Goal: Task Accomplishment & Management: Use online tool/utility

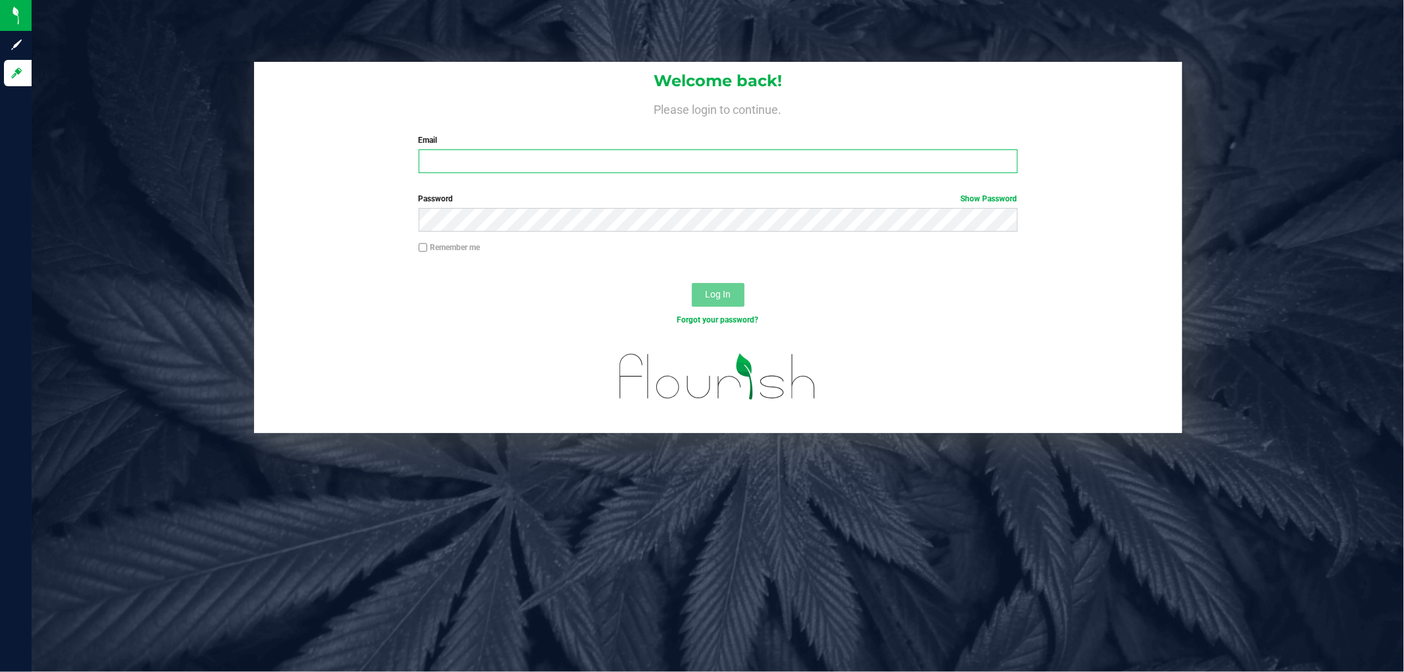
click at [465, 162] on input "Email" at bounding box center [718, 161] width 599 height 24
type input "[EMAIL_ADDRESS][DOMAIN_NAME]"
click at [692, 283] on button "Log In" at bounding box center [718, 295] width 53 height 24
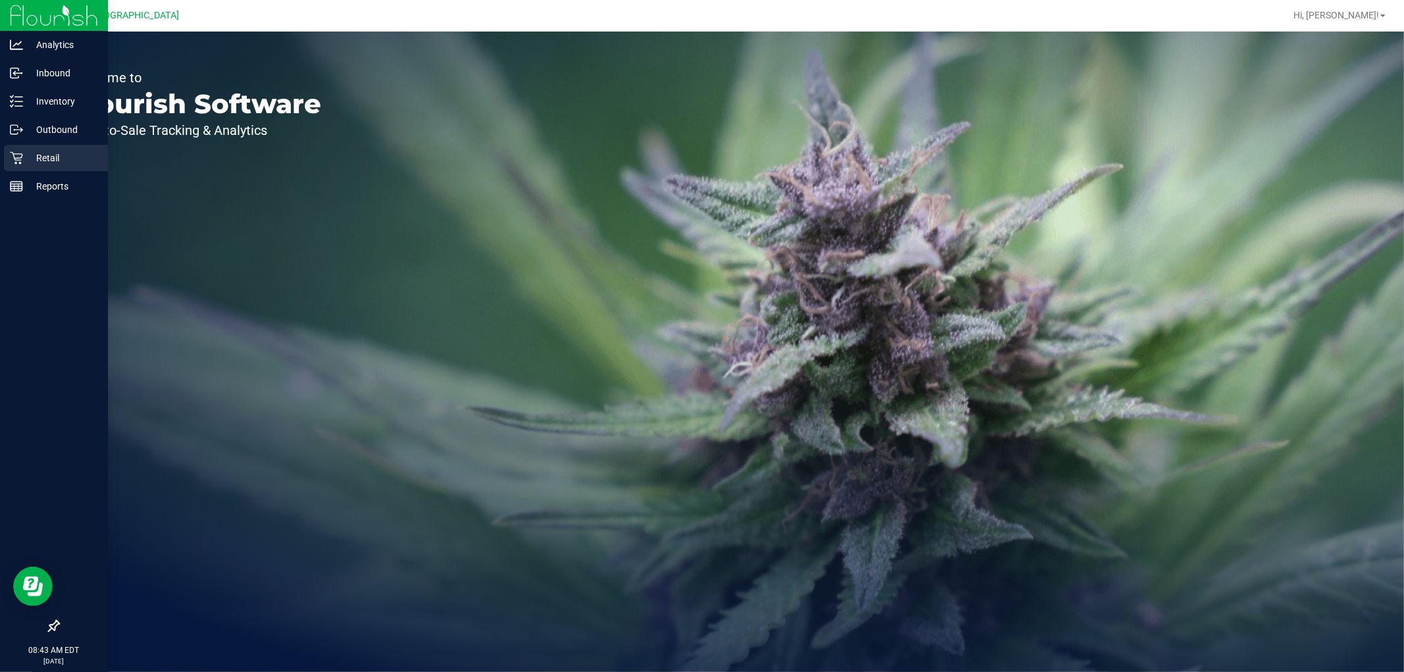
click at [58, 161] on p "Retail" at bounding box center [62, 158] width 79 height 16
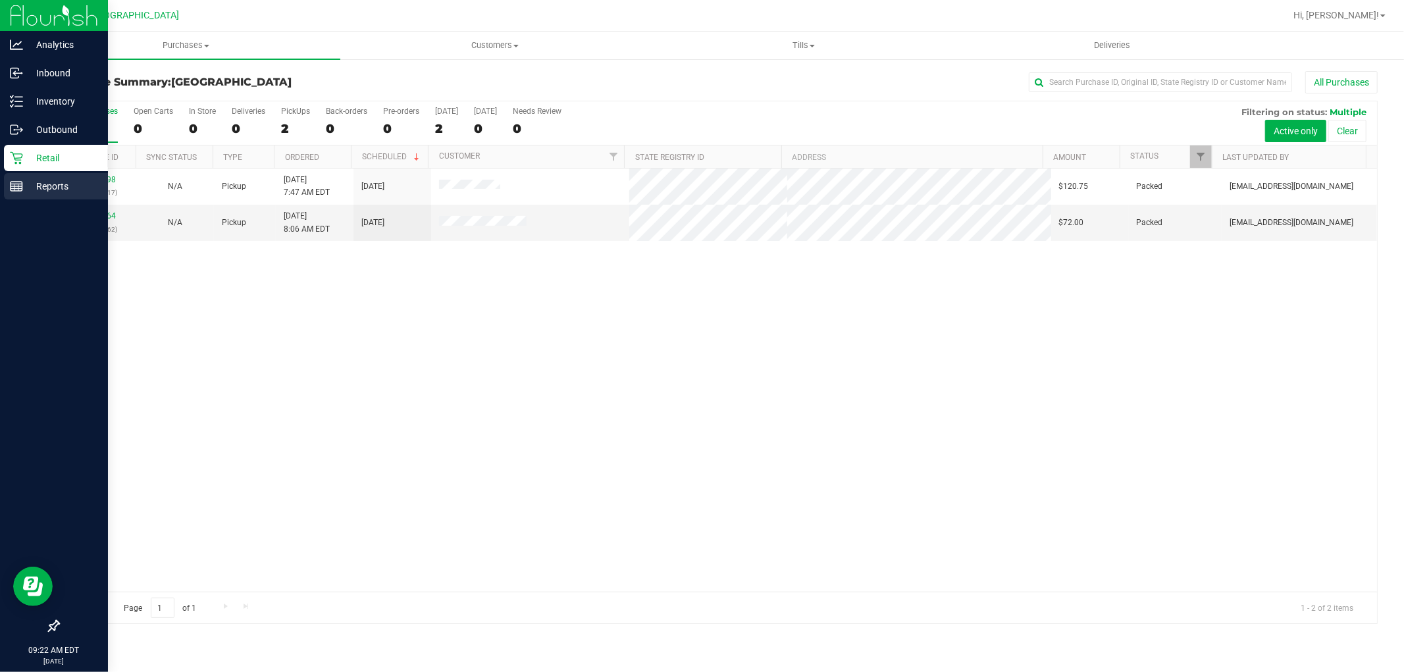
click at [56, 193] on p "Reports" at bounding box center [62, 186] width 79 height 16
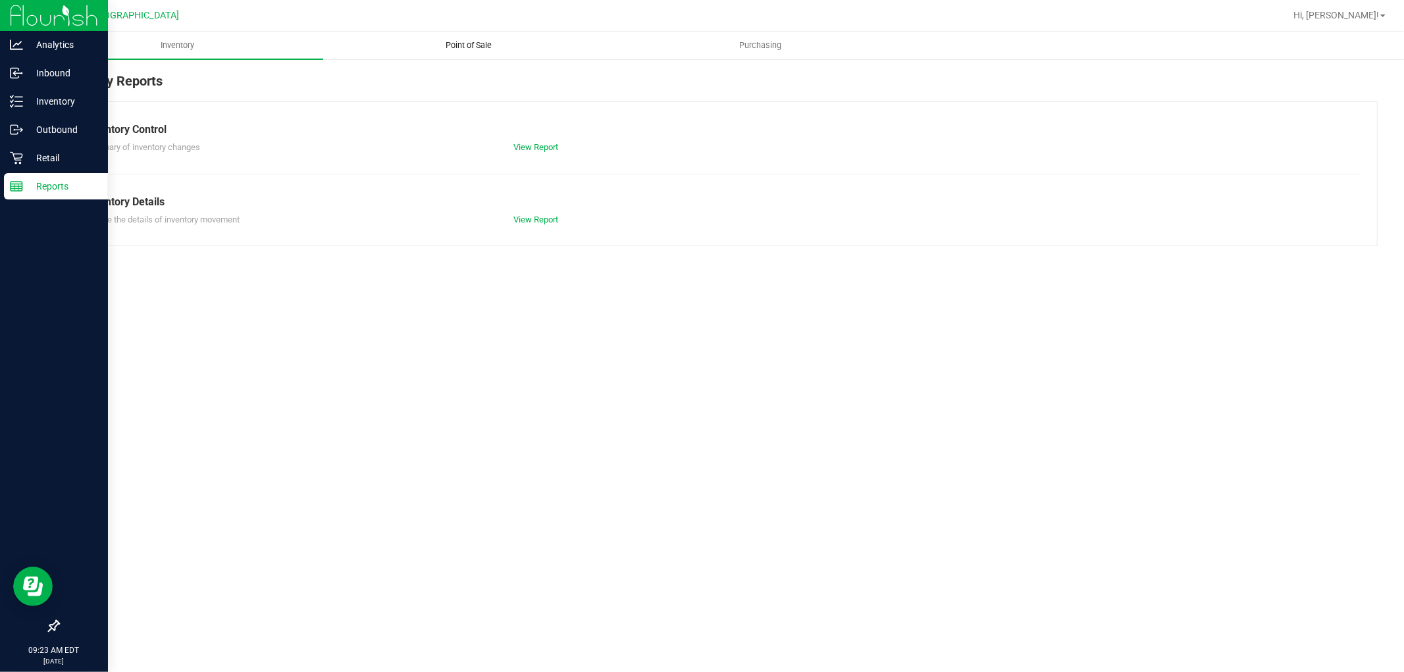
click at [465, 36] on uib-tab-heading "Point of Sale" at bounding box center [469, 45] width 290 height 26
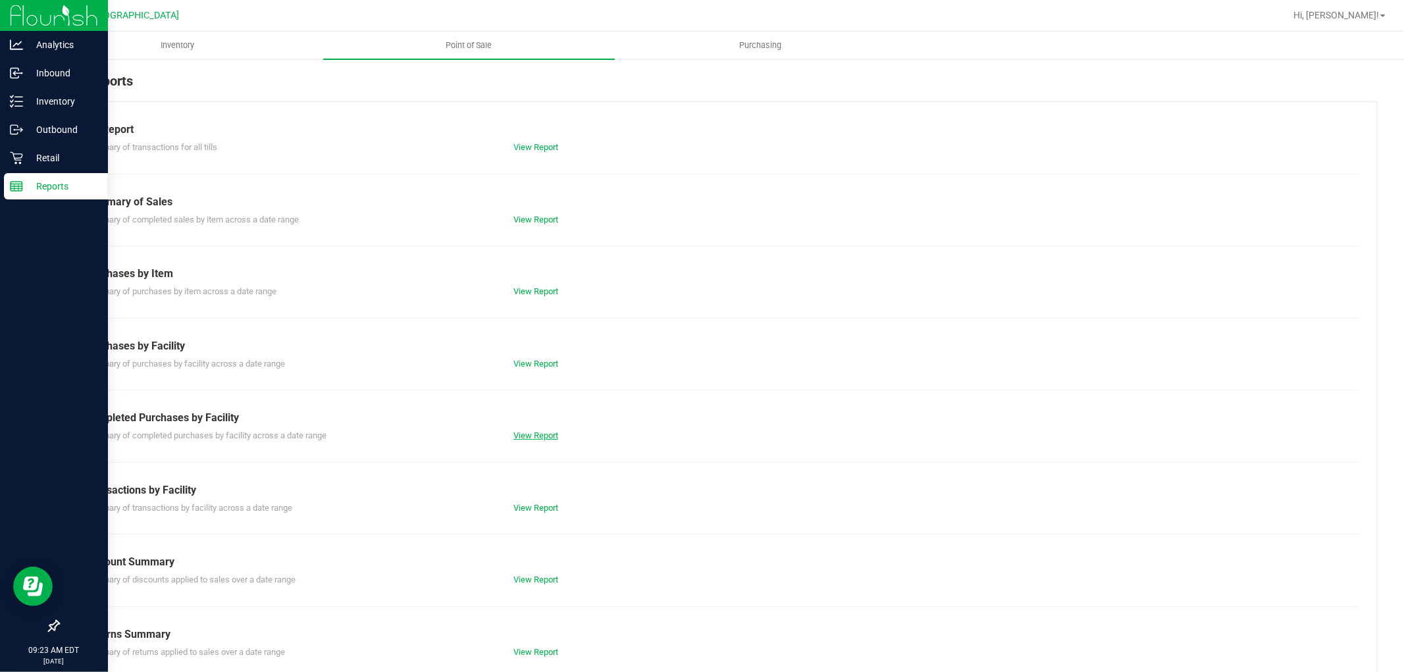
click at [516, 433] on link "View Report" at bounding box center [536, 436] width 45 height 10
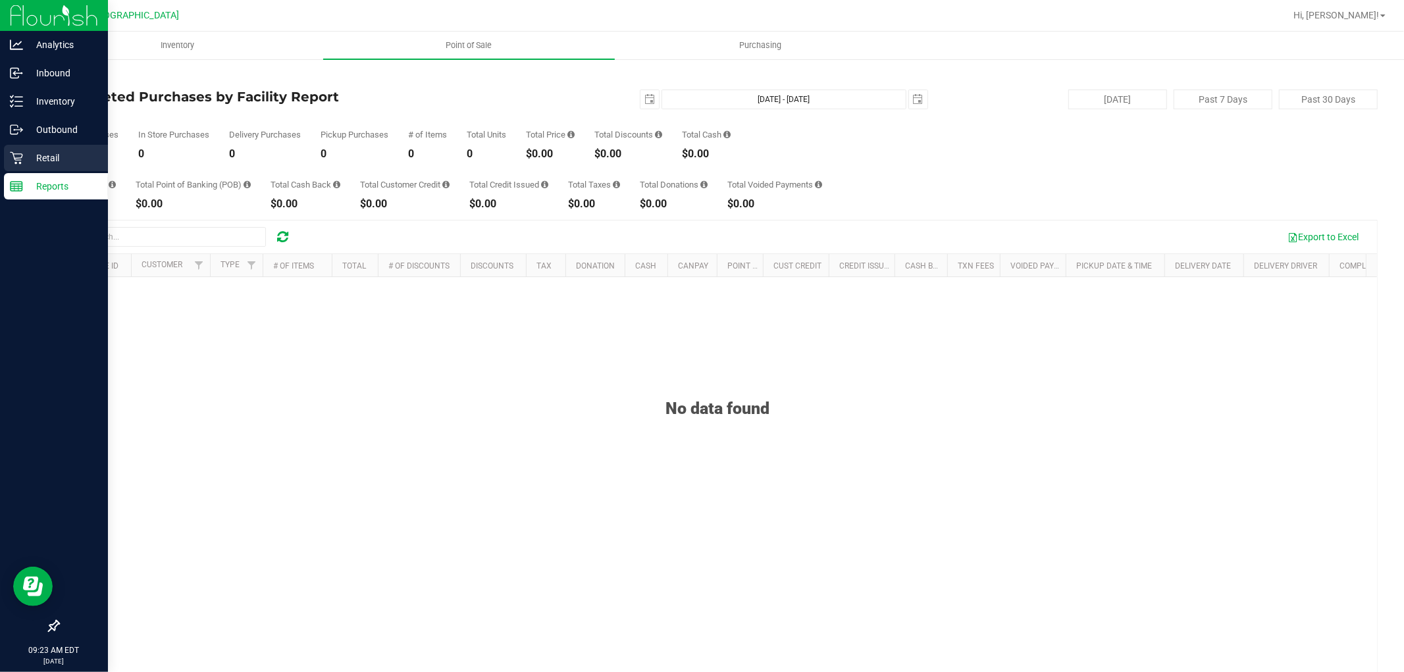
drag, startPoint x: 23, startPoint y: 159, endPoint x: 87, endPoint y: 150, distance: 64.4
click at [24, 158] on div "Retail" at bounding box center [56, 158] width 104 height 26
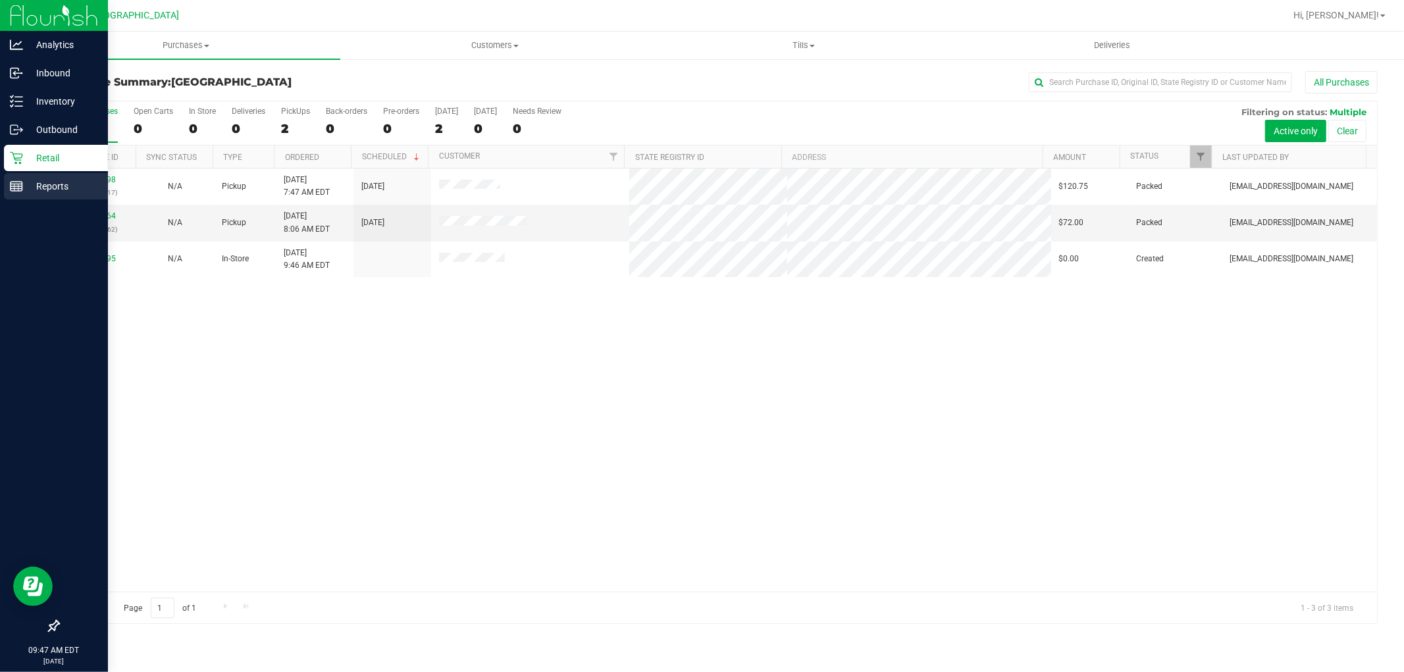
click at [20, 189] on icon at bounding box center [16, 186] width 13 height 13
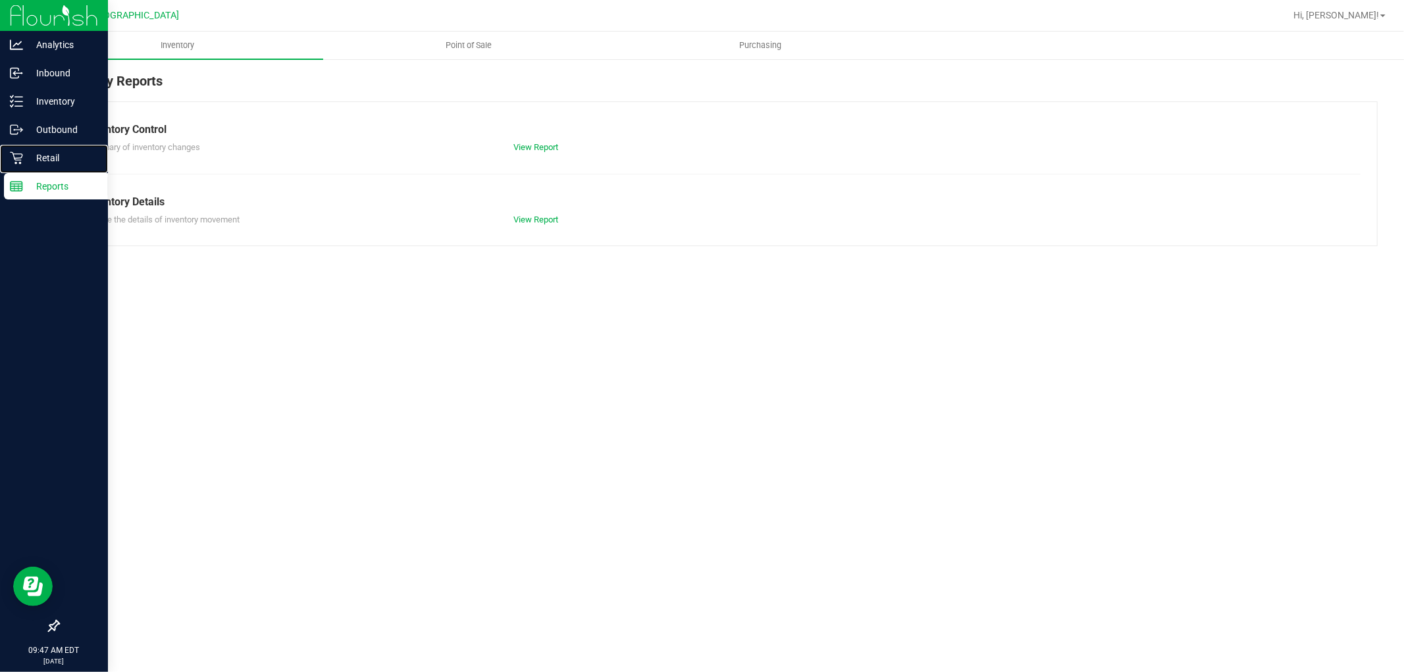
click at [55, 161] on p "Retail" at bounding box center [62, 158] width 79 height 16
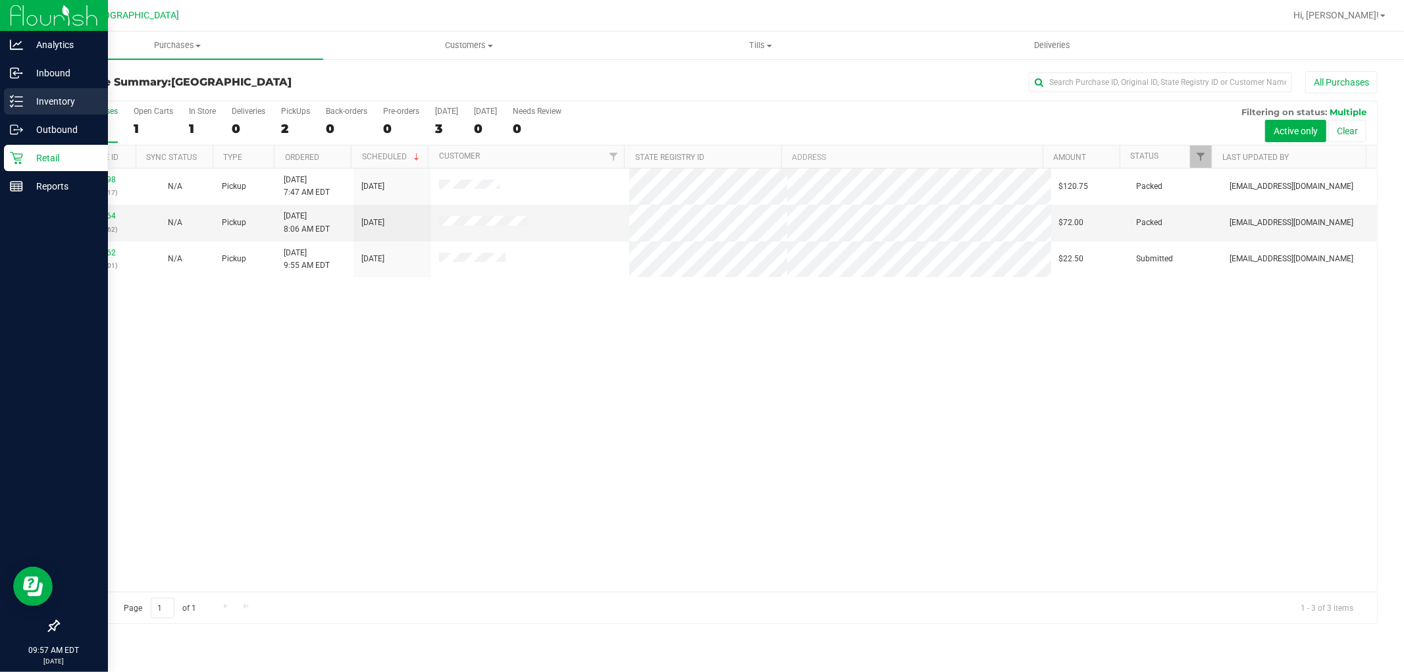
click at [11, 105] on icon at bounding box center [16, 101] width 13 height 13
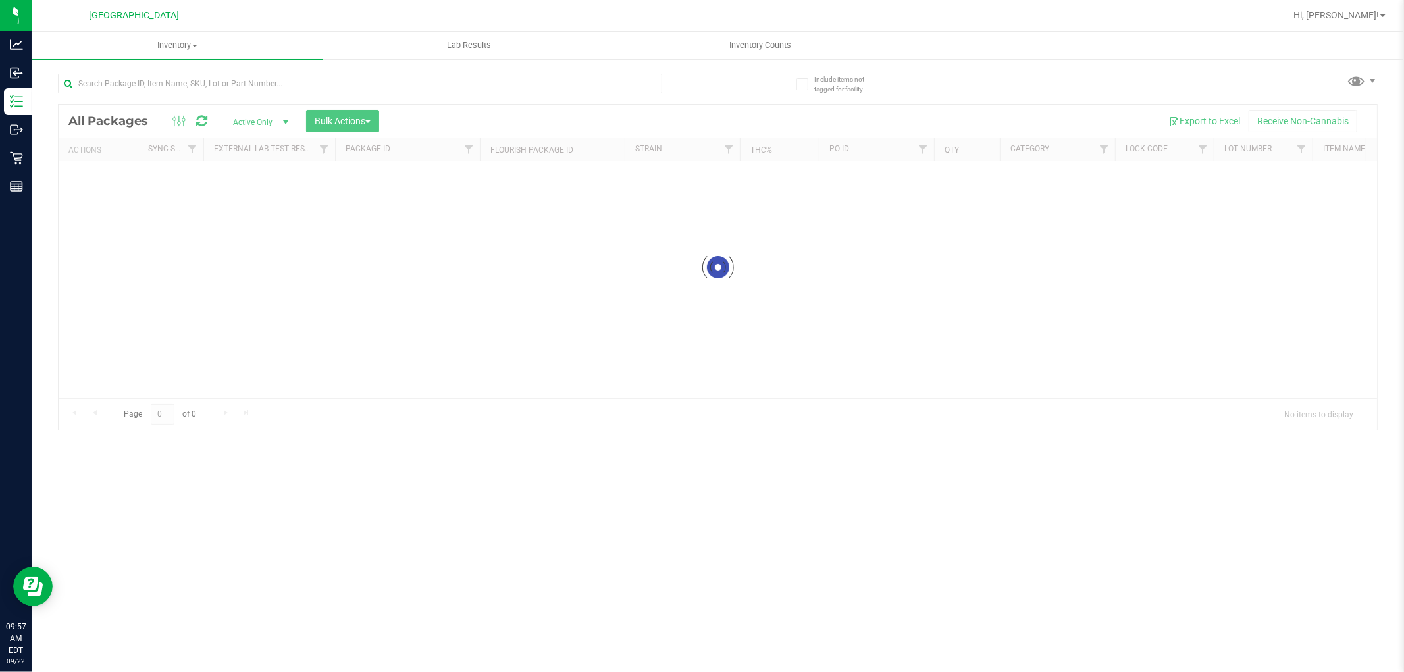
click at [254, 115] on div at bounding box center [718, 267] width 1319 height 325
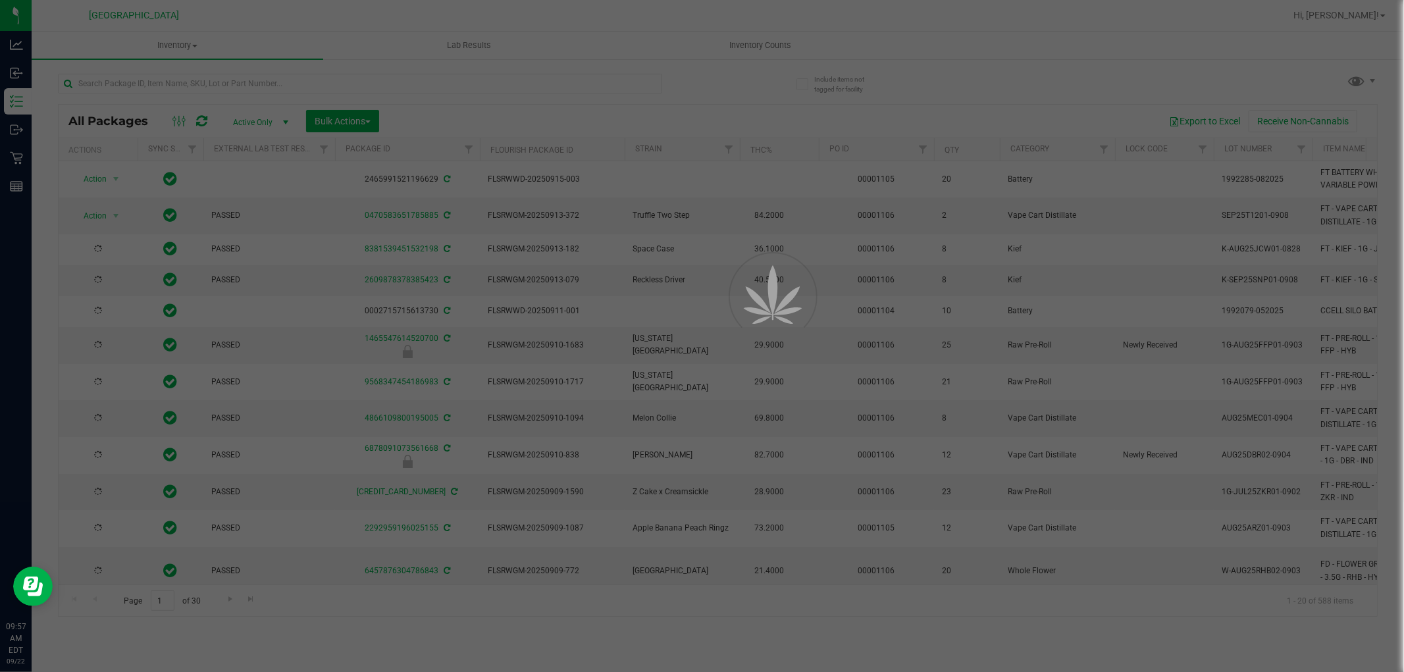
click at [245, 99] on div at bounding box center [702, 336] width 1404 height 672
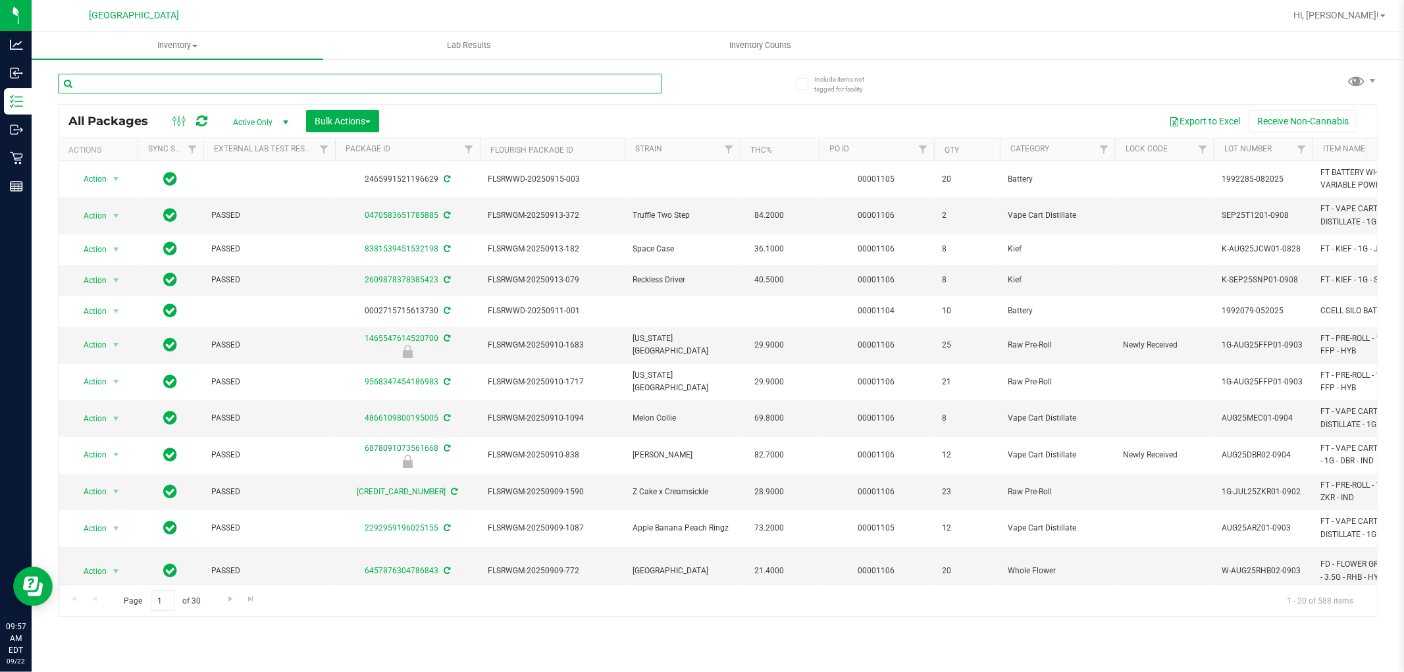
click at [137, 84] on input "text" at bounding box center [360, 84] width 604 height 20
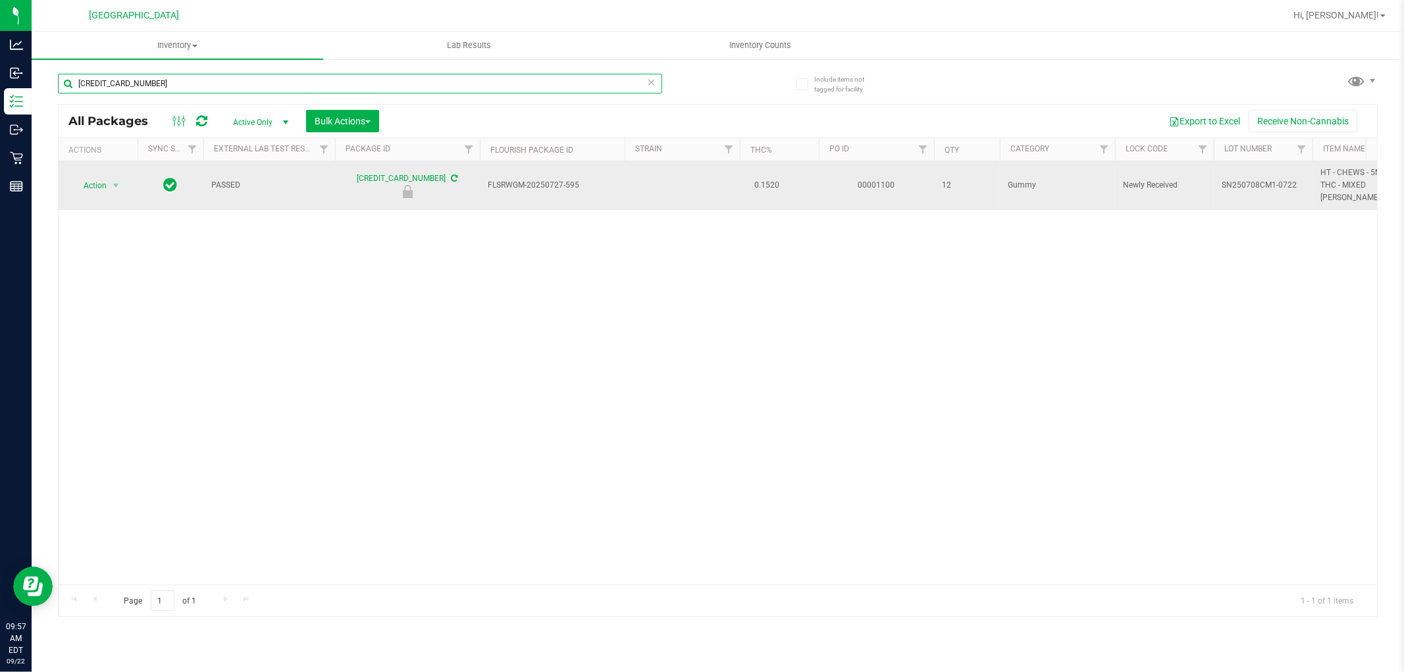
type input "[CREDIT_CARD_NUMBER]"
click at [92, 161] on td "Action Action Edit attributes Global inventory Locate package Package audit log…" at bounding box center [98, 185] width 79 height 49
click at [113, 180] on span "select" at bounding box center [116, 185] width 11 height 11
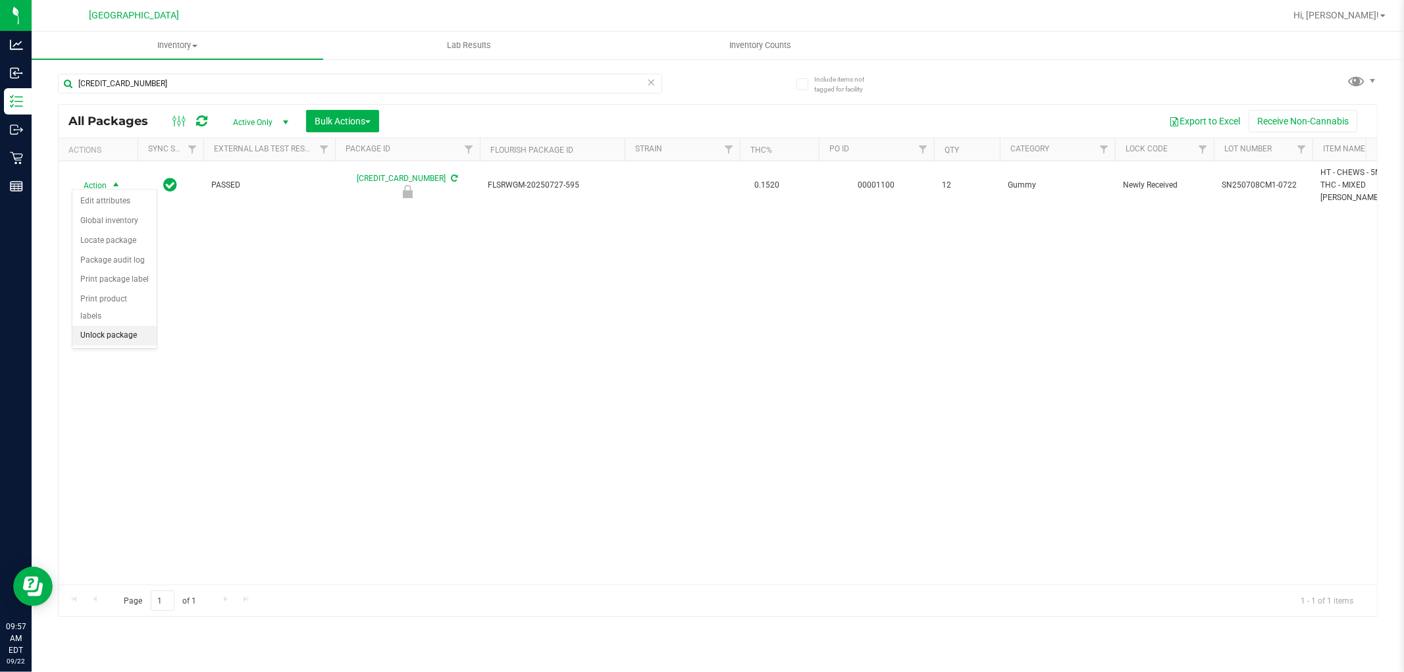
click at [132, 344] on li "Unlock package" at bounding box center [114, 336] width 84 height 20
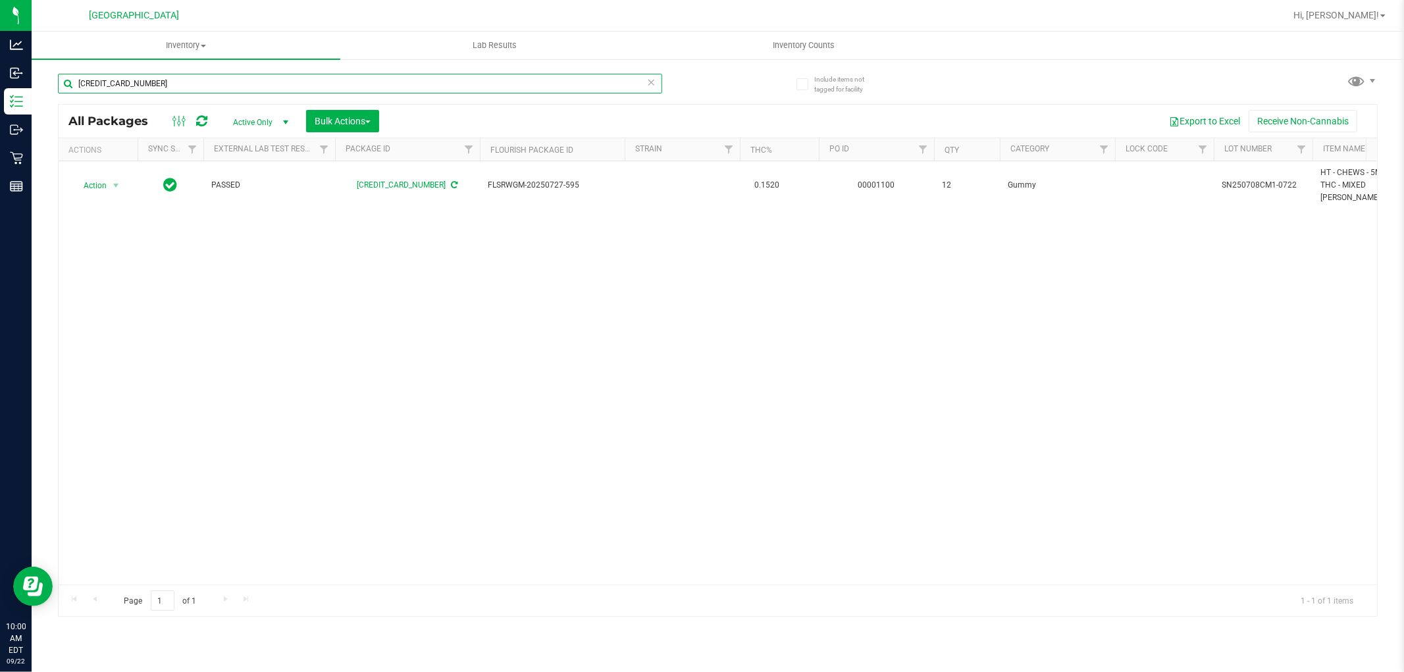
click at [186, 80] on input "[CREDIT_CARD_NUMBER]" at bounding box center [360, 84] width 604 height 20
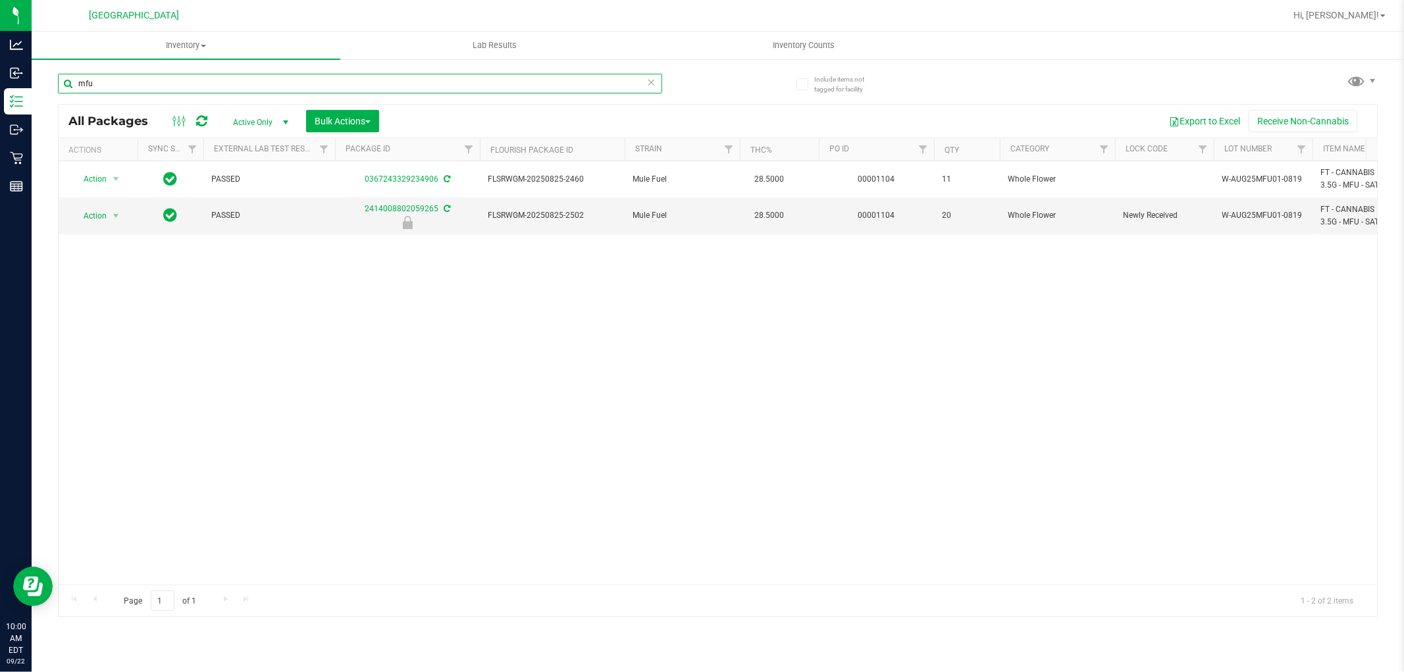
type input "mfu"
click at [791, 320] on div "Action Action Adjust qty Create package Edit attributes Global inventory Locate…" at bounding box center [718, 372] width 1319 height 423
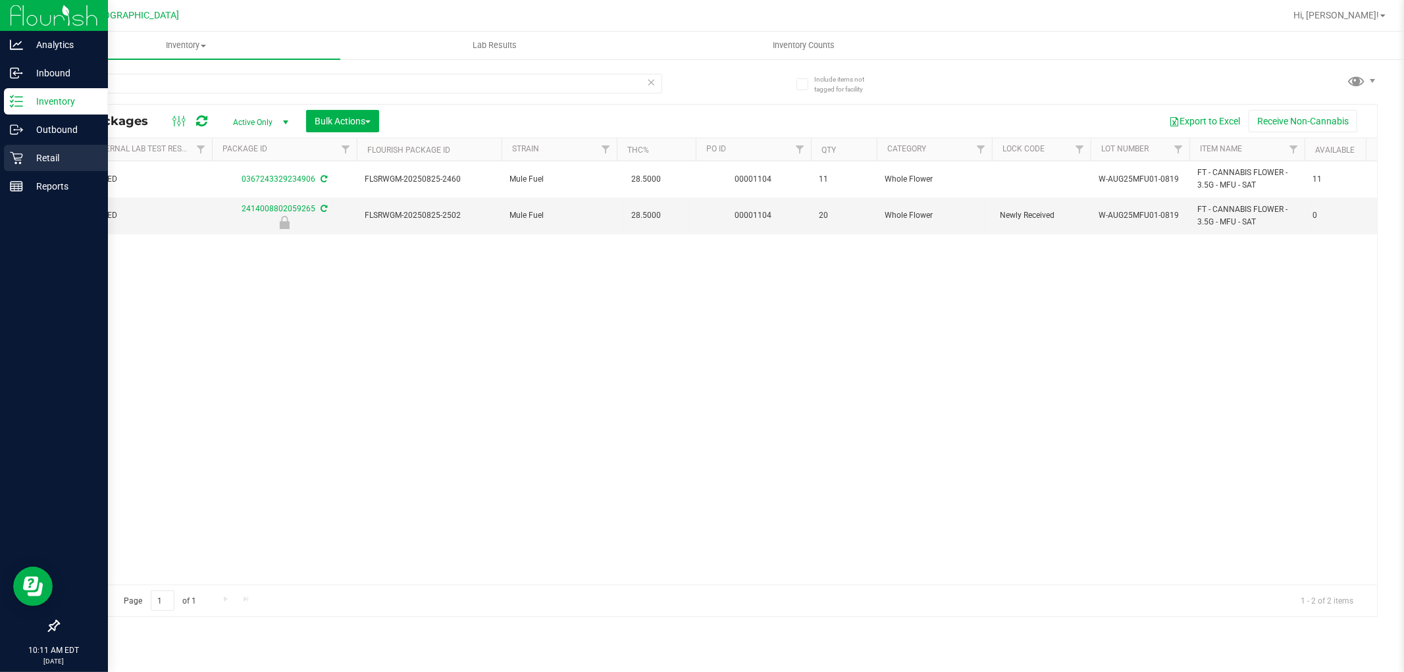
click at [17, 155] on icon at bounding box center [16, 157] width 13 height 13
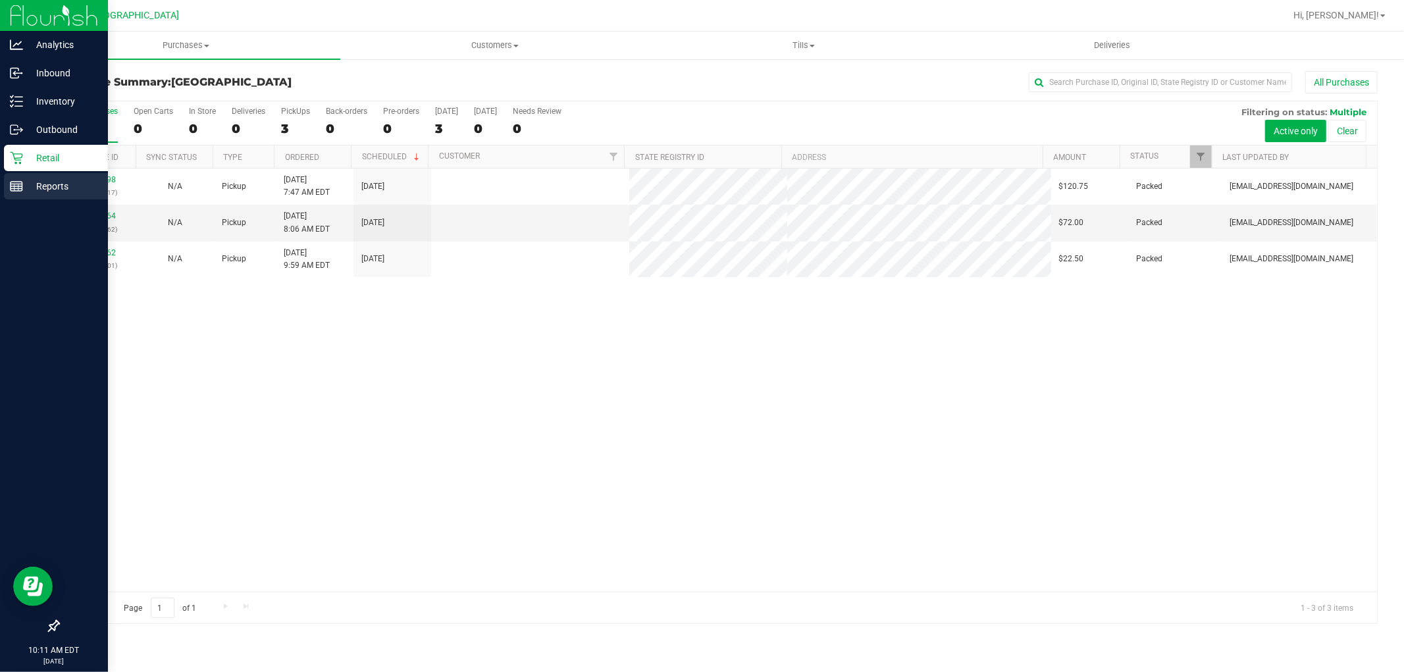
click at [23, 188] on p "Reports" at bounding box center [62, 186] width 79 height 16
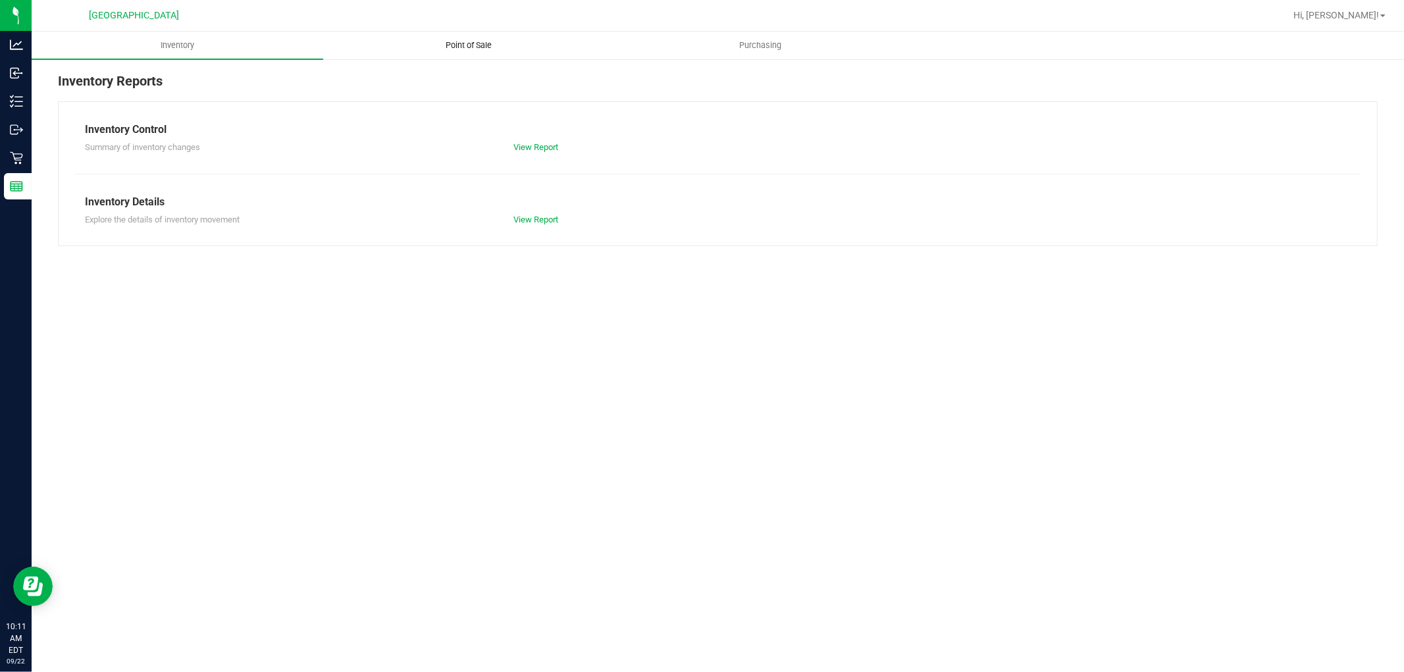
click at [481, 46] on span "Point of Sale" at bounding box center [470, 46] width 82 height 12
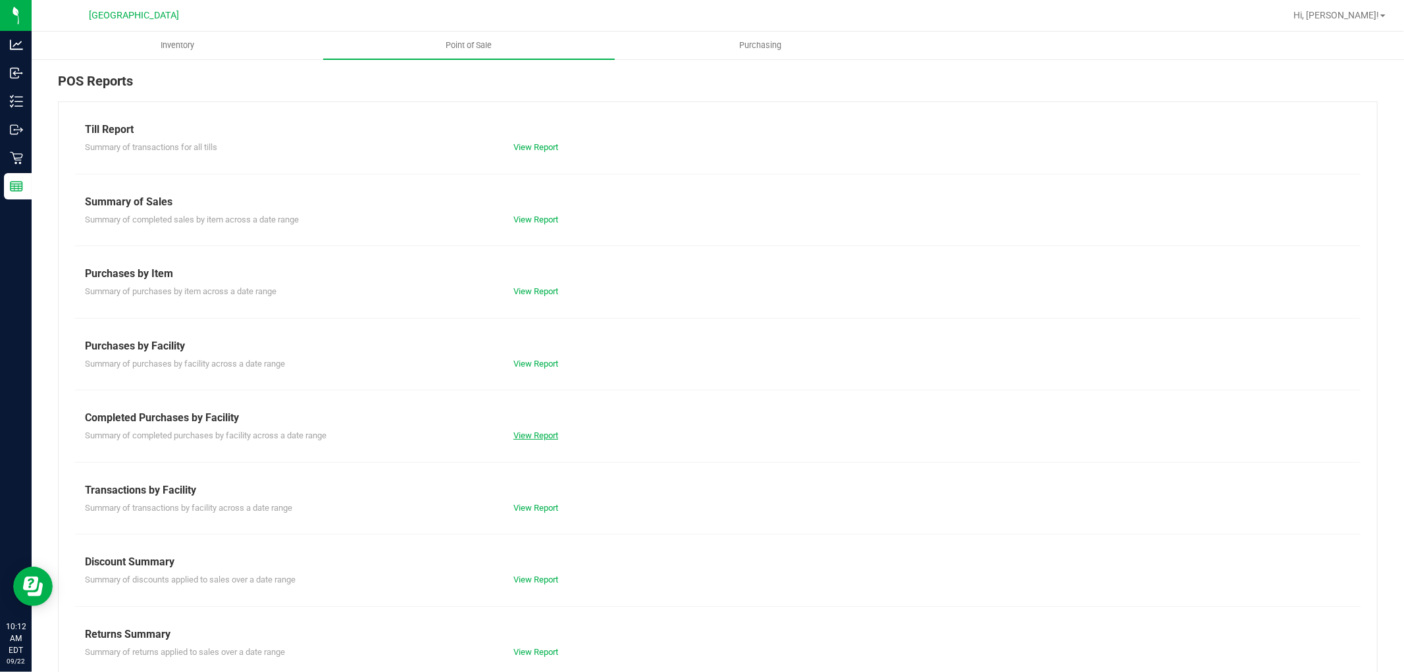
click at [542, 433] on link "View Report" at bounding box center [536, 436] width 45 height 10
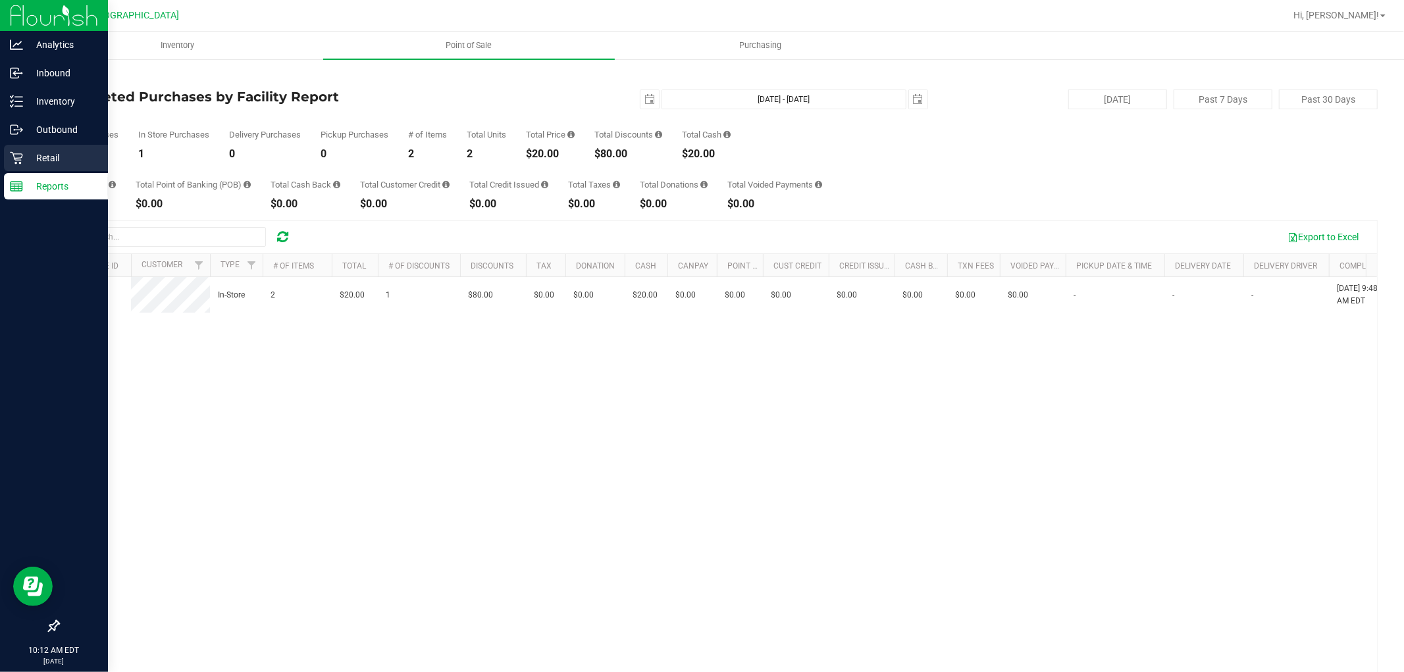
click at [14, 153] on icon at bounding box center [16, 157] width 13 height 13
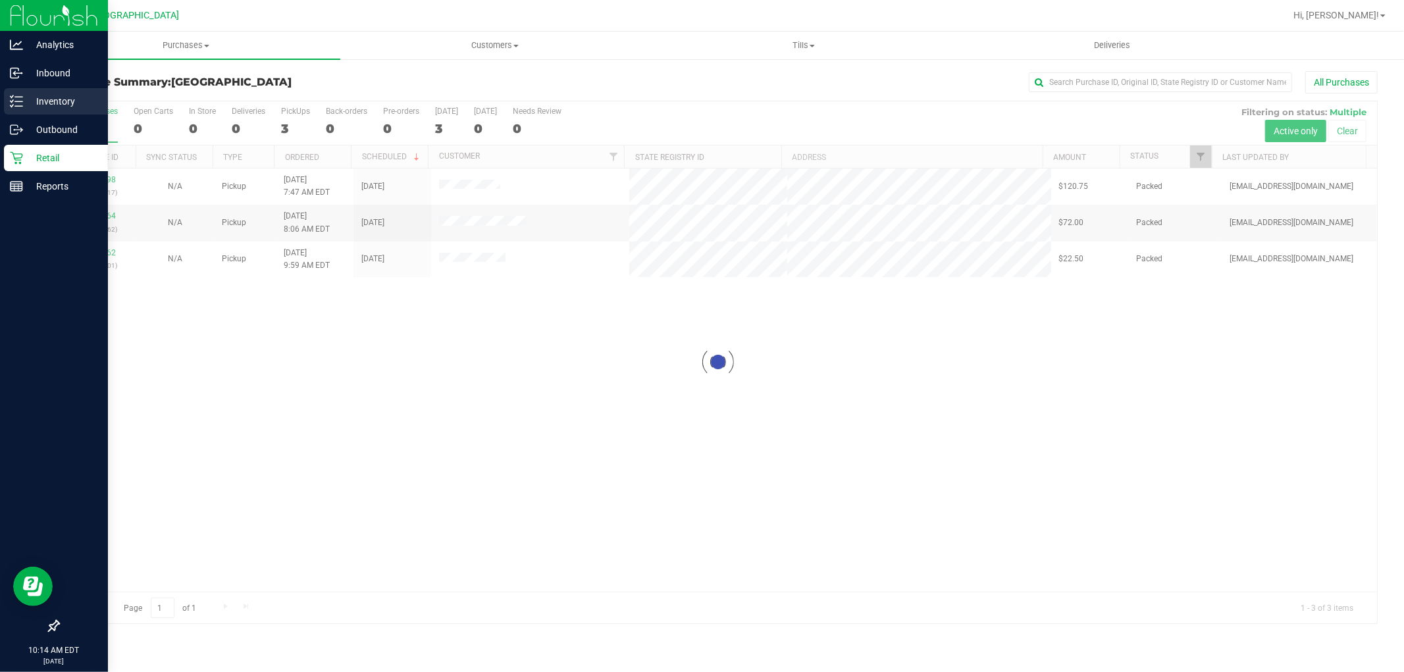
click at [60, 95] on p "Inventory" at bounding box center [62, 101] width 79 height 16
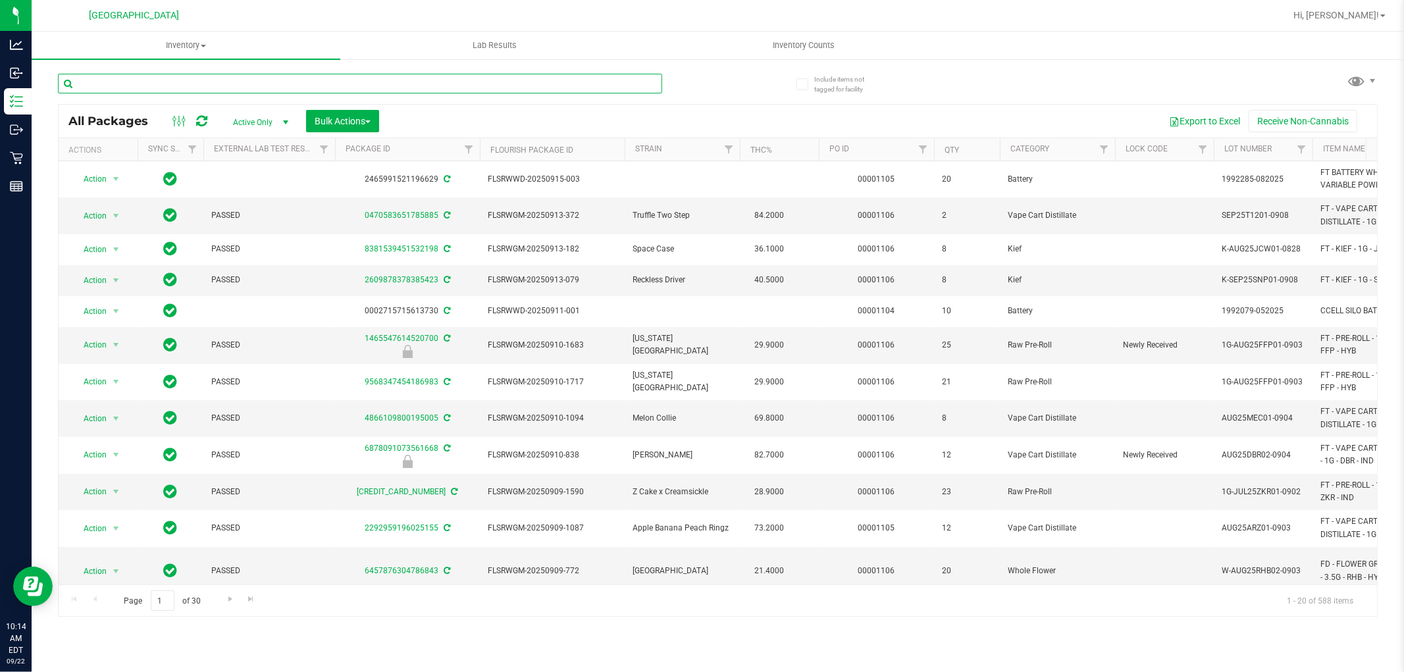
click at [101, 84] on input "text" at bounding box center [360, 84] width 604 height 20
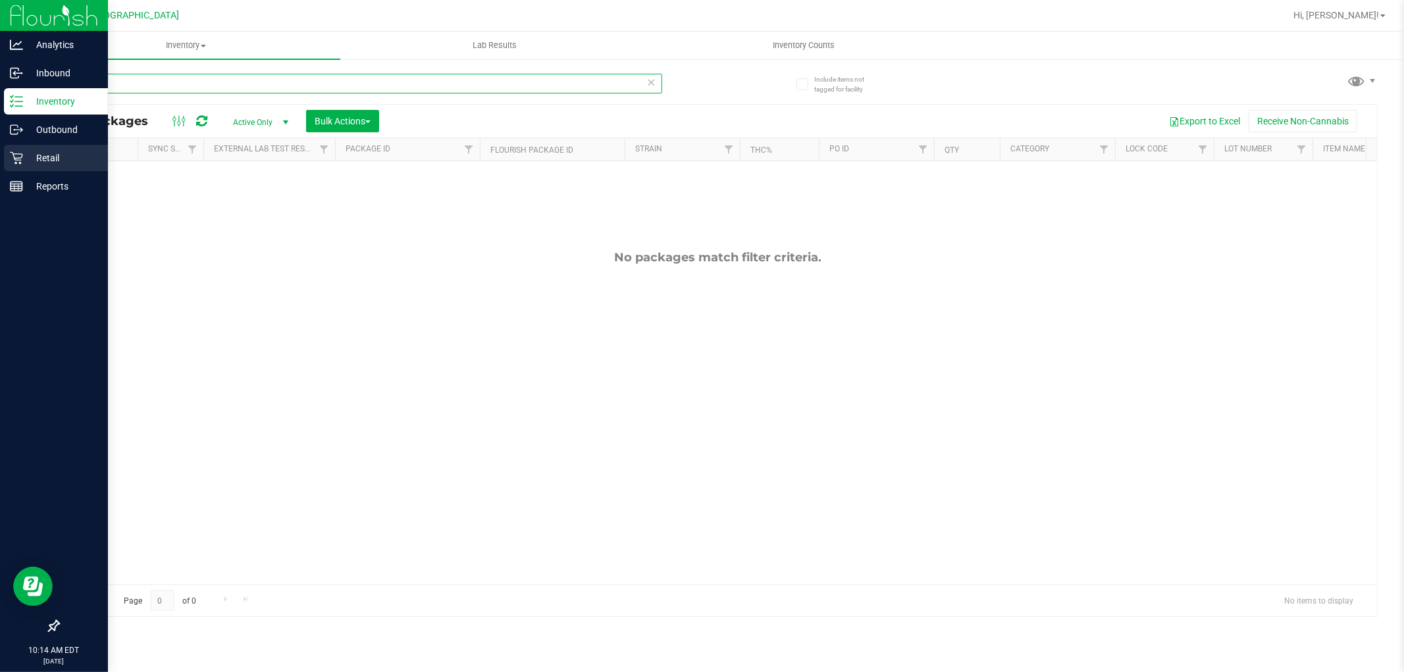
type input "RPB"
click at [24, 158] on p "Retail" at bounding box center [62, 158] width 79 height 16
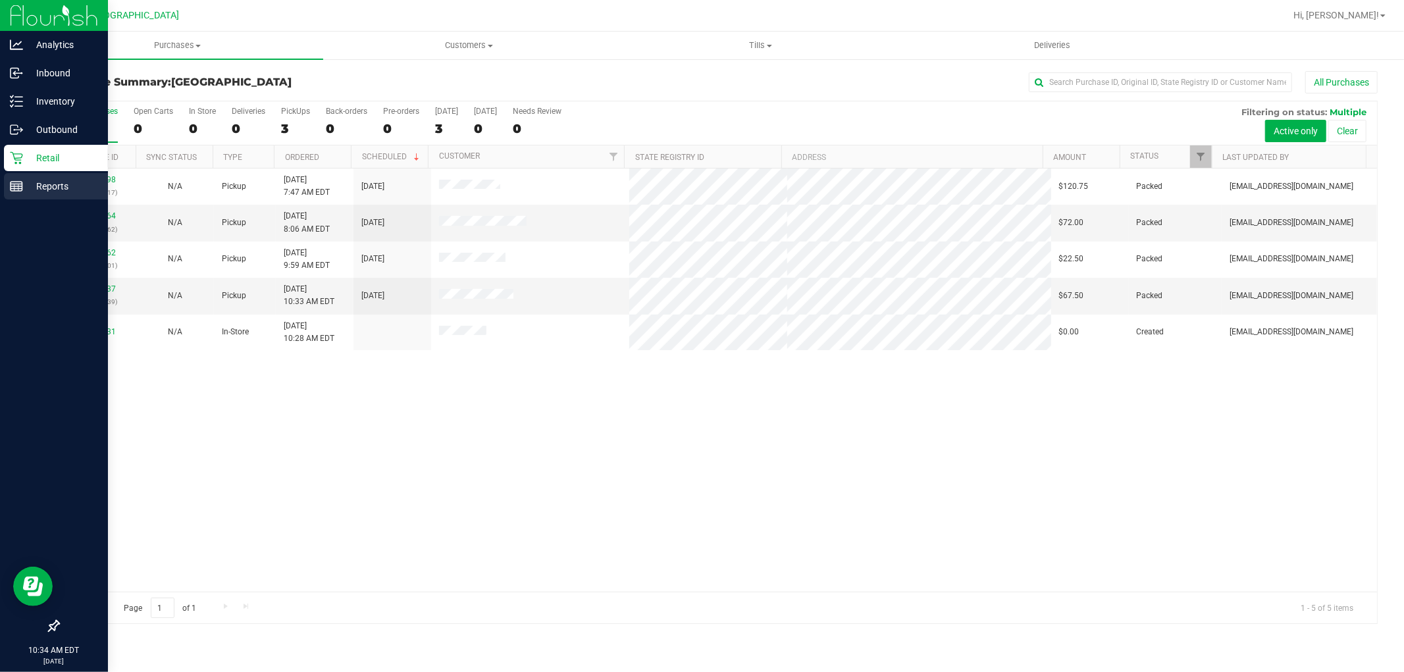
click at [11, 186] on rect at bounding box center [17, 186] width 12 height 9
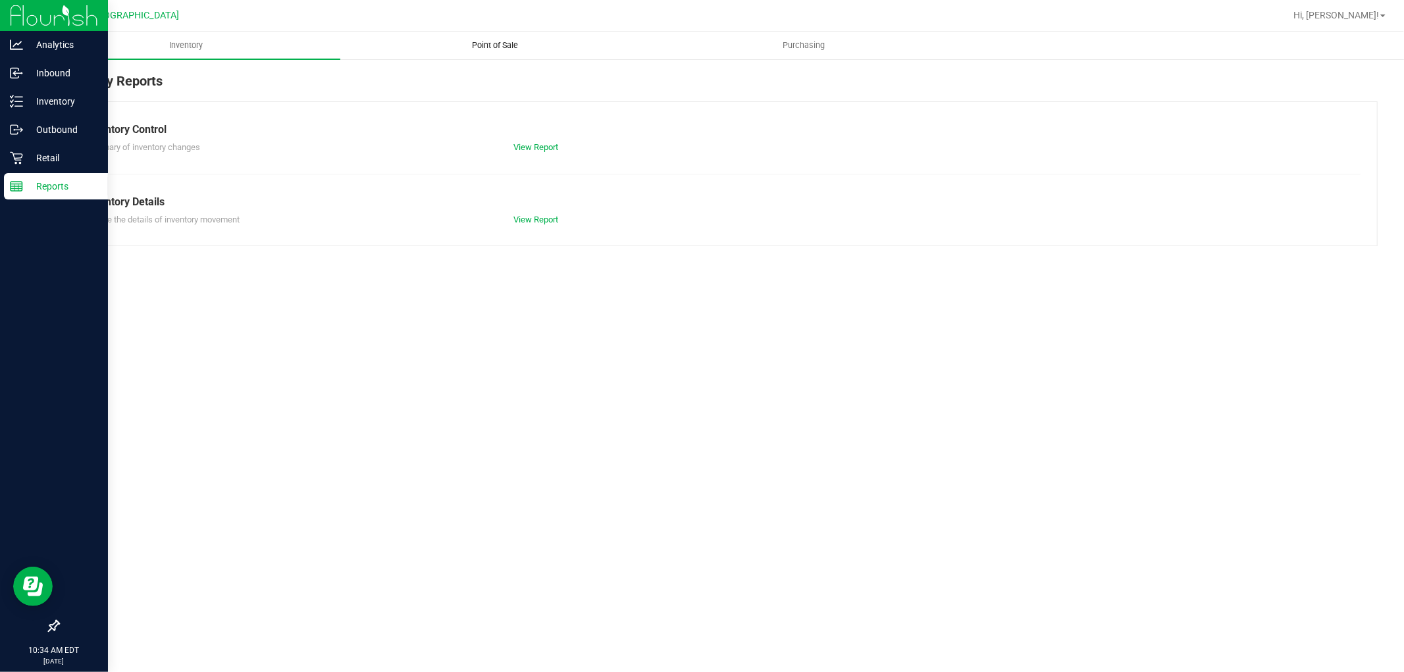
click at [479, 45] on span "Point of Sale" at bounding box center [495, 46] width 82 height 12
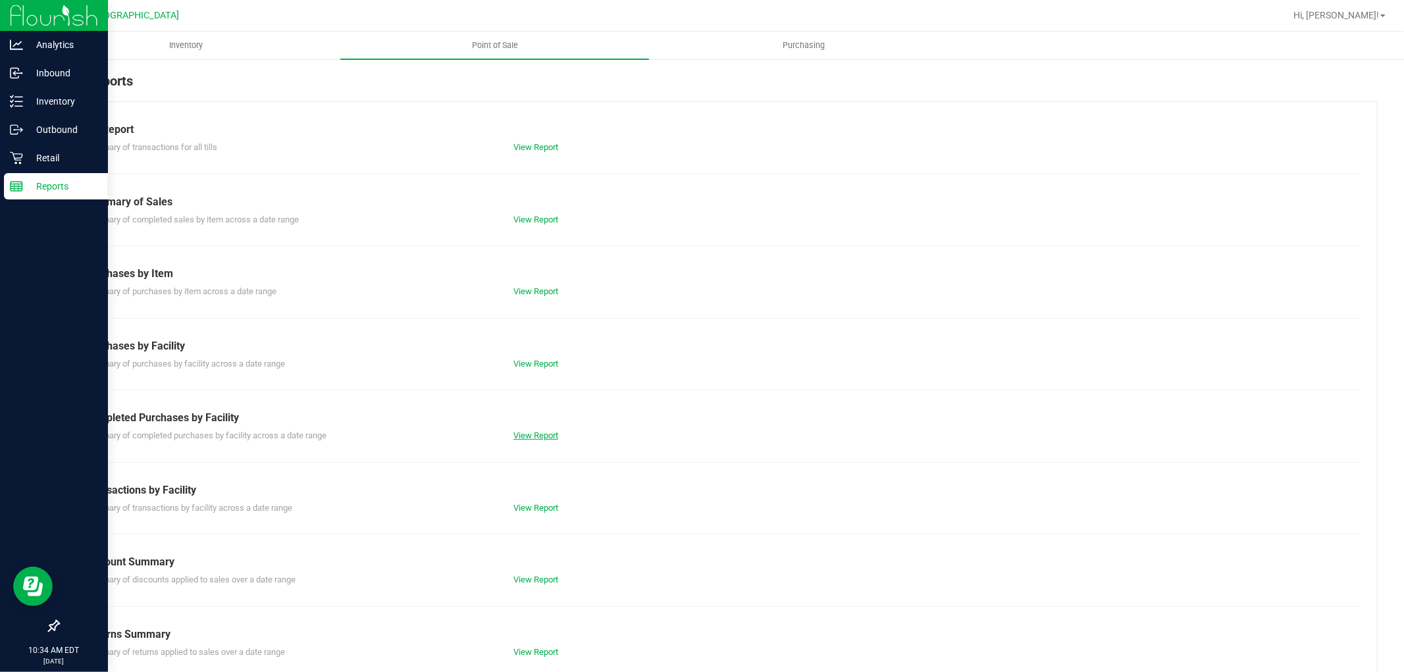
click at [541, 436] on link "View Report" at bounding box center [536, 436] width 45 height 10
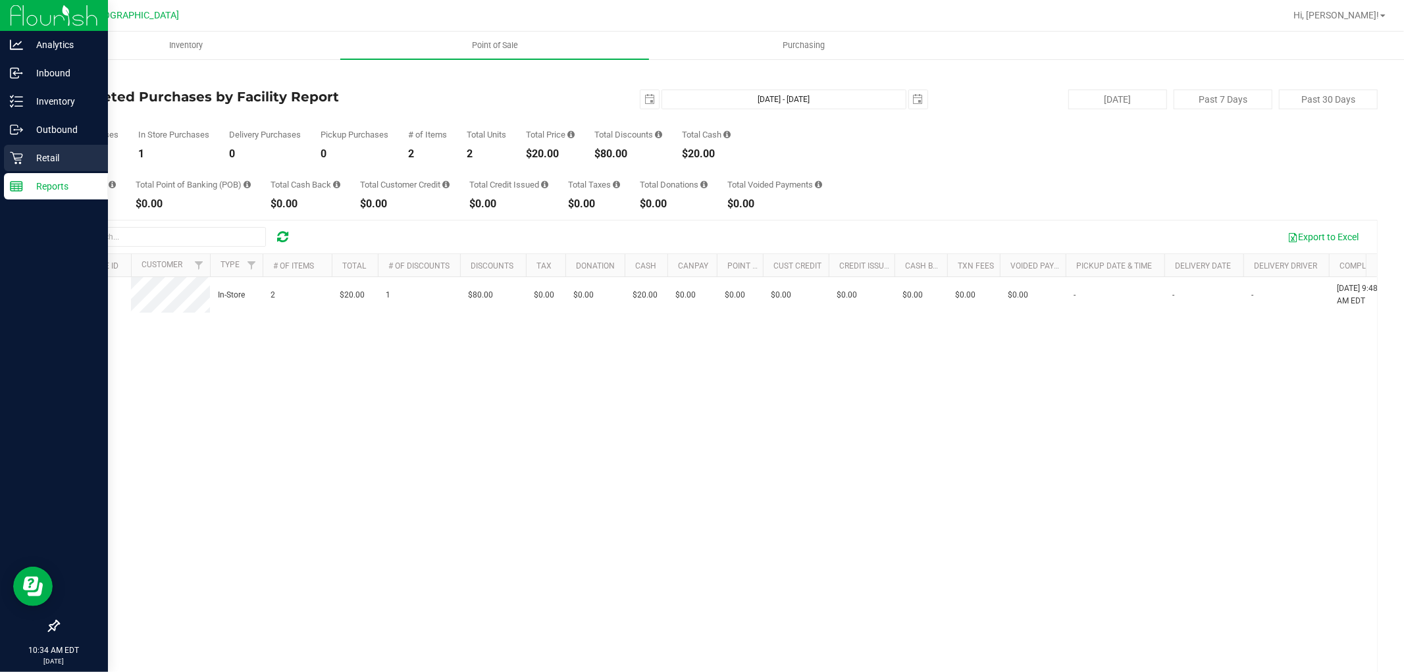
click at [68, 156] on p "Retail" at bounding box center [62, 158] width 79 height 16
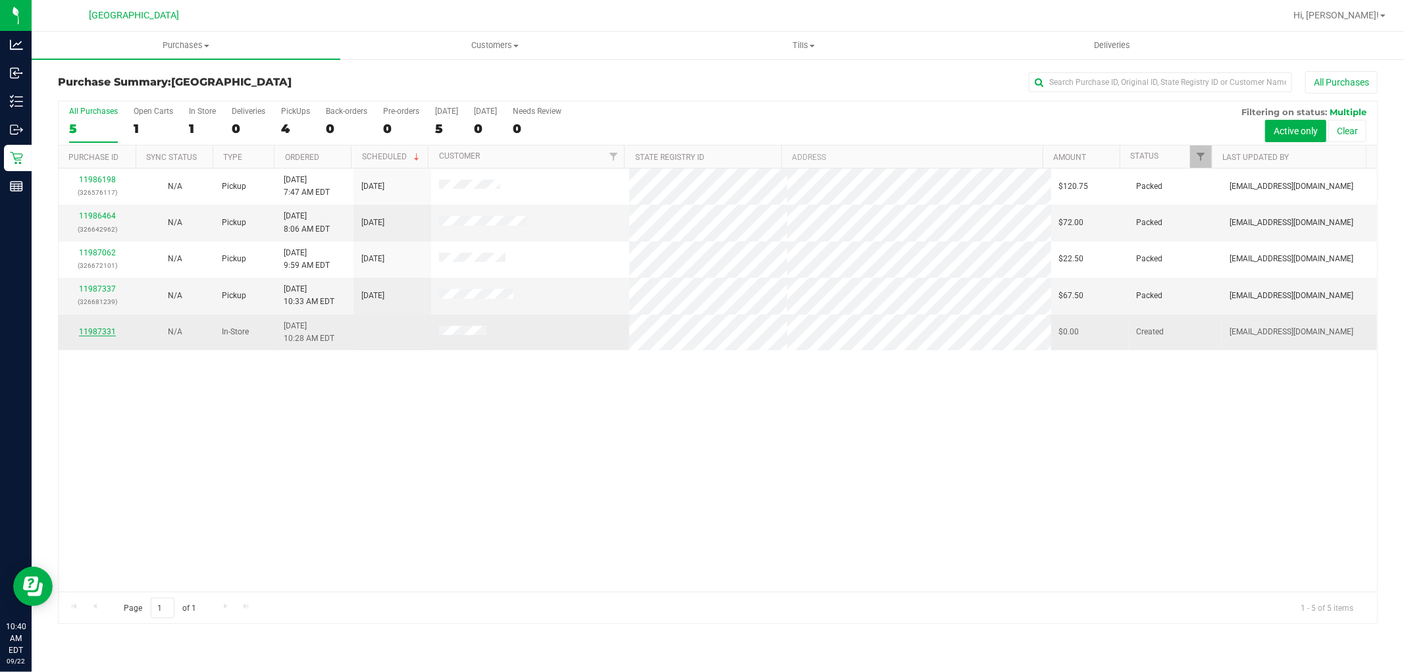
click at [101, 332] on link "11987331" at bounding box center [97, 331] width 37 height 9
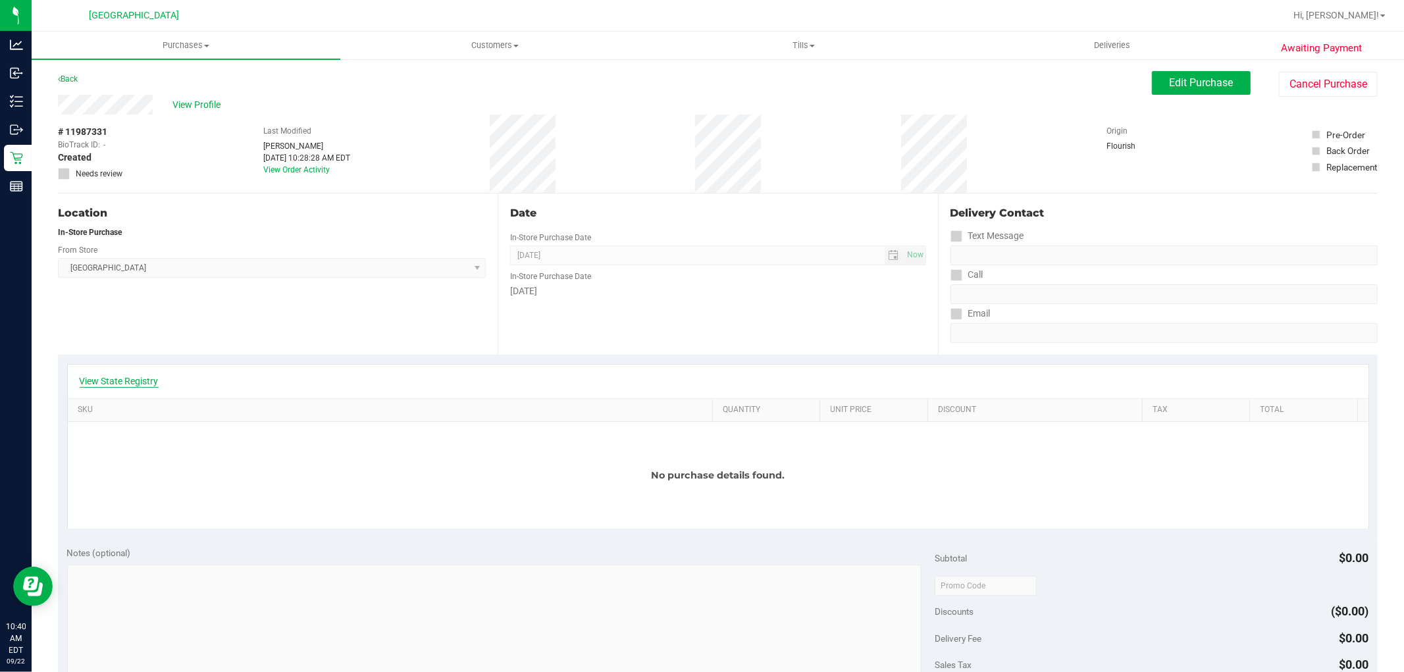
click at [134, 382] on link "View State Registry" at bounding box center [119, 381] width 79 height 13
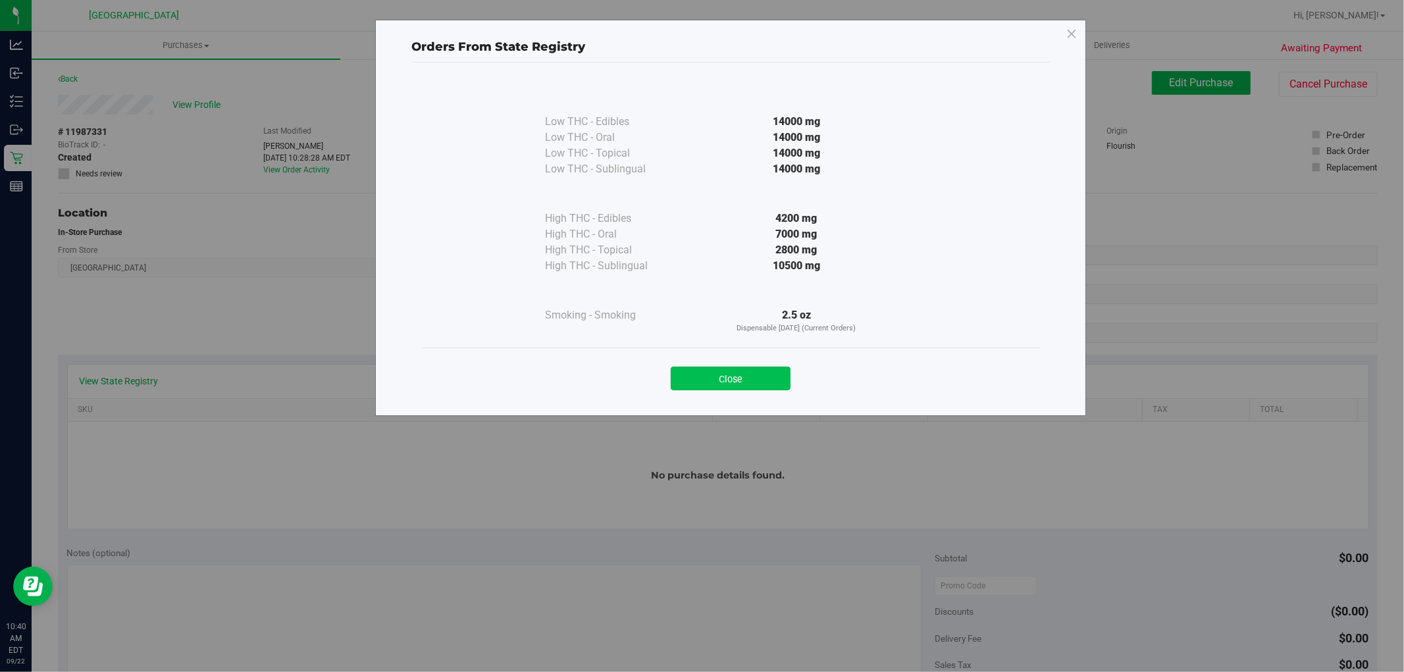
click at [714, 382] on button "Close" at bounding box center [731, 379] width 120 height 24
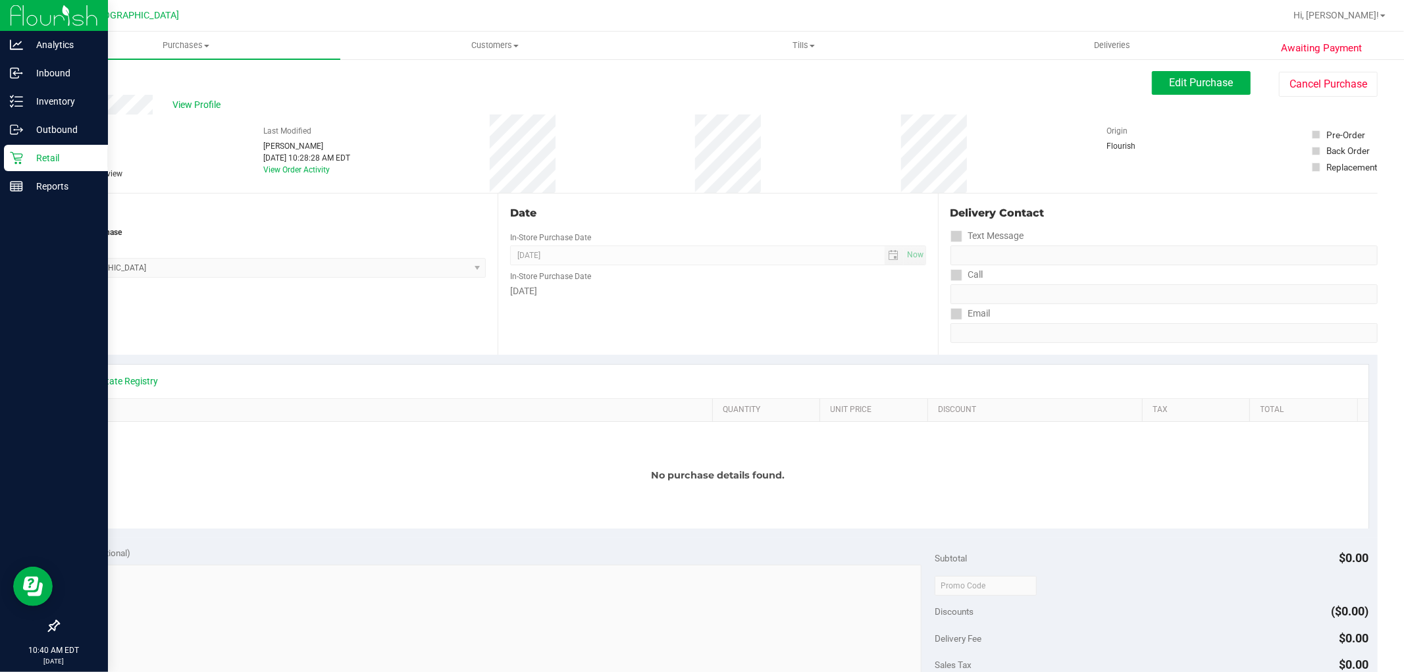
click at [43, 153] on p "Retail" at bounding box center [62, 158] width 79 height 16
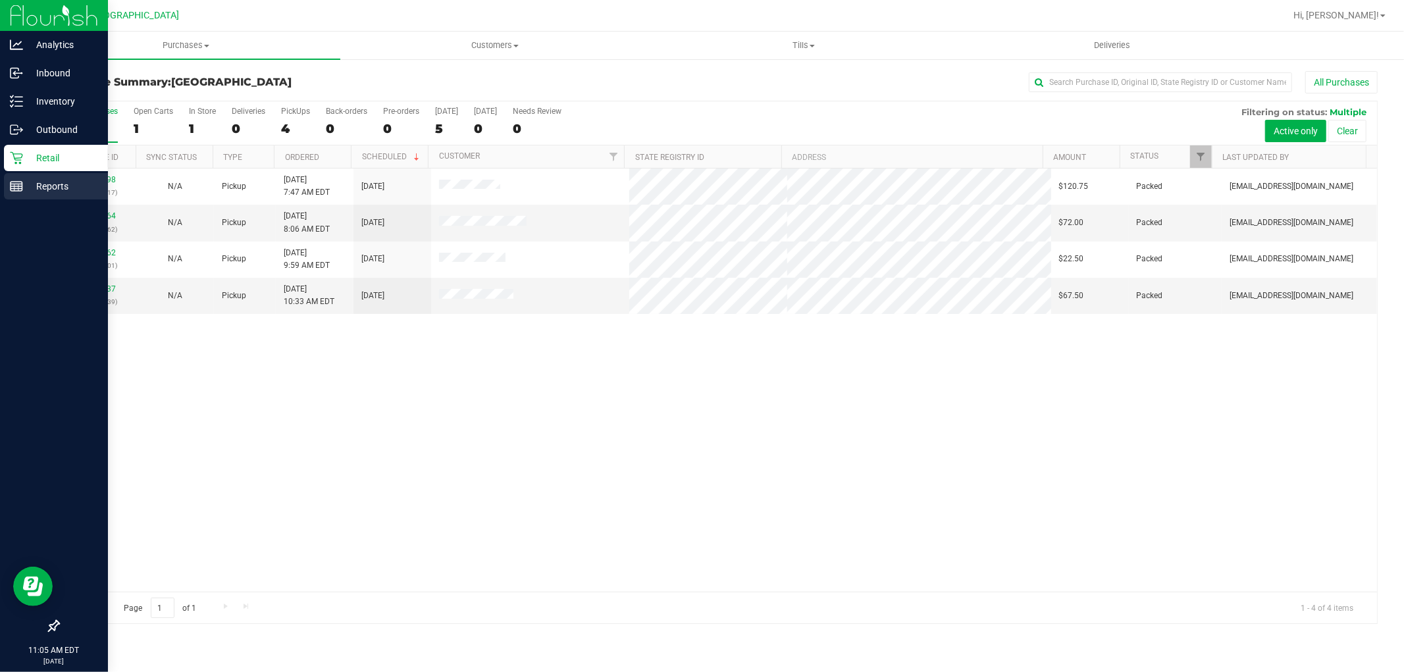
click at [29, 188] on p "Reports" at bounding box center [62, 186] width 79 height 16
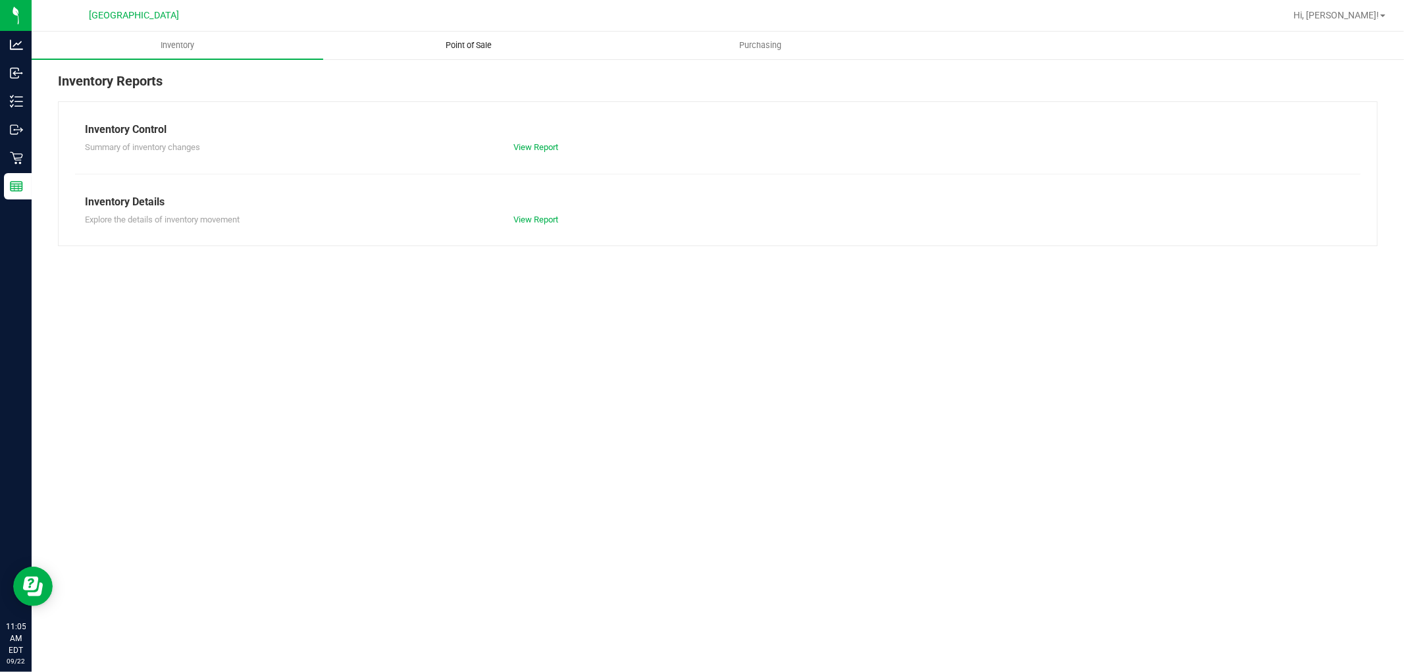
click at [459, 43] on span "Point of Sale" at bounding box center [470, 46] width 82 height 12
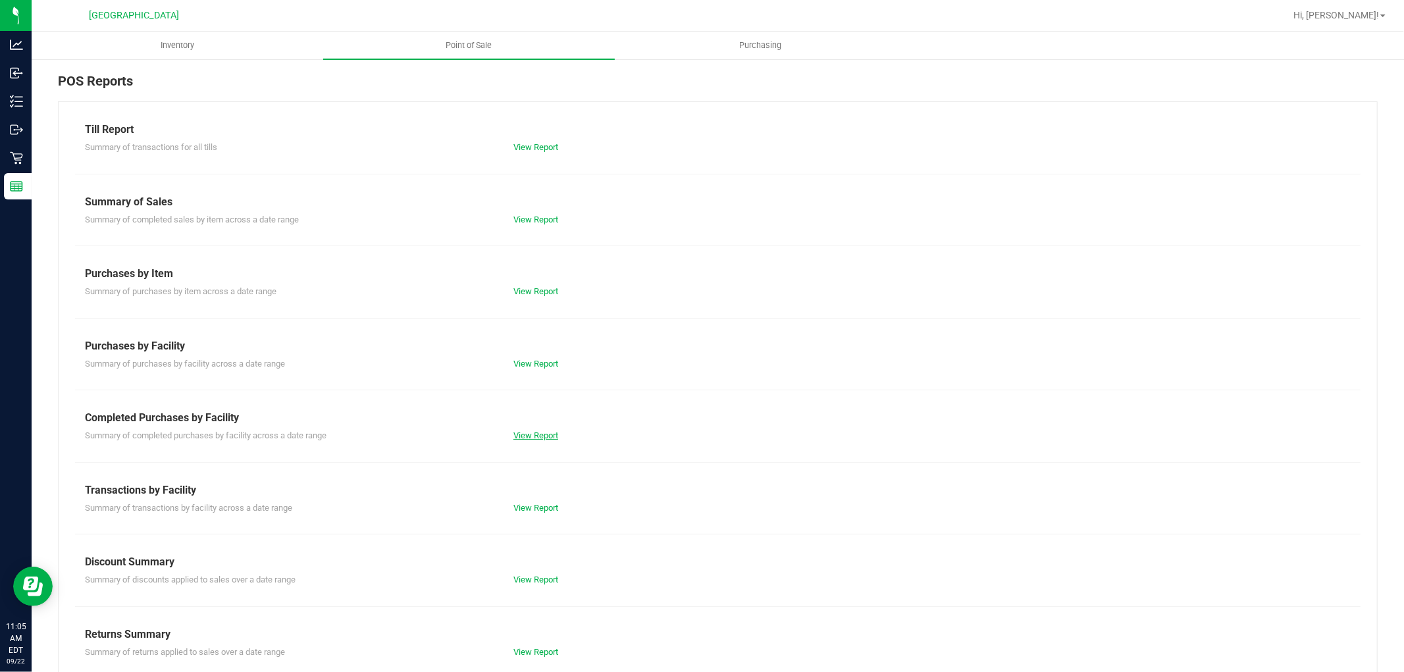
click at [522, 432] on link "View Report" at bounding box center [536, 436] width 45 height 10
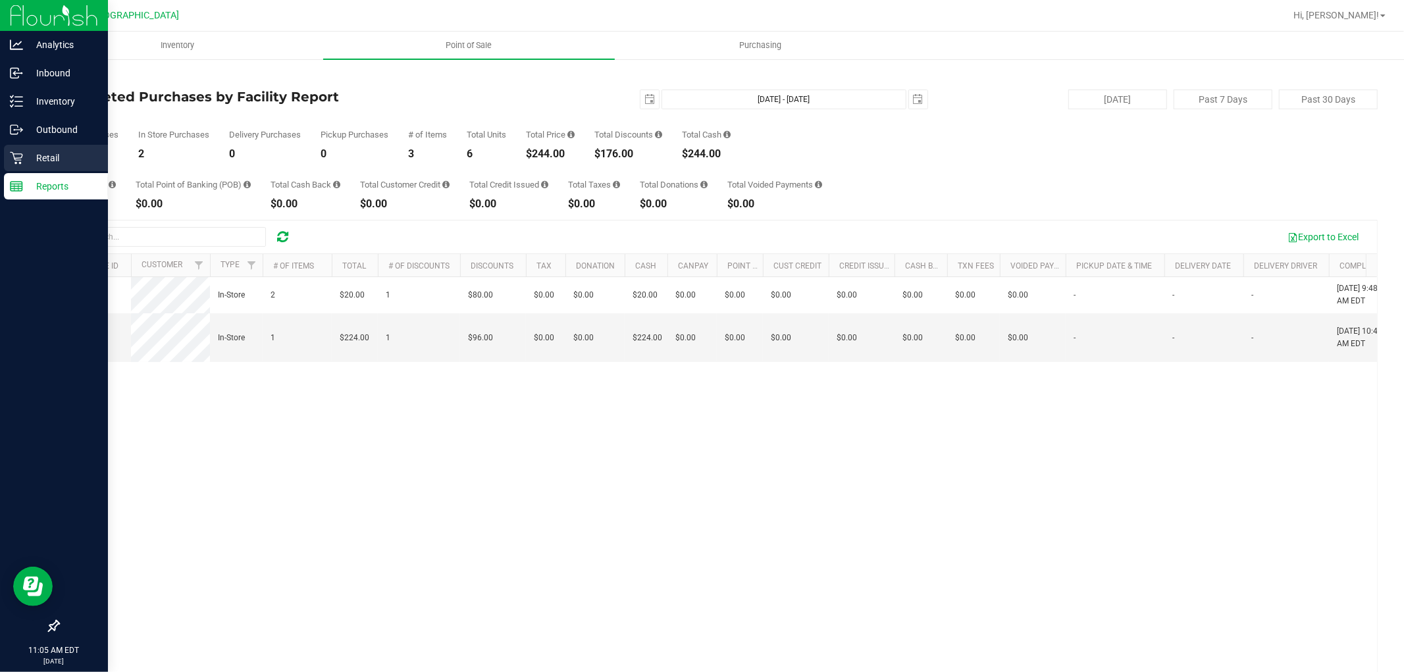
click at [21, 157] on icon at bounding box center [16, 157] width 13 height 13
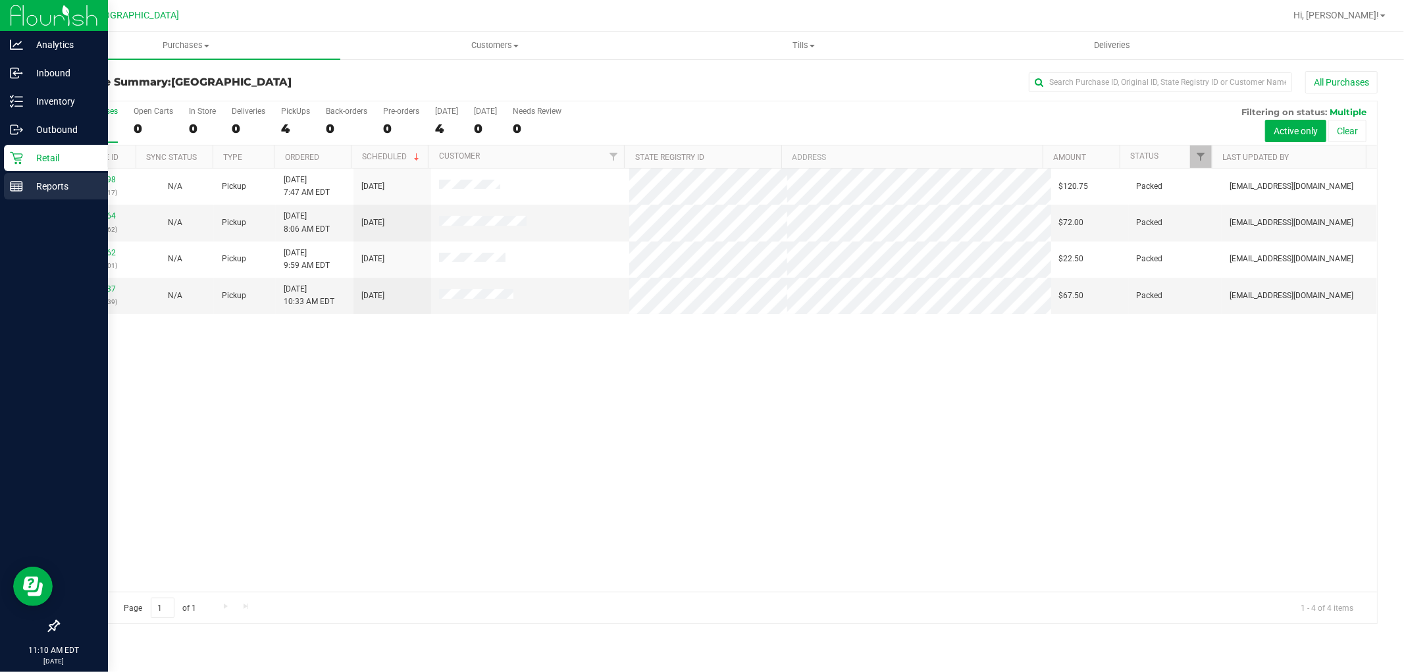
click at [65, 194] on p "Reports" at bounding box center [62, 186] width 79 height 16
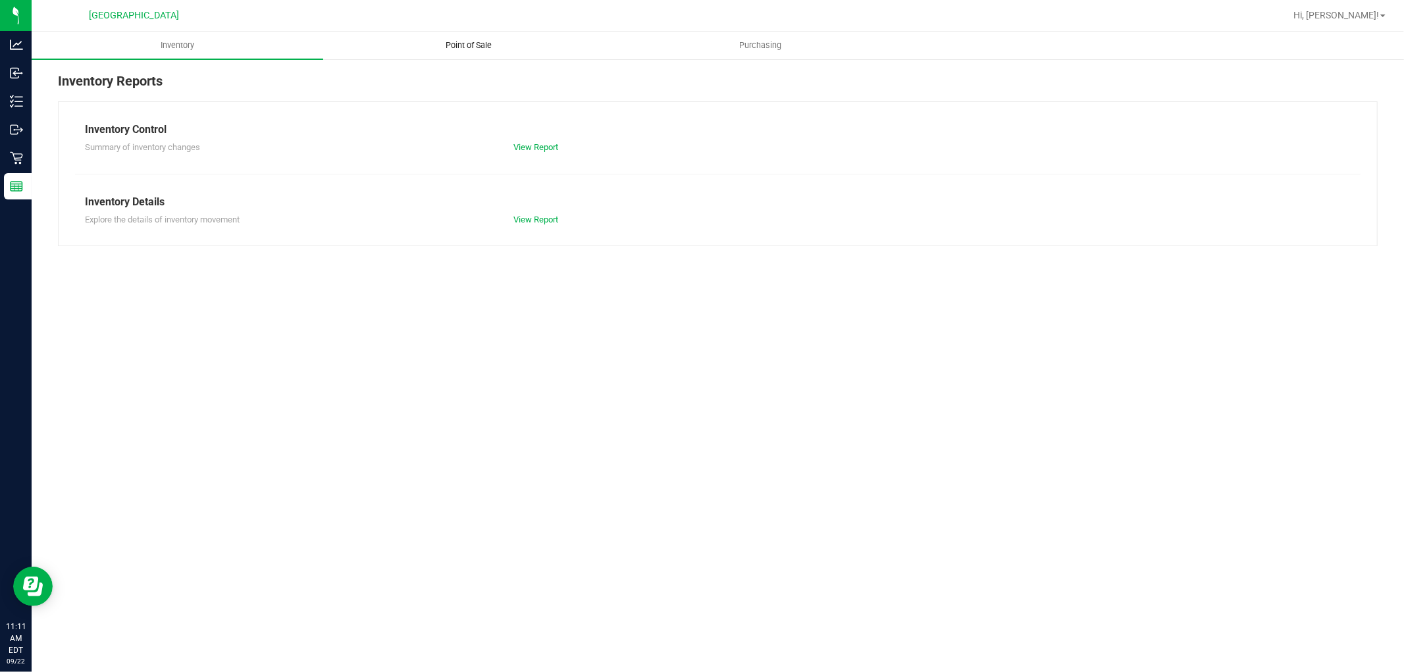
click at [465, 56] on uib-tab-heading "Point of Sale" at bounding box center [469, 45] width 290 height 26
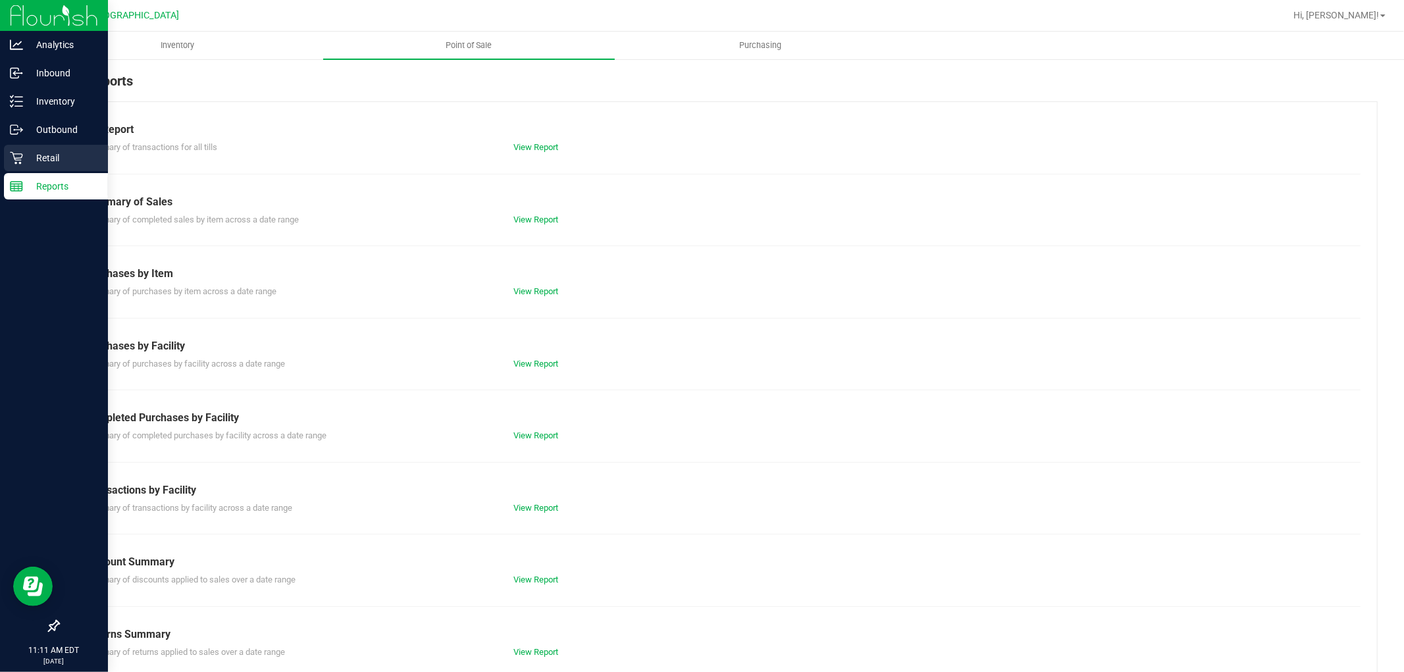
click at [47, 150] on p "Retail" at bounding box center [62, 158] width 79 height 16
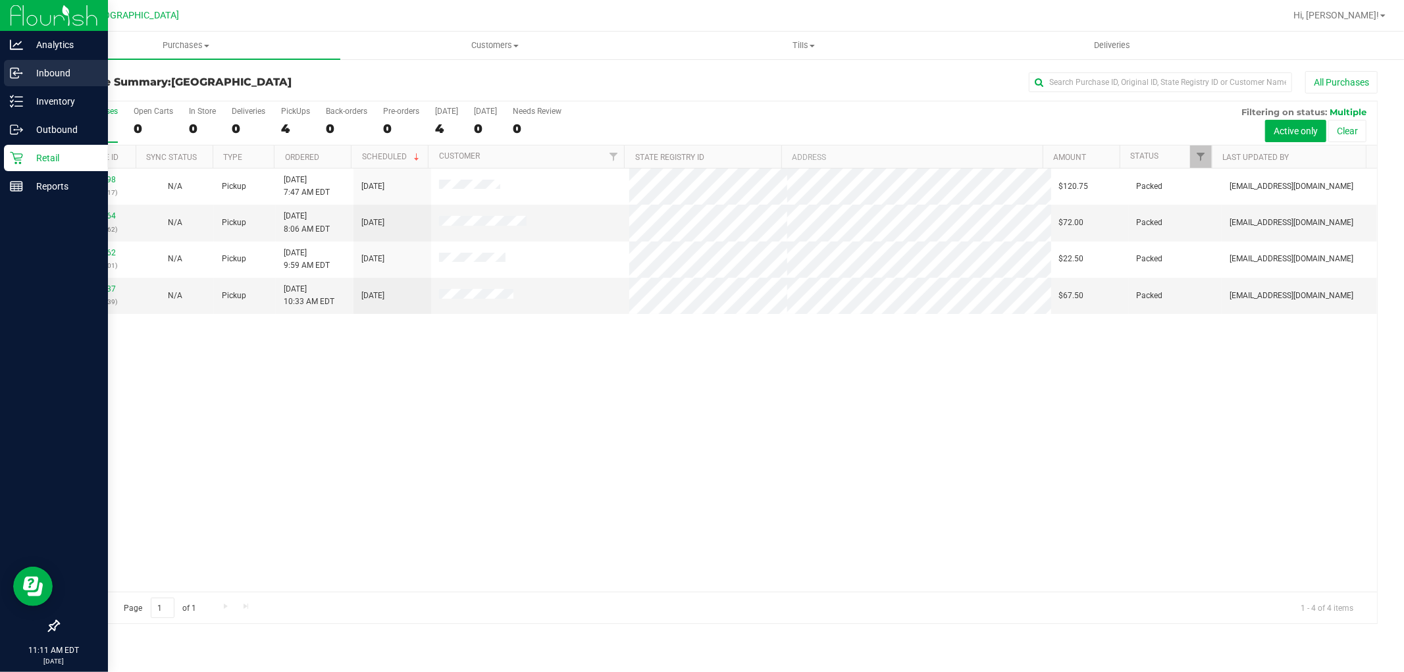
click at [41, 66] on p "Inbound" at bounding box center [62, 73] width 79 height 16
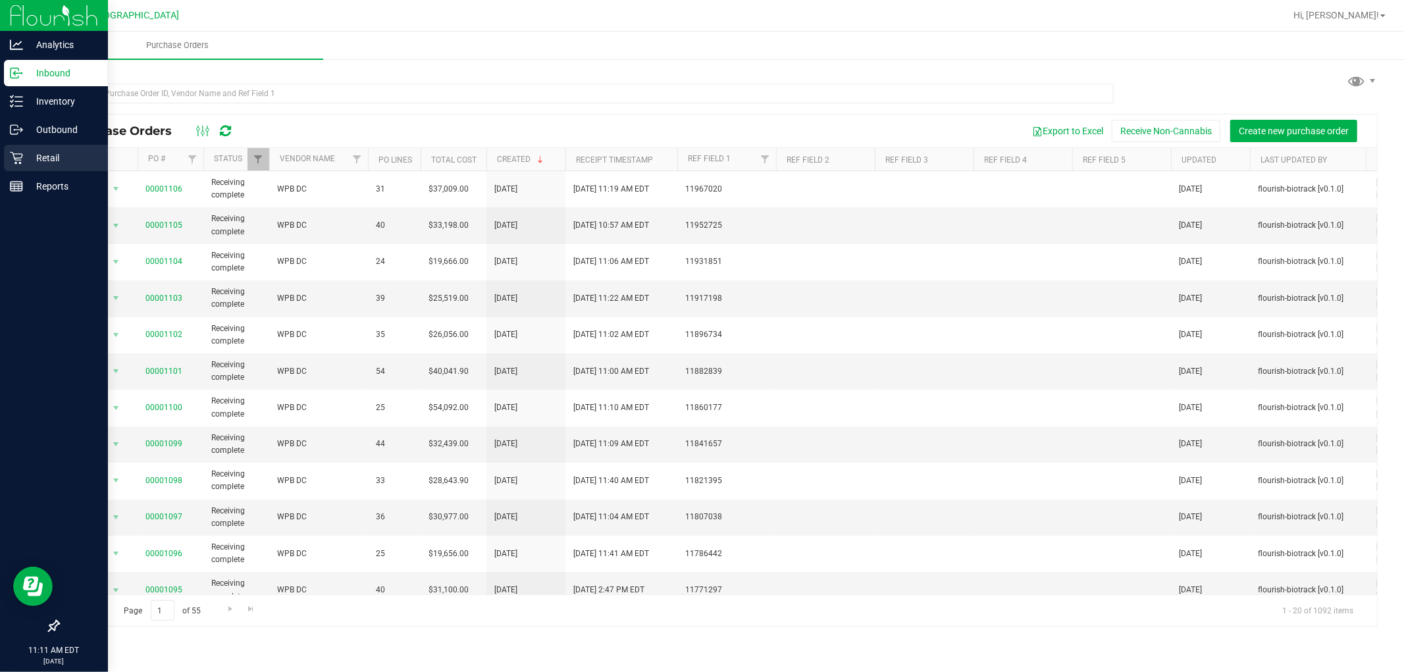
click at [41, 153] on p "Retail" at bounding box center [62, 158] width 79 height 16
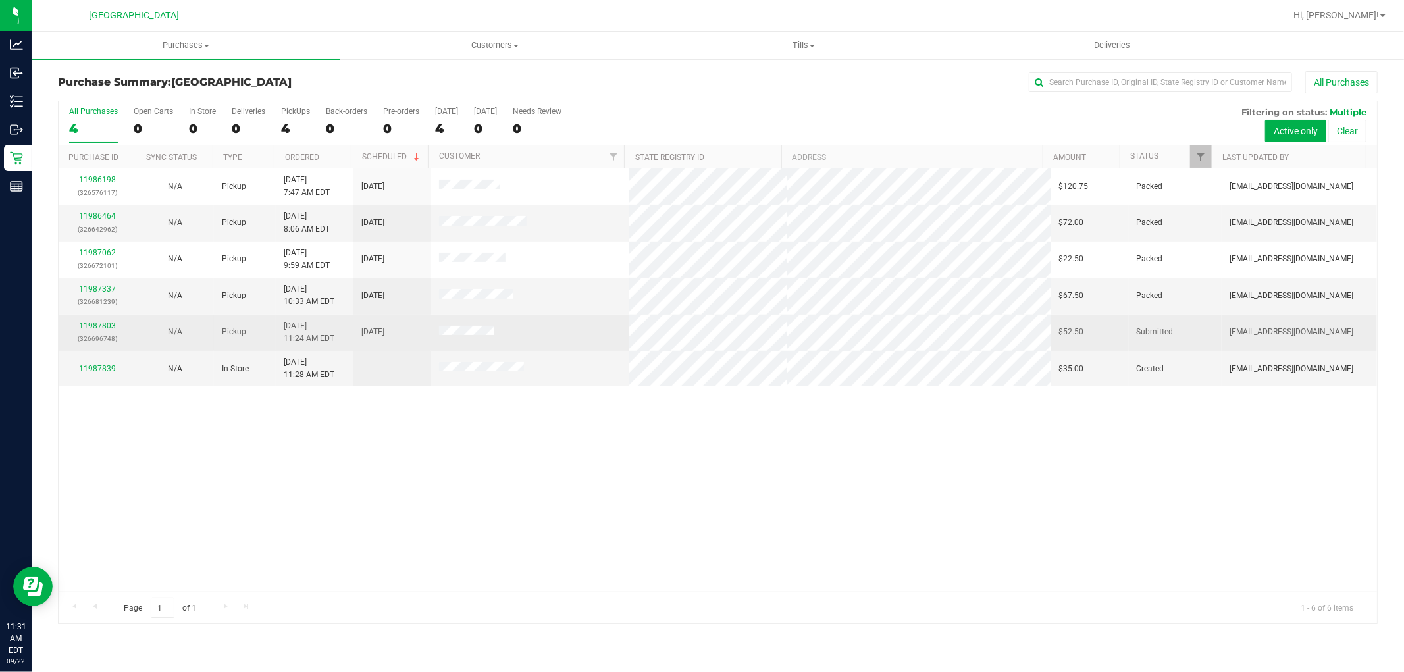
click at [93, 321] on div "11987803 (326696748)" at bounding box center [97, 332] width 62 height 25
click at [93, 325] on link "11987803" at bounding box center [97, 325] width 37 height 9
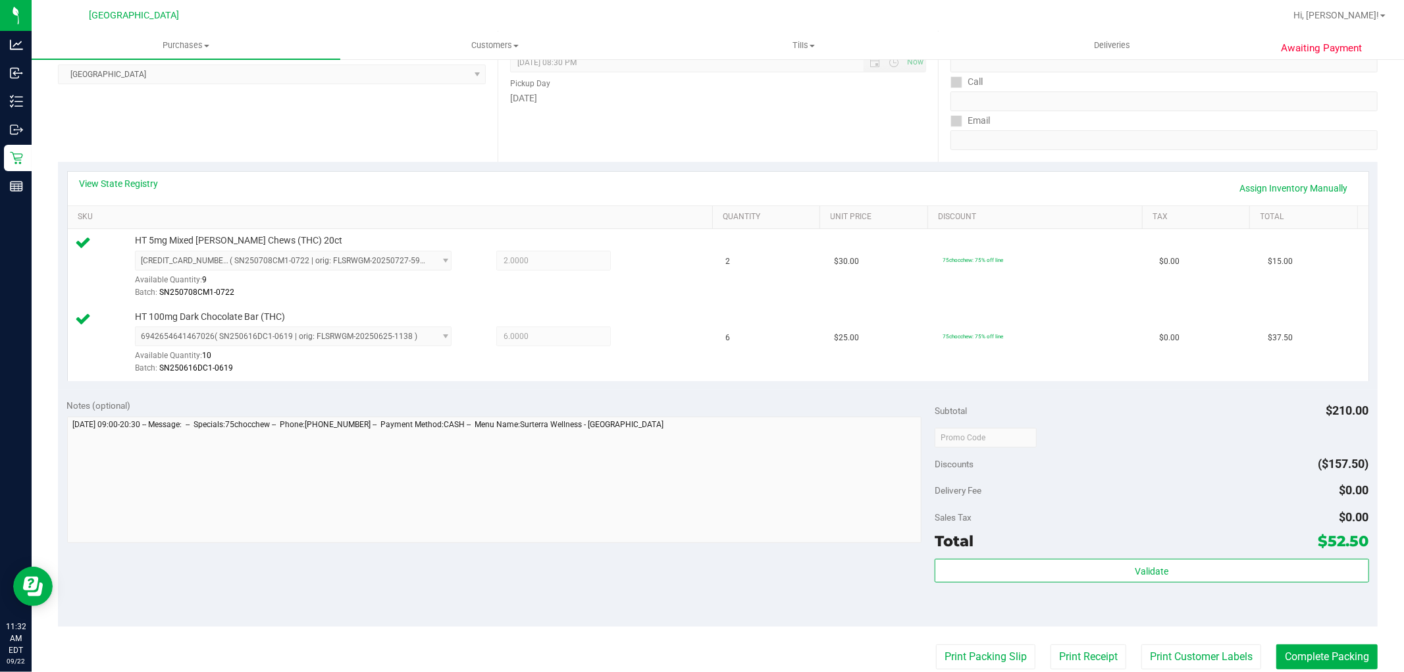
scroll to position [219, 0]
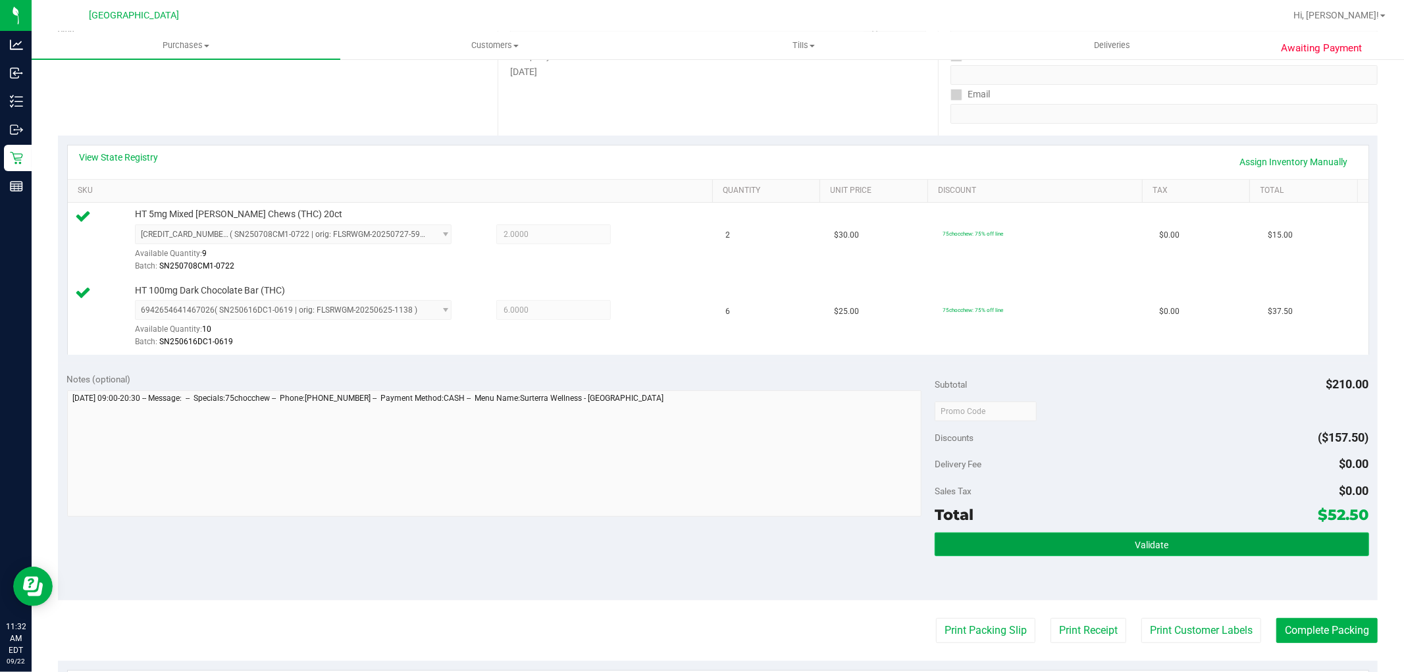
click at [1065, 542] on button "Validate" at bounding box center [1152, 545] width 434 height 24
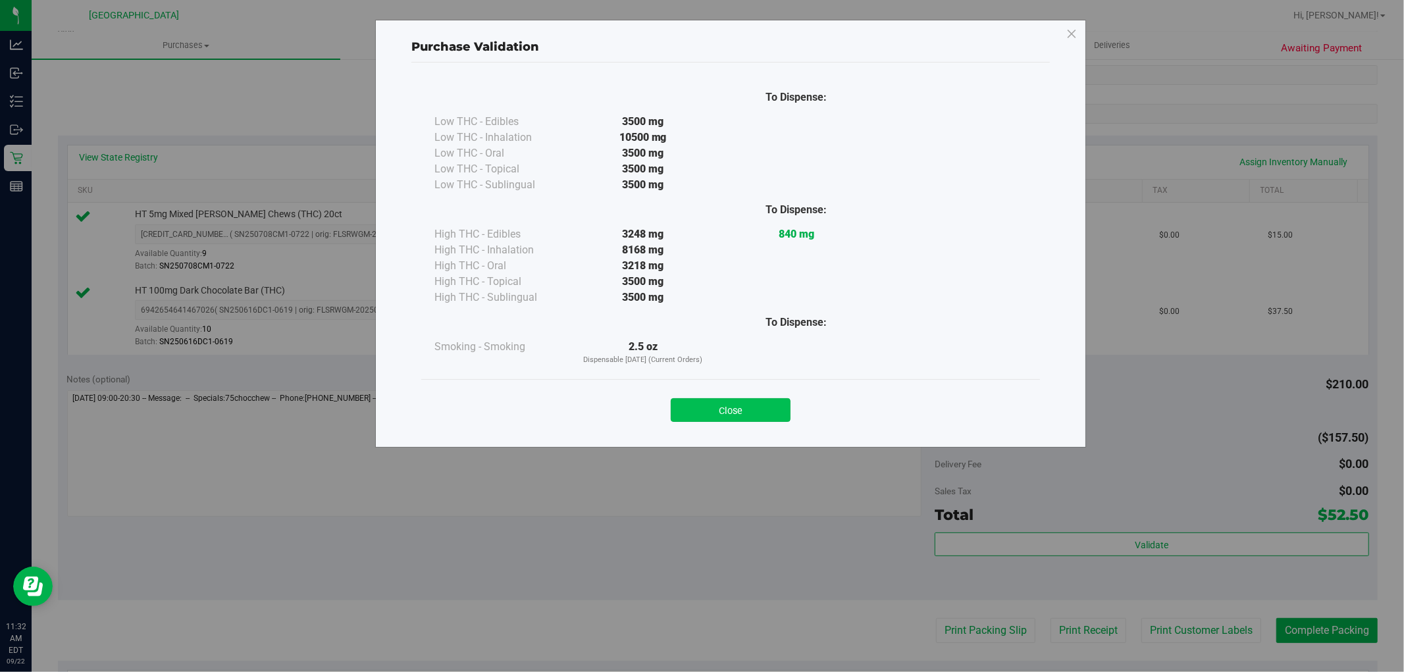
click at [726, 404] on button "Close" at bounding box center [731, 410] width 120 height 24
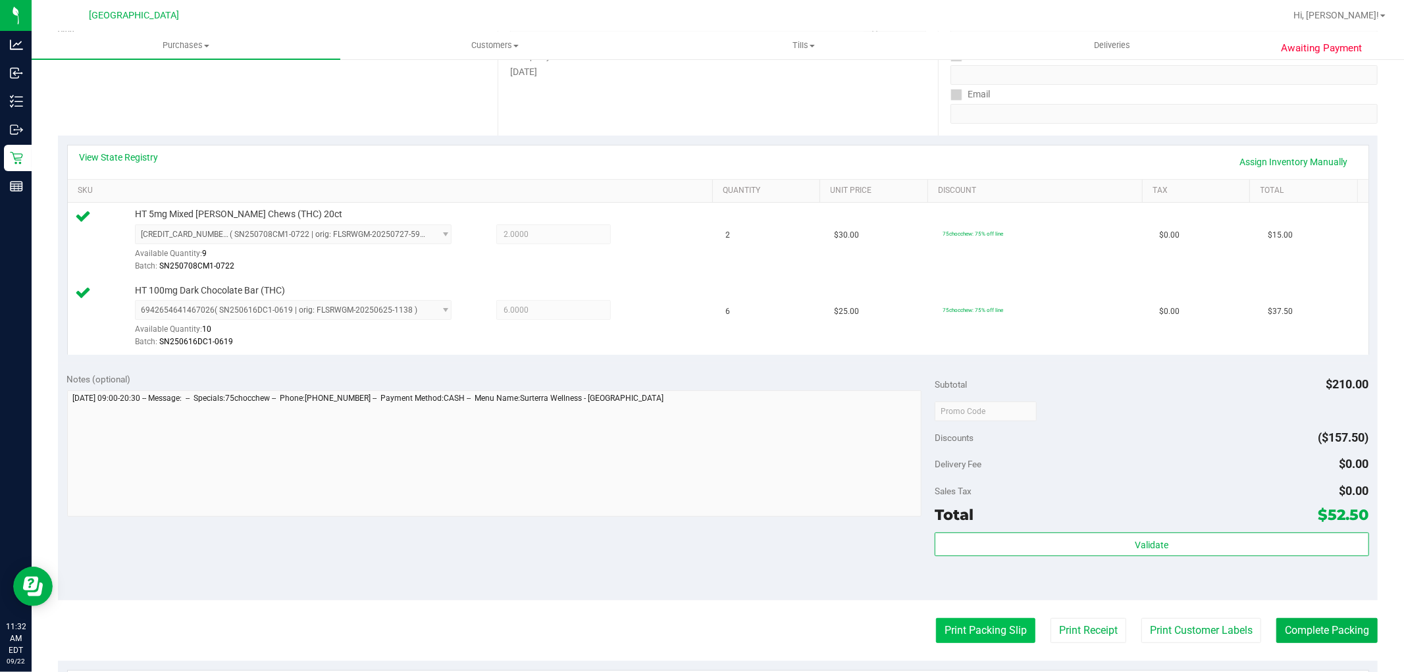
click at [962, 633] on button "Print Packing Slip" at bounding box center [985, 630] width 99 height 25
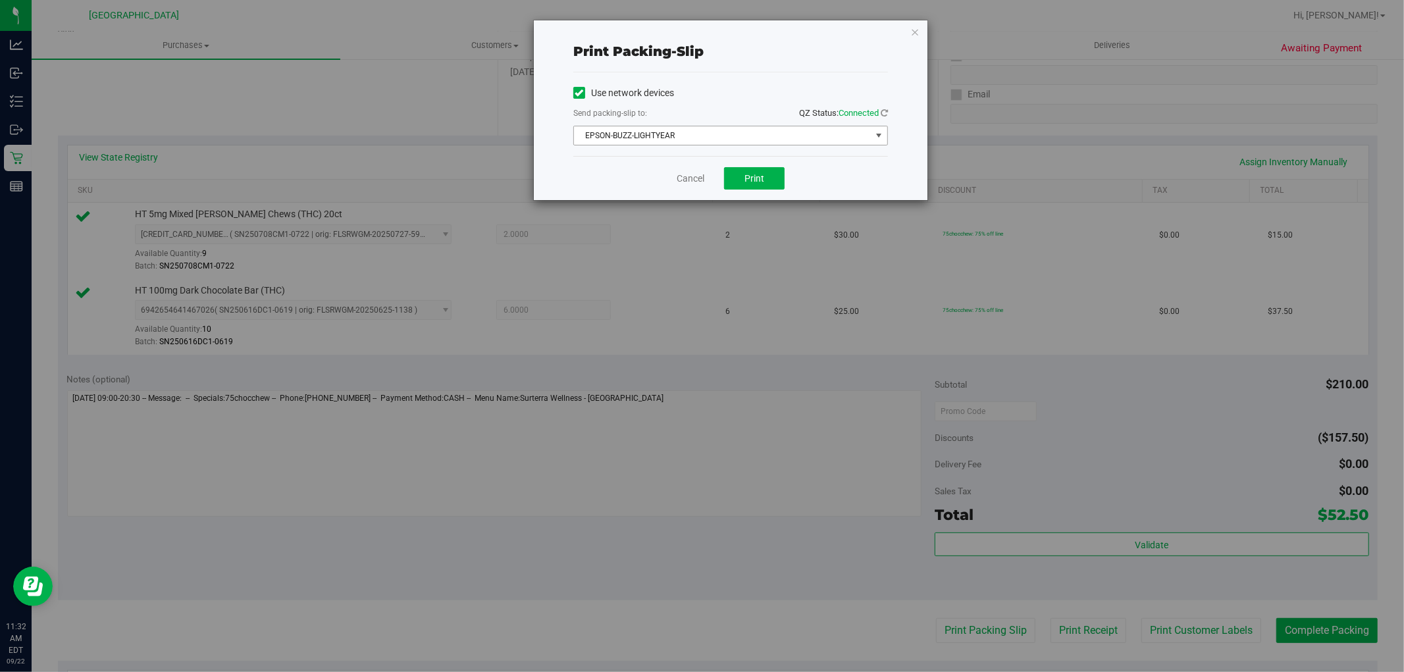
click at [666, 140] on span "EPSON-BUZZ-LIGHTYEAR" at bounding box center [722, 135] width 297 height 18
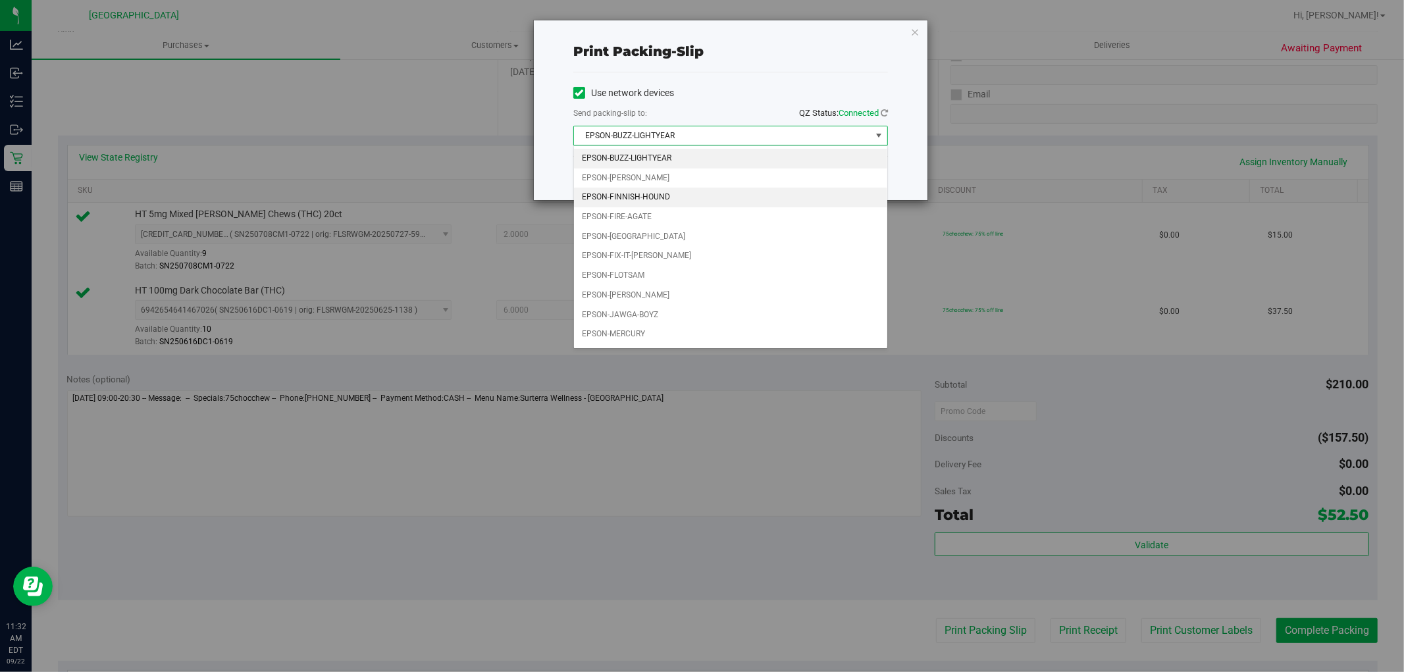
click at [629, 200] on li "EPSON-FINNISH-HOUND" at bounding box center [730, 198] width 313 height 20
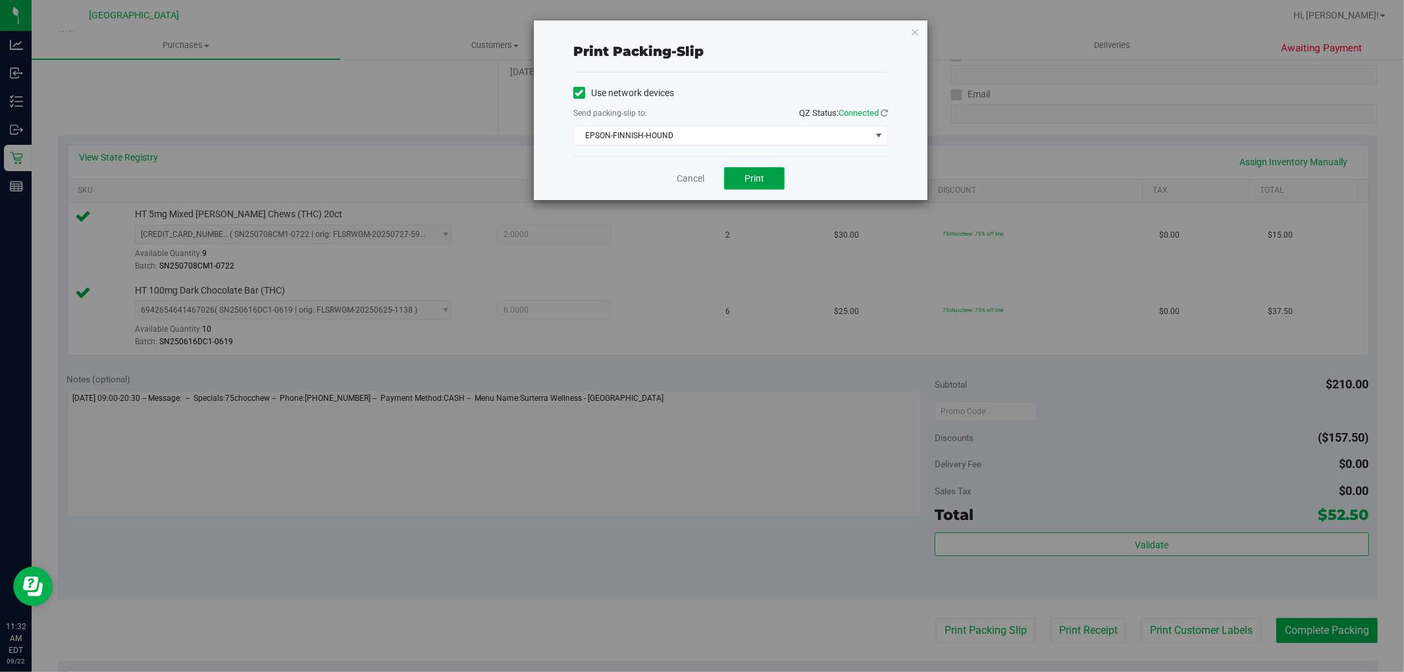
click at [751, 188] on button "Print" at bounding box center [754, 178] width 61 height 22
click at [683, 180] on link "Cancel" at bounding box center [691, 179] width 28 height 14
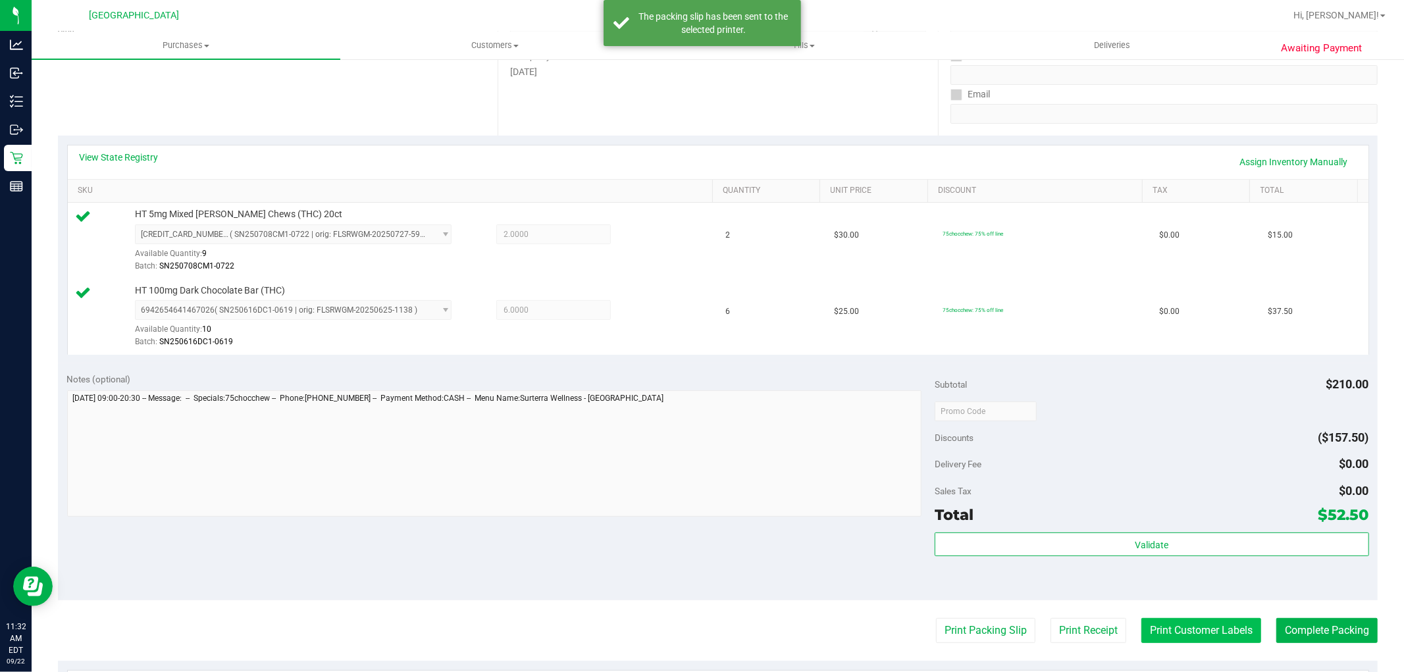
click at [1170, 633] on button "Print Customer Labels" at bounding box center [1202, 630] width 120 height 25
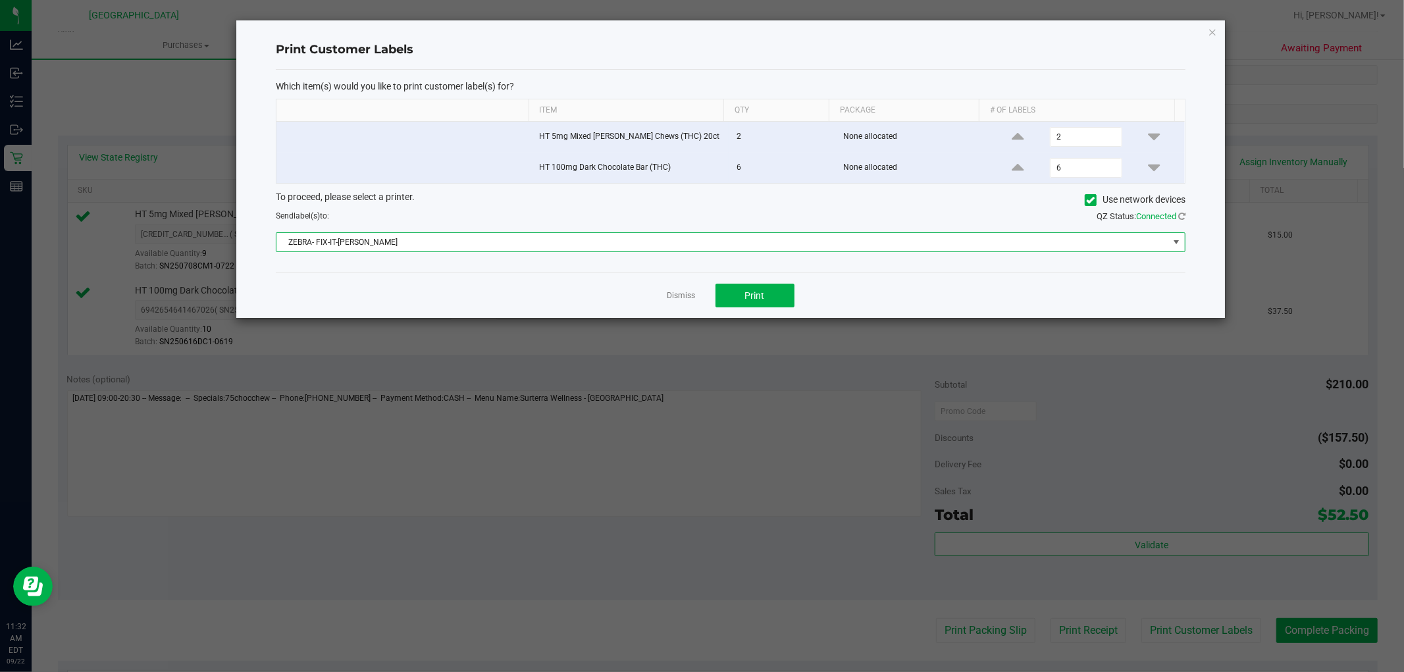
click at [430, 246] on span "ZEBRA- FIX-IT-FELIX" at bounding box center [723, 242] width 892 height 18
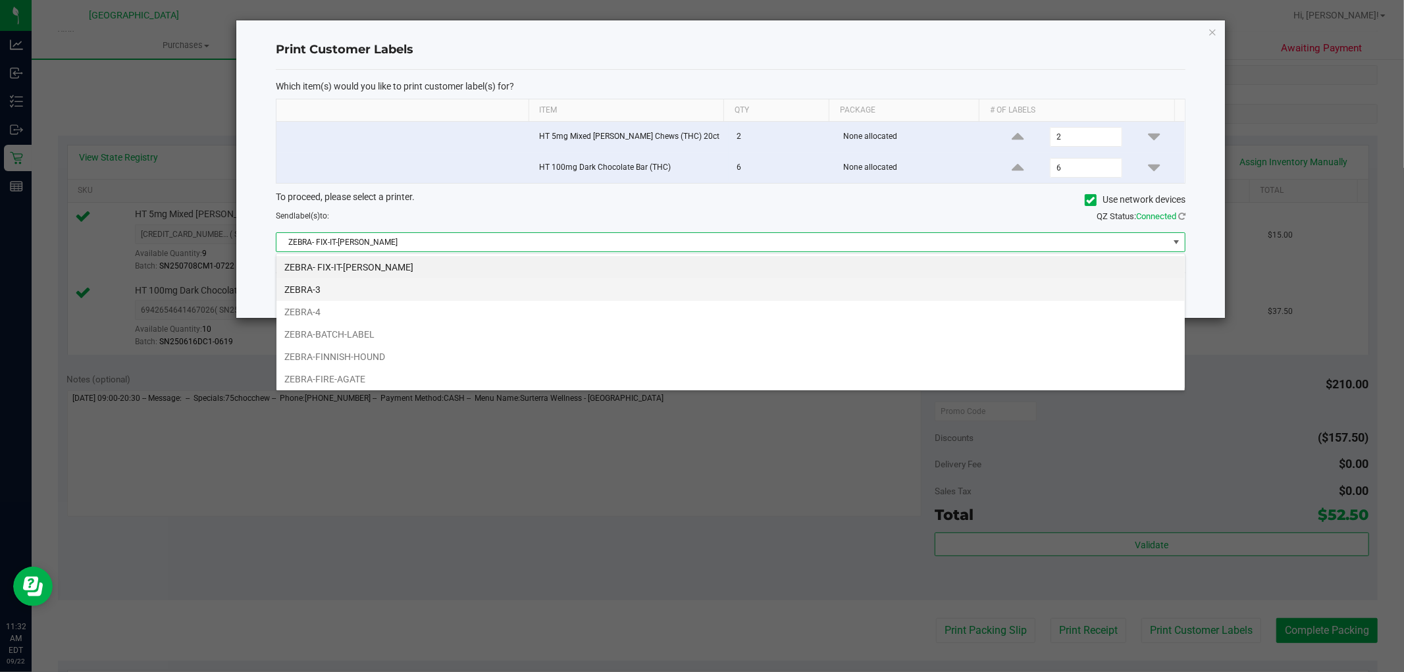
scroll to position [20, 910]
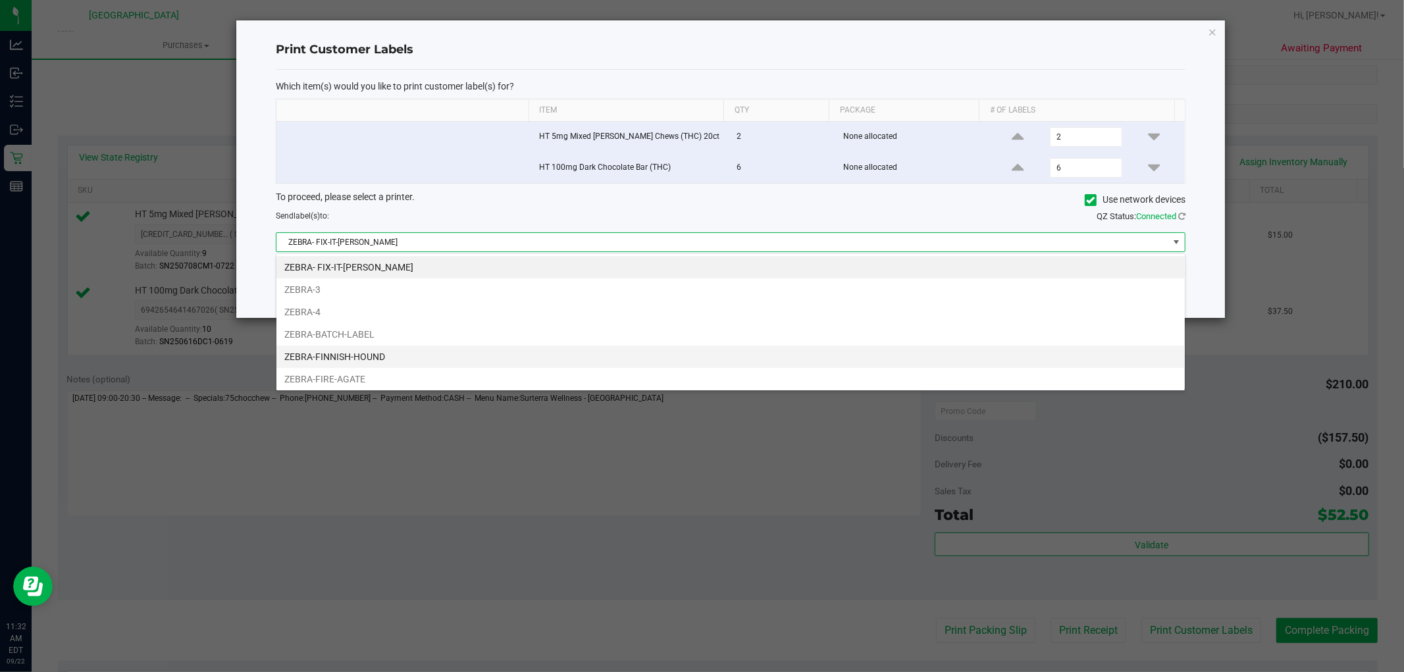
click at [363, 352] on li "ZEBRA-FINNISH-HOUND" at bounding box center [731, 357] width 909 height 22
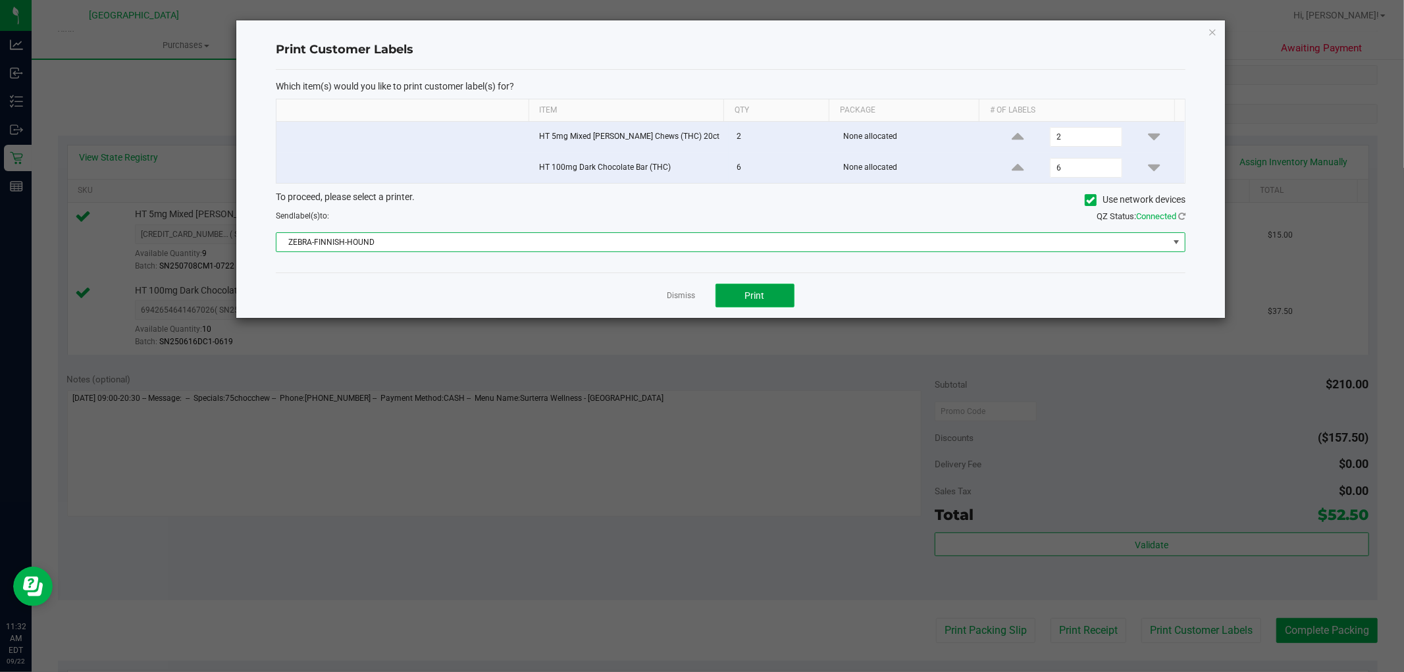
click at [770, 288] on button "Print" at bounding box center [755, 296] width 79 height 24
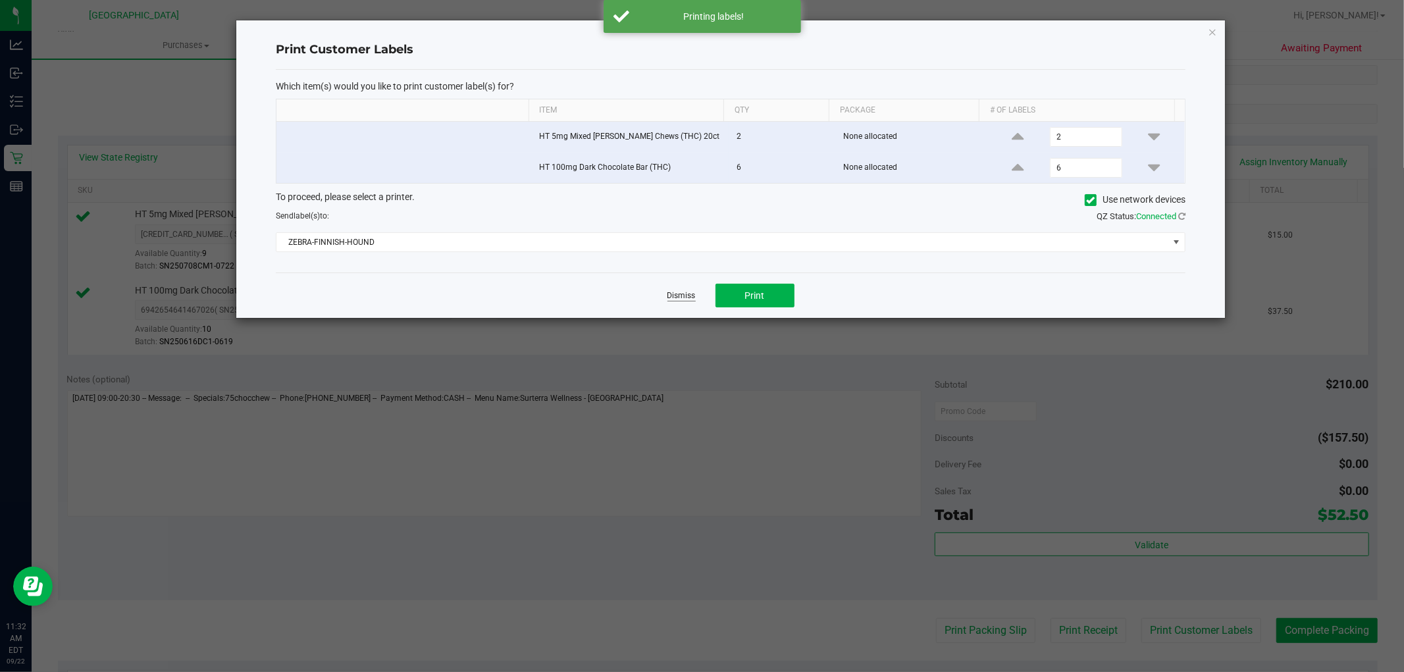
click at [670, 294] on link "Dismiss" at bounding box center [682, 295] width 28 height 11
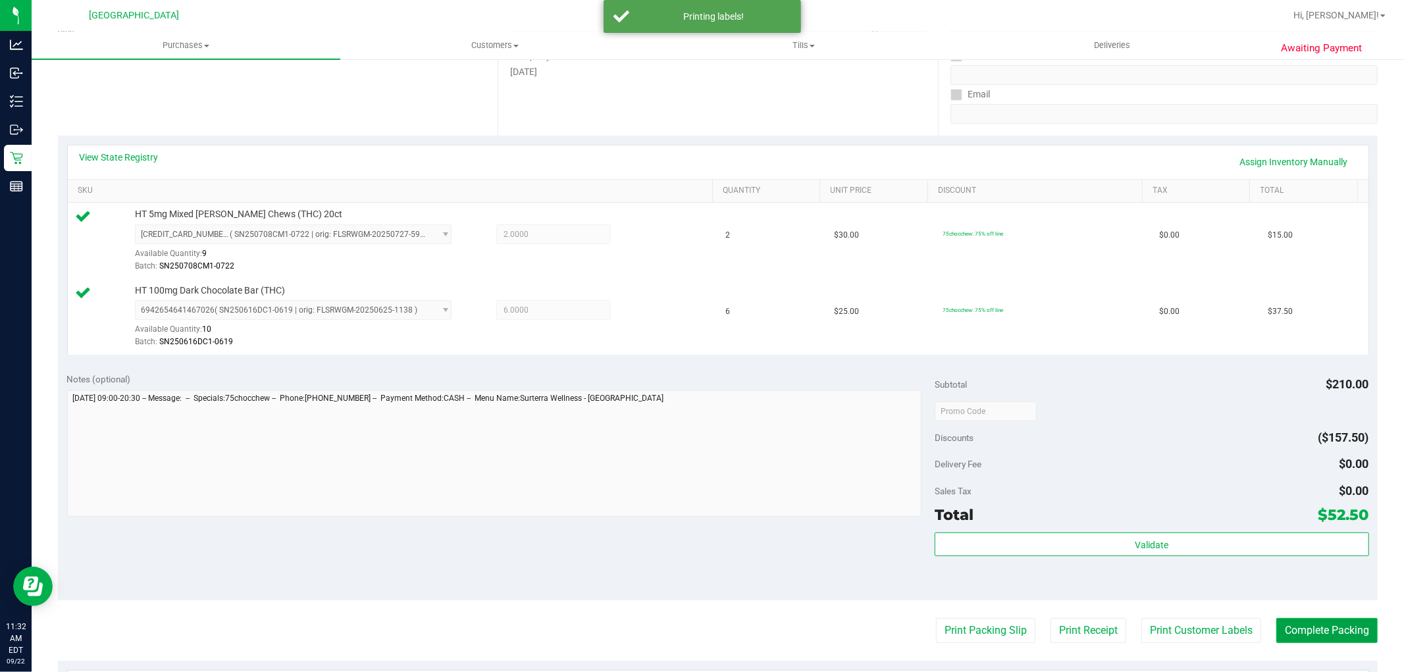
click at [1332, 626] on button "Complete Packing" at bounding box center [1327, 630] width 101 height 25
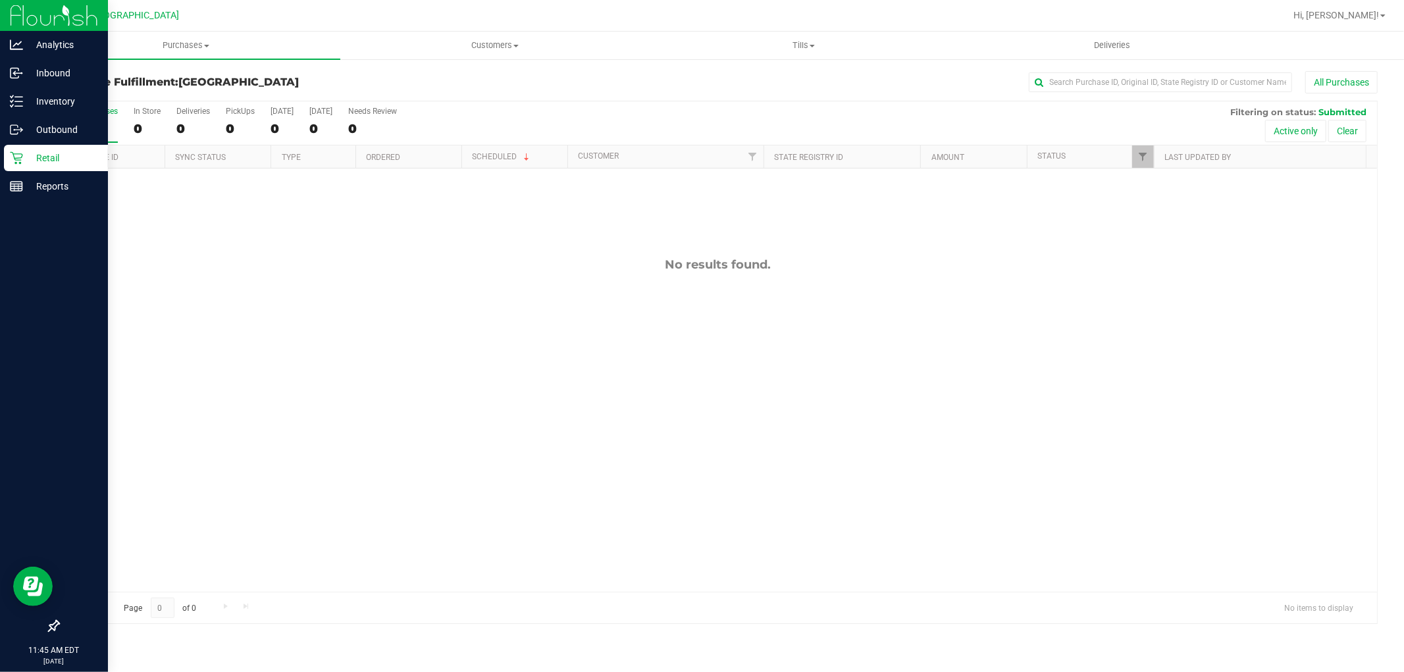
click at [21, 171] on link "Retail" at bounding box center [54, 159] width 108 height 28
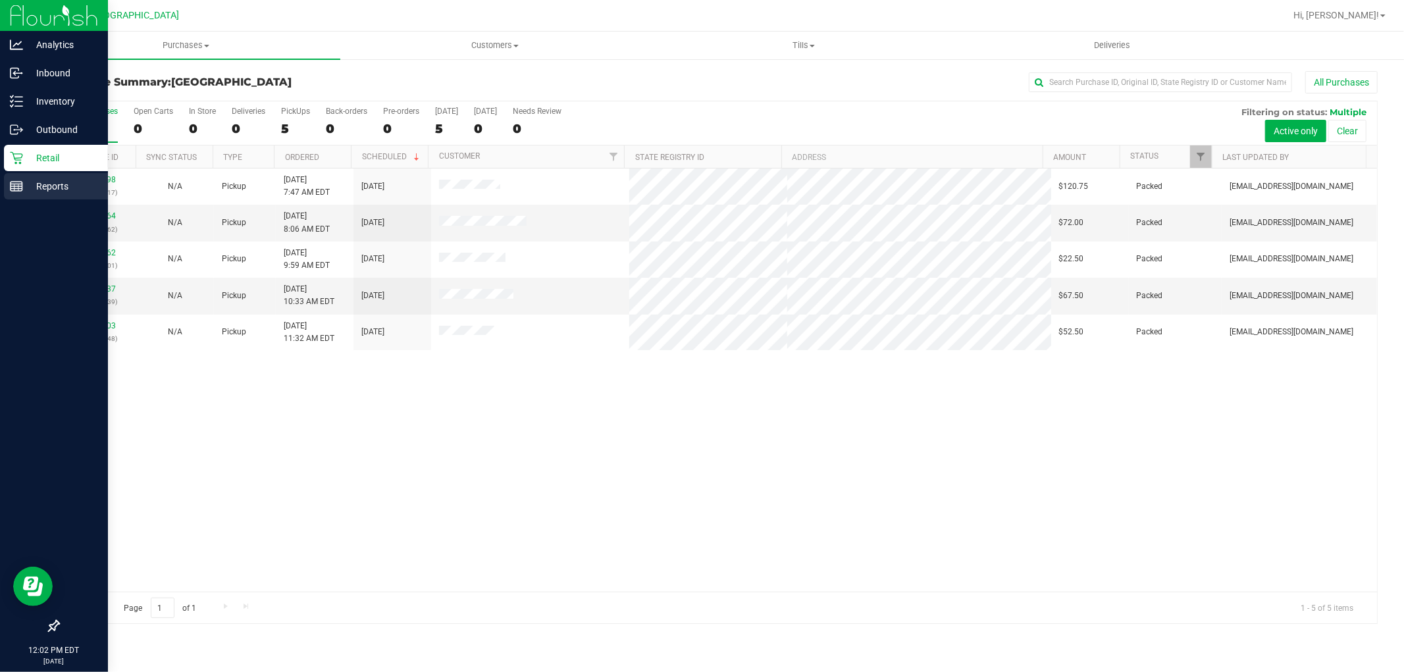
click at [18, 187] on line at bounding box center [18, 187] width 0 height 7
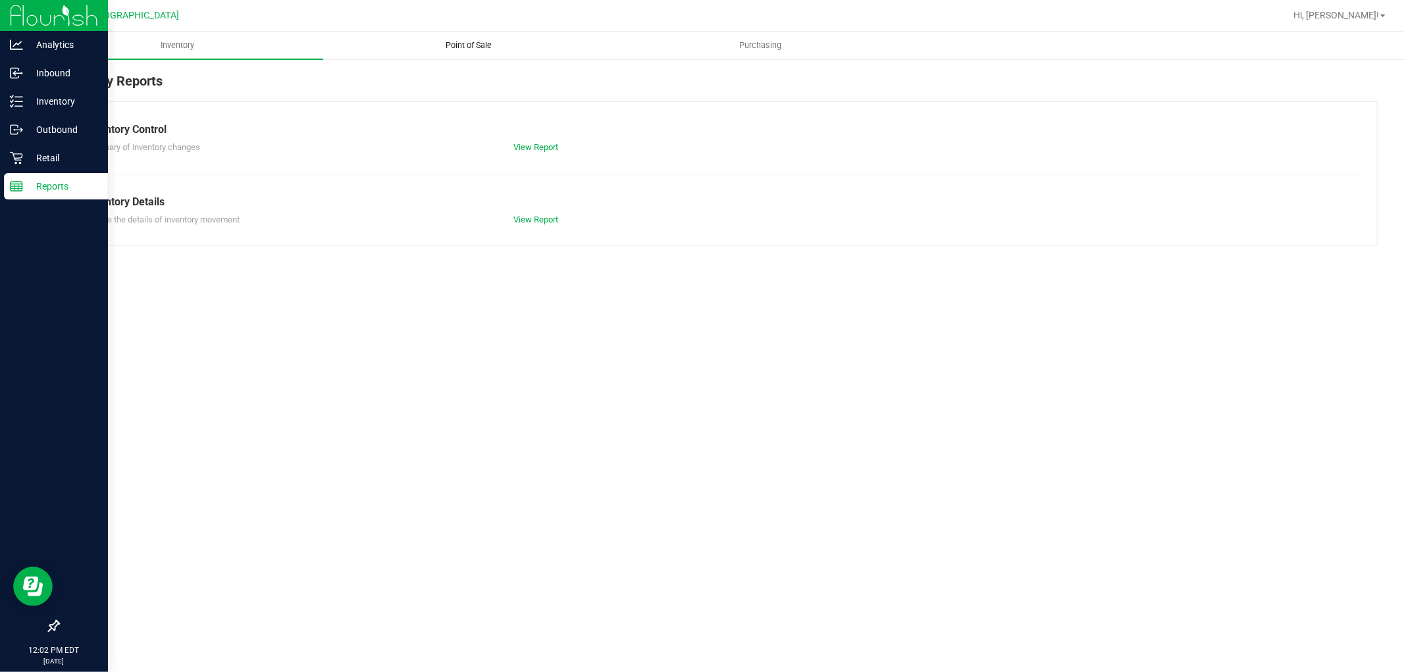
click at [481, 42] on span "Point of Sale" at bounding box center [470, 46] width 82 height 12
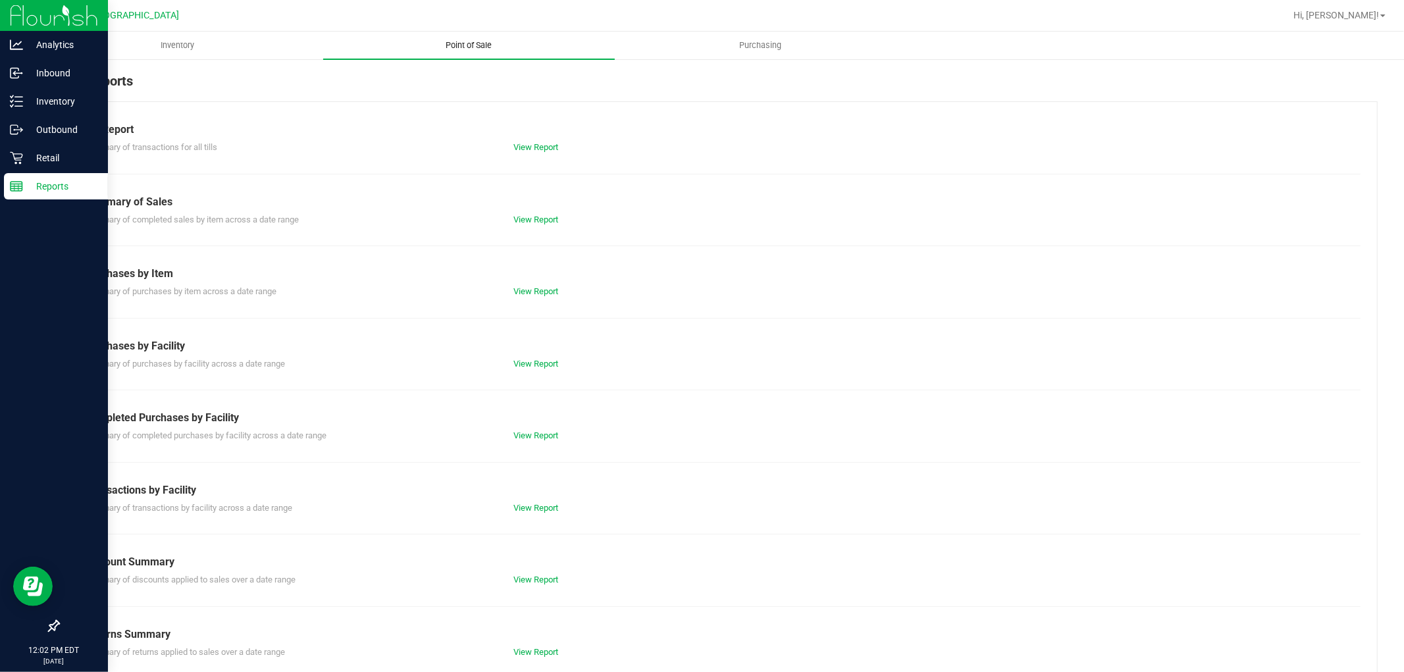
click at [538, 431] on link "View Report" at bounding box center [536, 436] width 45 height 10
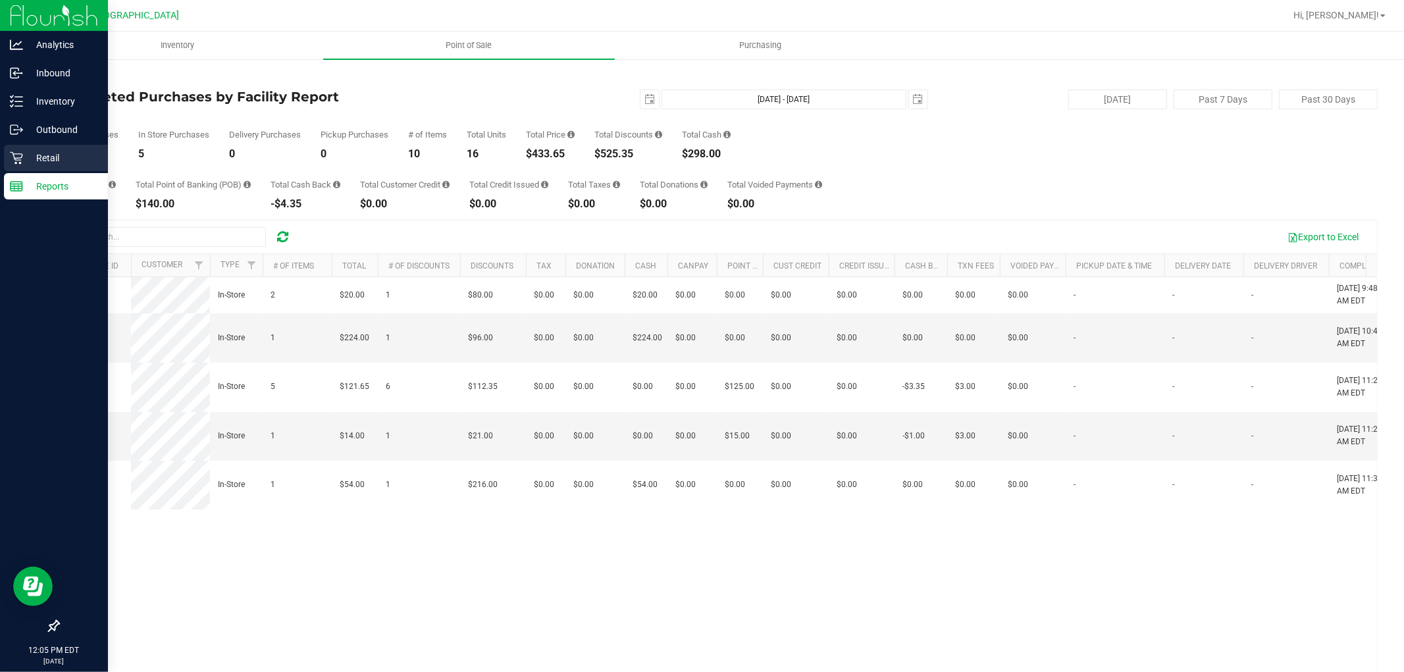
click at [29, 149] on div "Retail" at bounding box center [56, 158] width 104 height 26
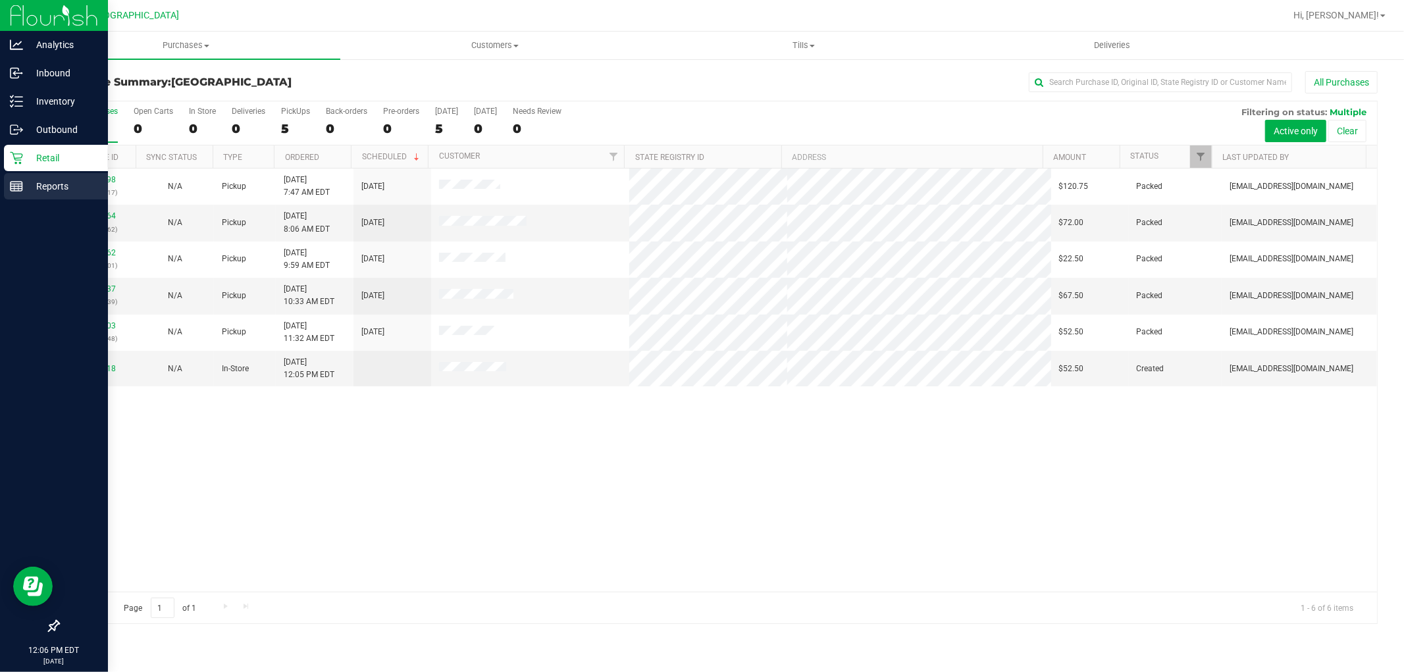
click at [20, 188] on icon at bounding box center [16, 186] width 13 height 13
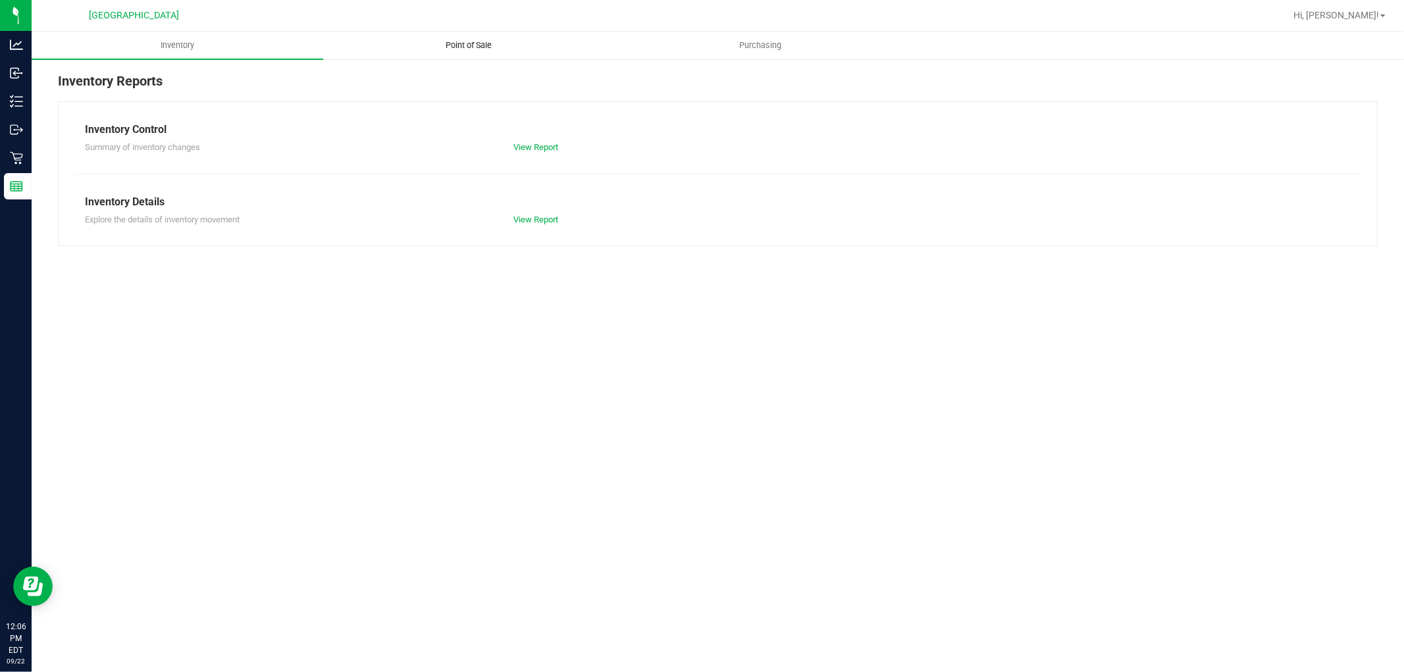
click at [489, 40] on span "Point of Sale" at bounding box center [470, 46] width 82 height 12
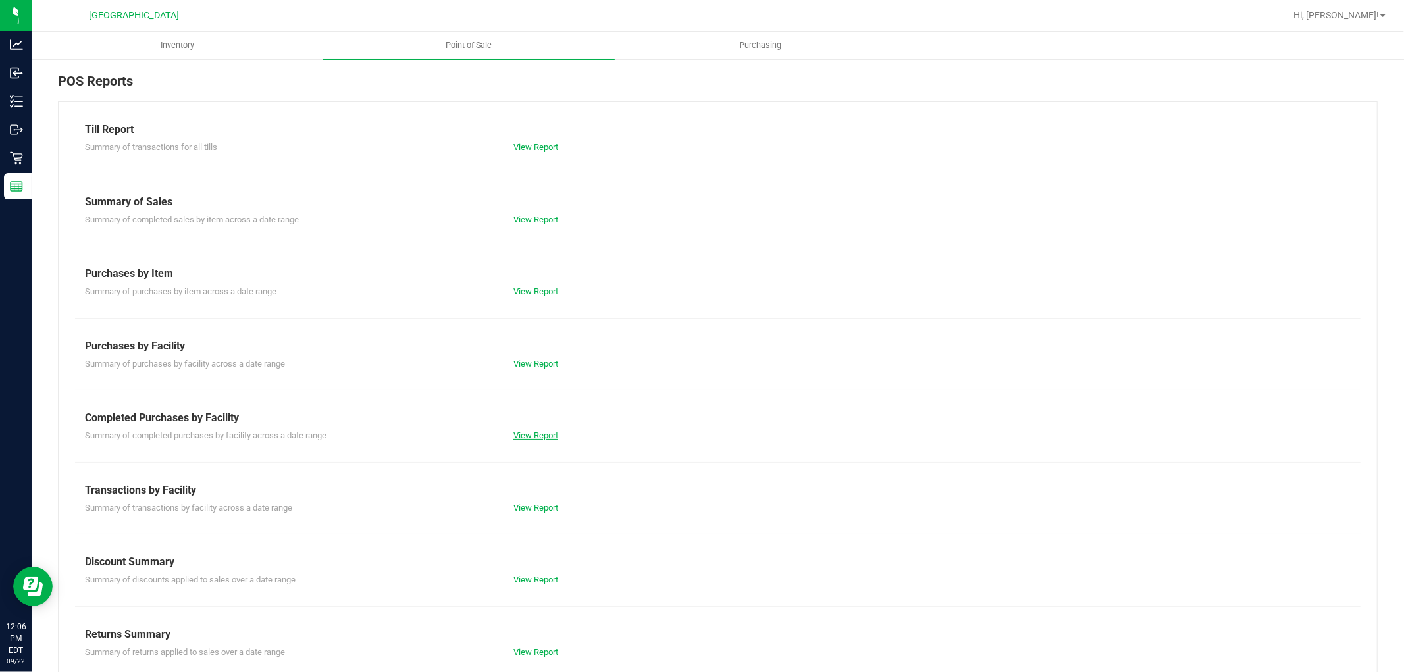
click at [521, 431] on link "View Report" at bounding box center [536, 436] width 45 height 10
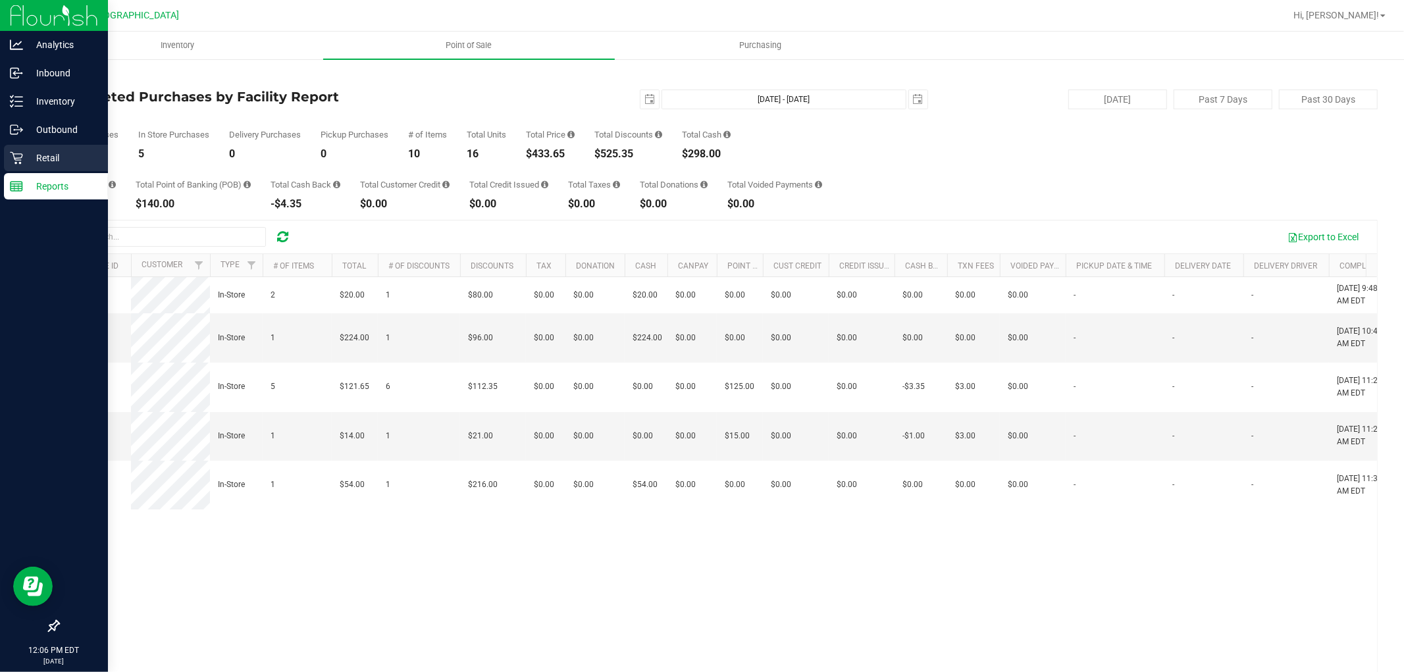
click at [36, 161] on p "Retail" at bounding box center [62, 158] width 79 height 16
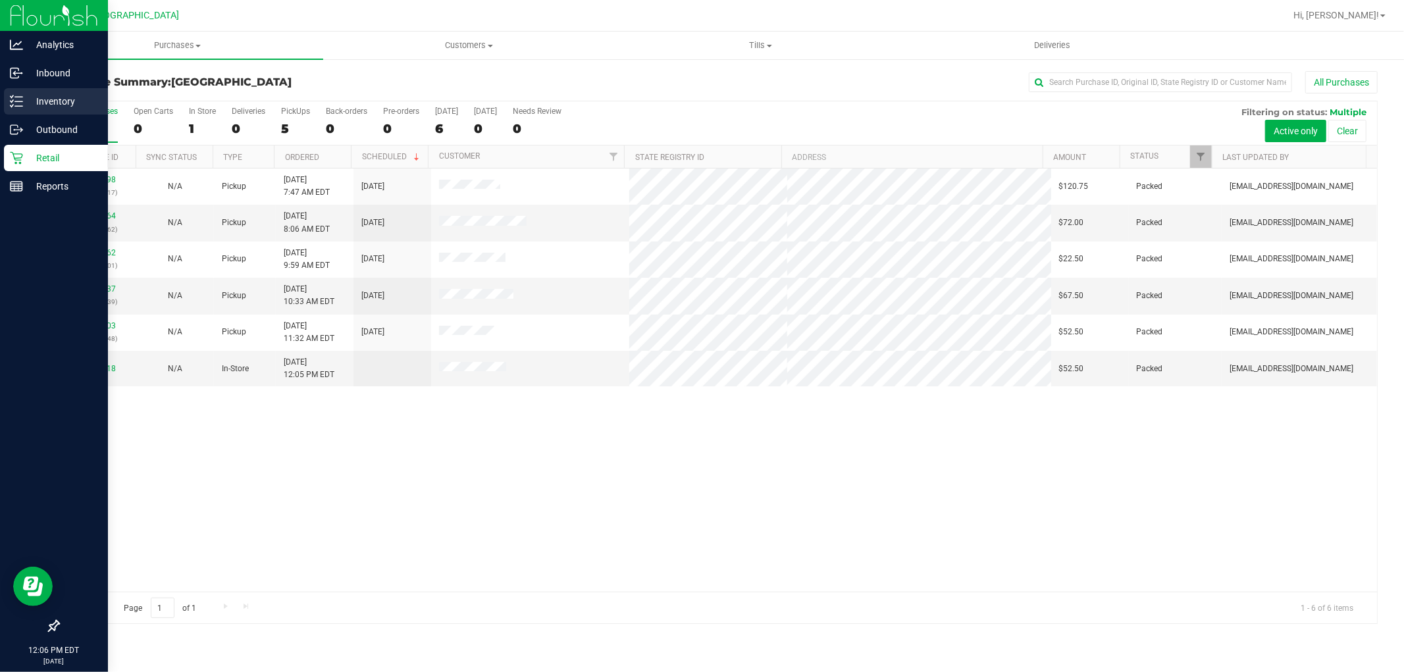
click at [35, 99] on p "Inventory" at bounding box center [62, 101] width 79 height 16
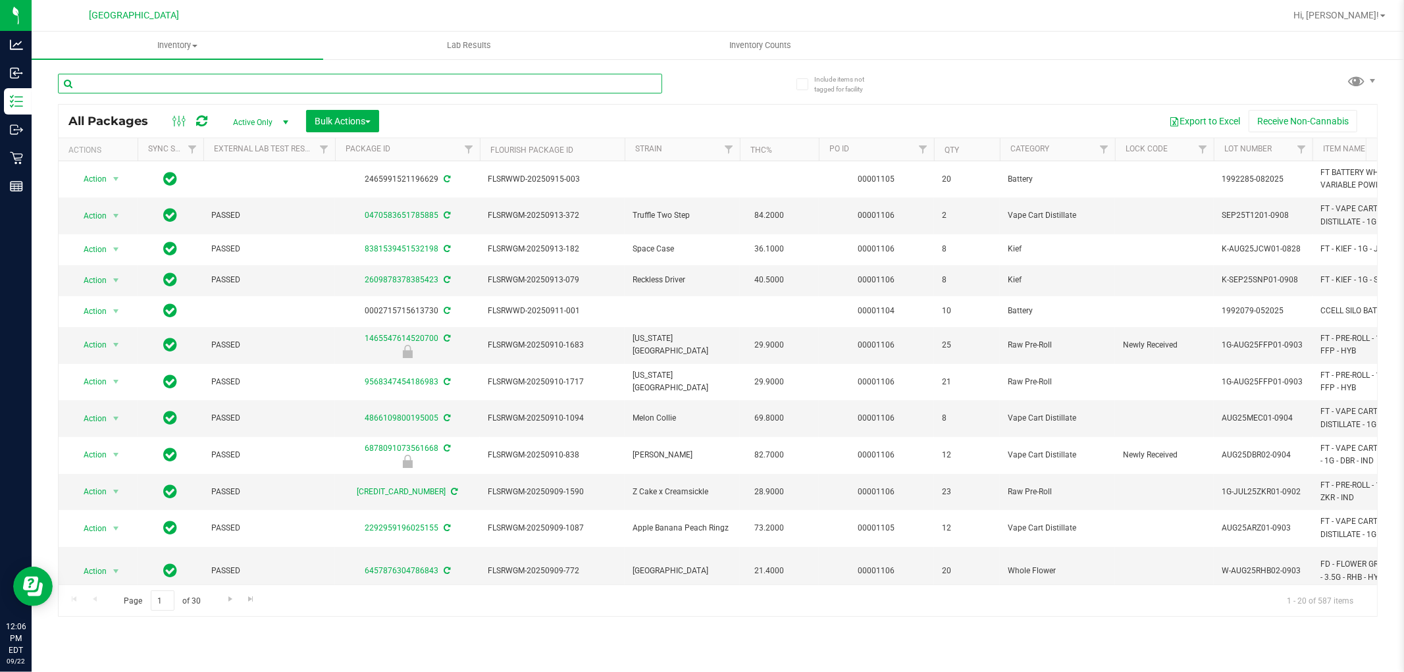
click at [166, 87] on input "text" at bounding box center [360, 84] width 604 height 20
paste input "SN250728DC1-0804"
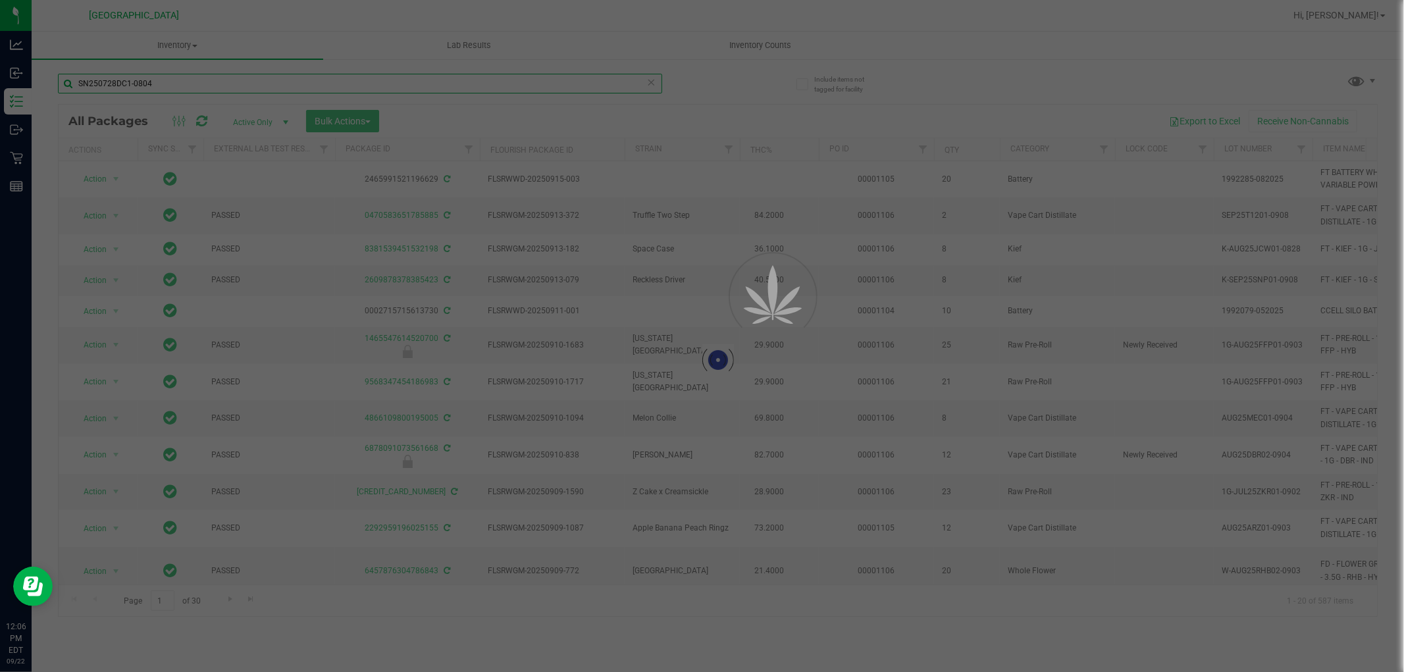
type input "SN250728DC1-0804"
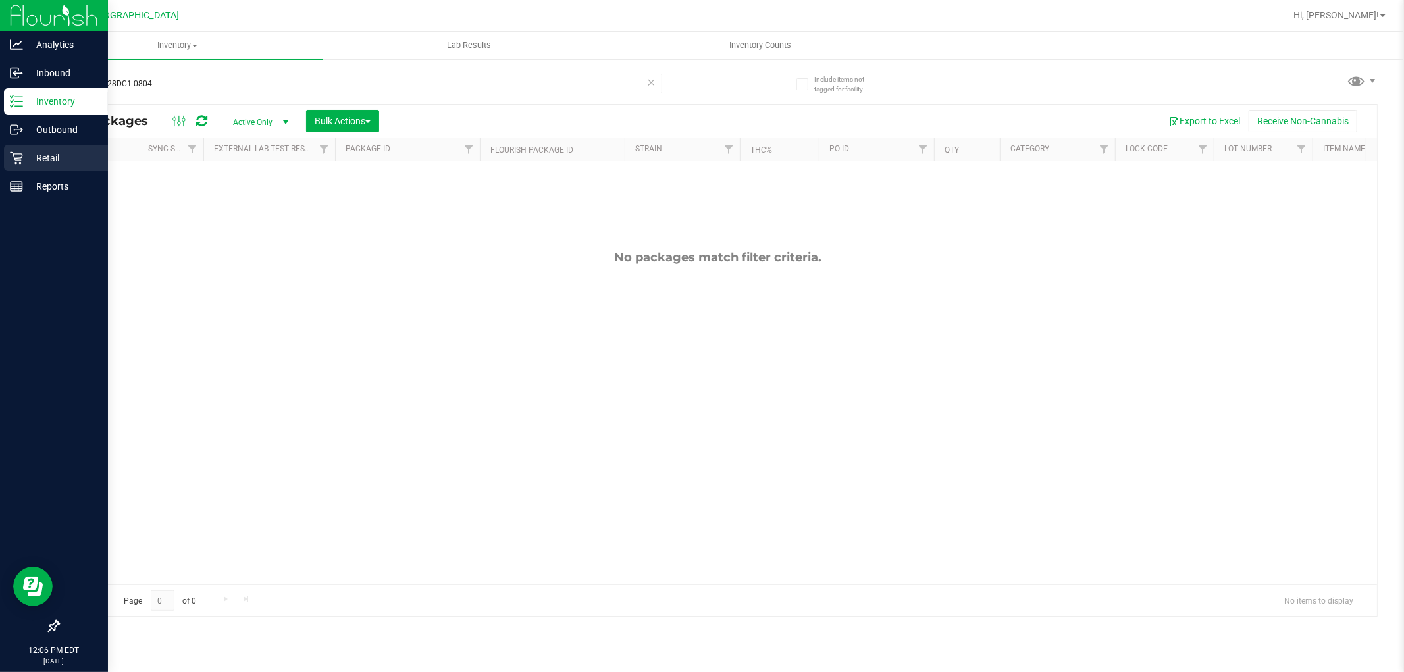
click at [16, 160] on icon at bounding box center [16, 158] width 13 height 13
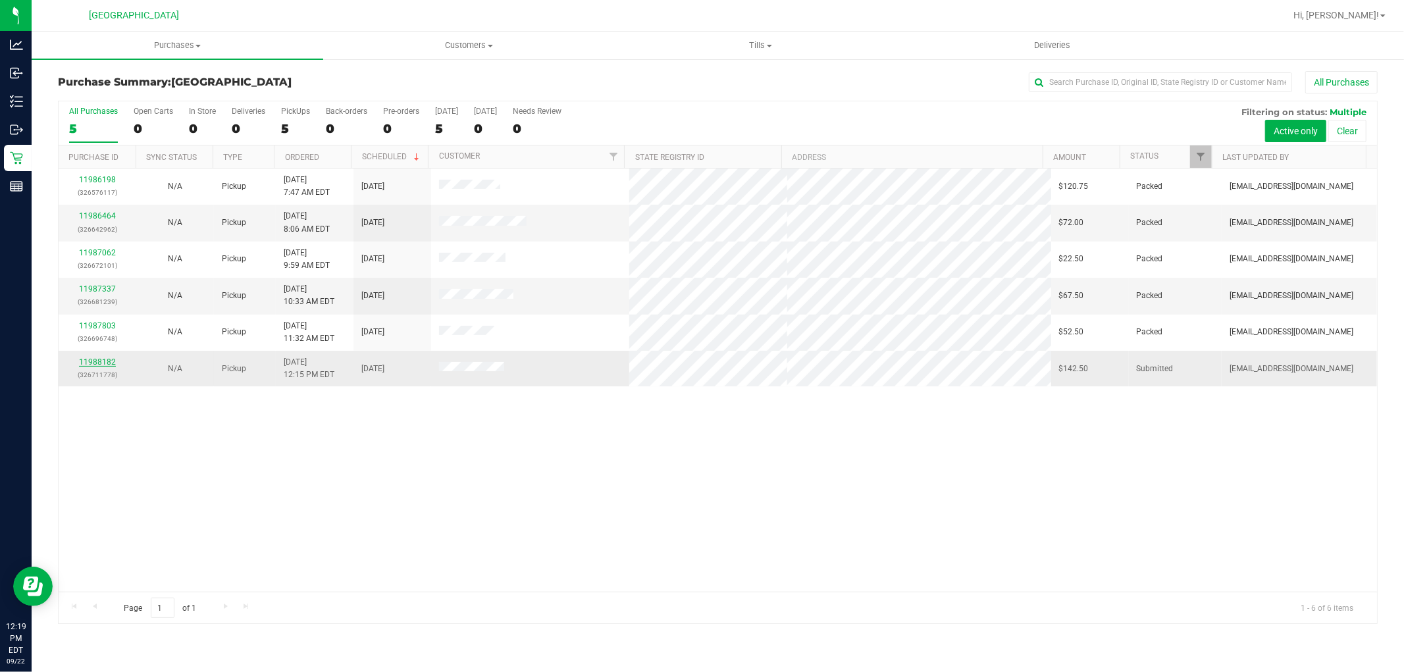
click at [103, 364] on link "11988182" at bounding box center [97, 361] width 37 height 9
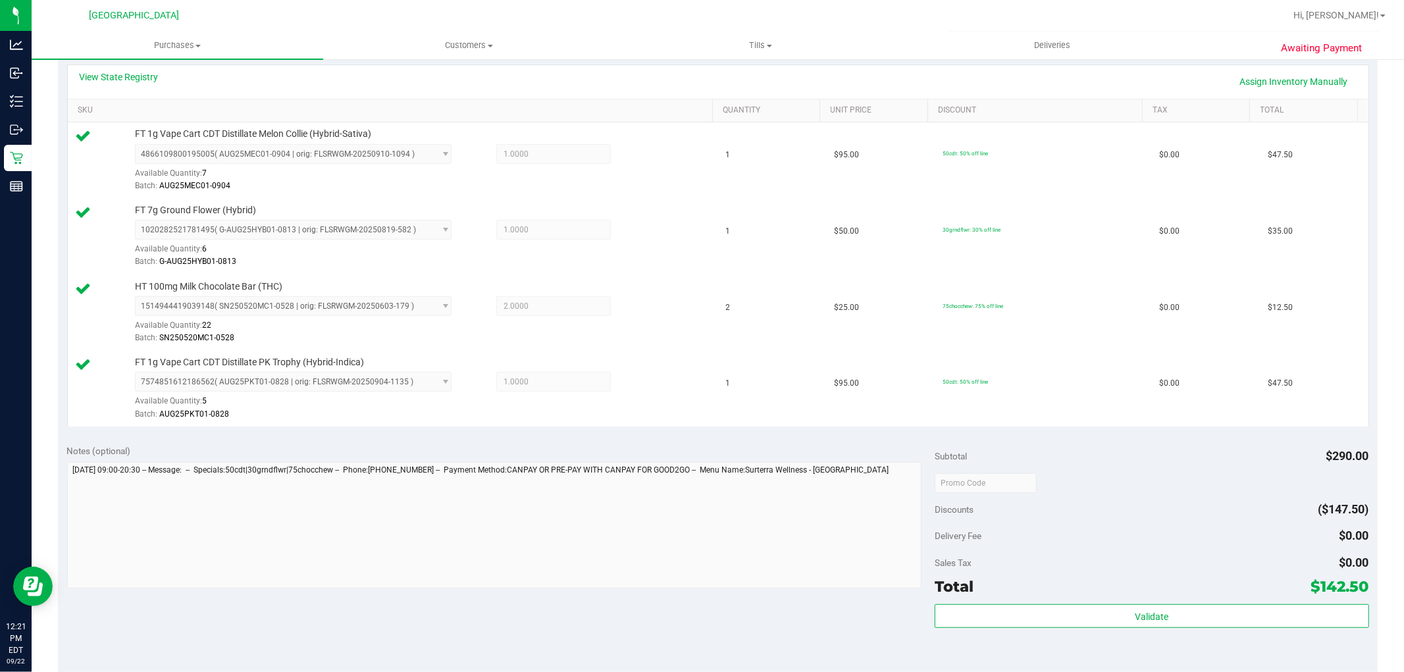
scroll to position [292, 0]
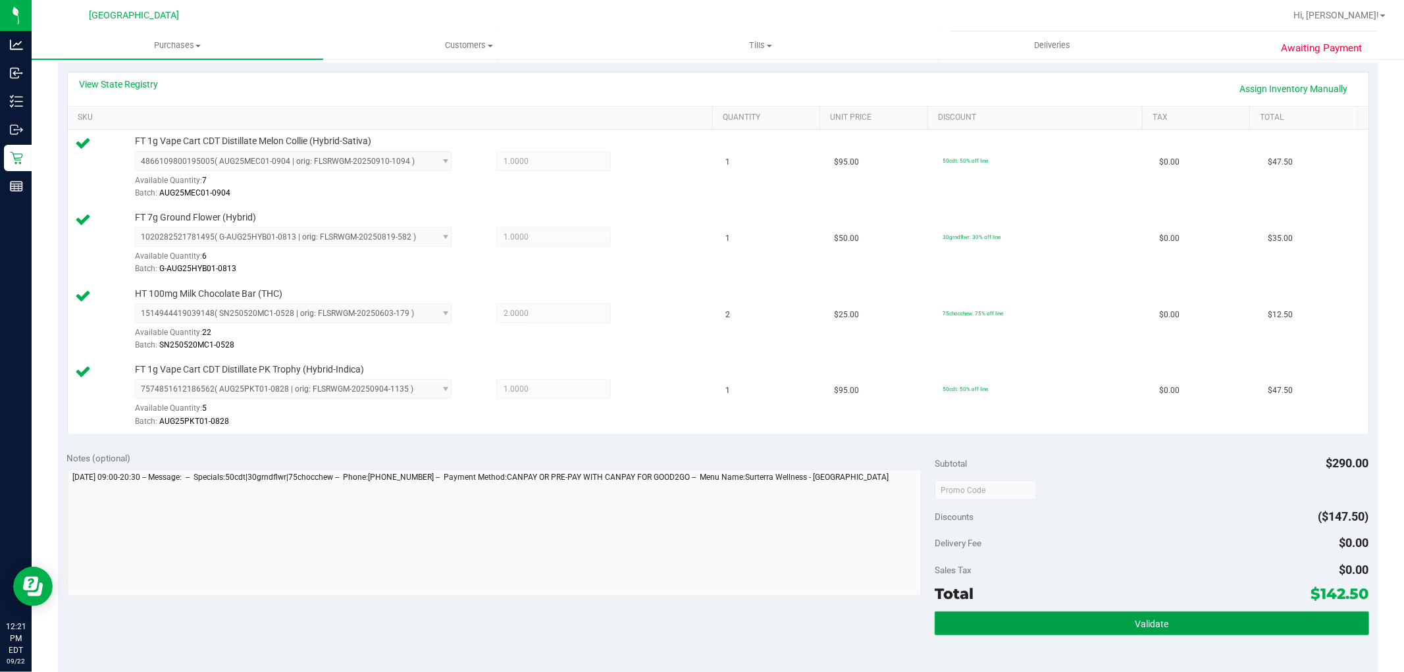
click at [1135, 619] on span "Validate" at bounding box center [1152, 624] width 34 height 11
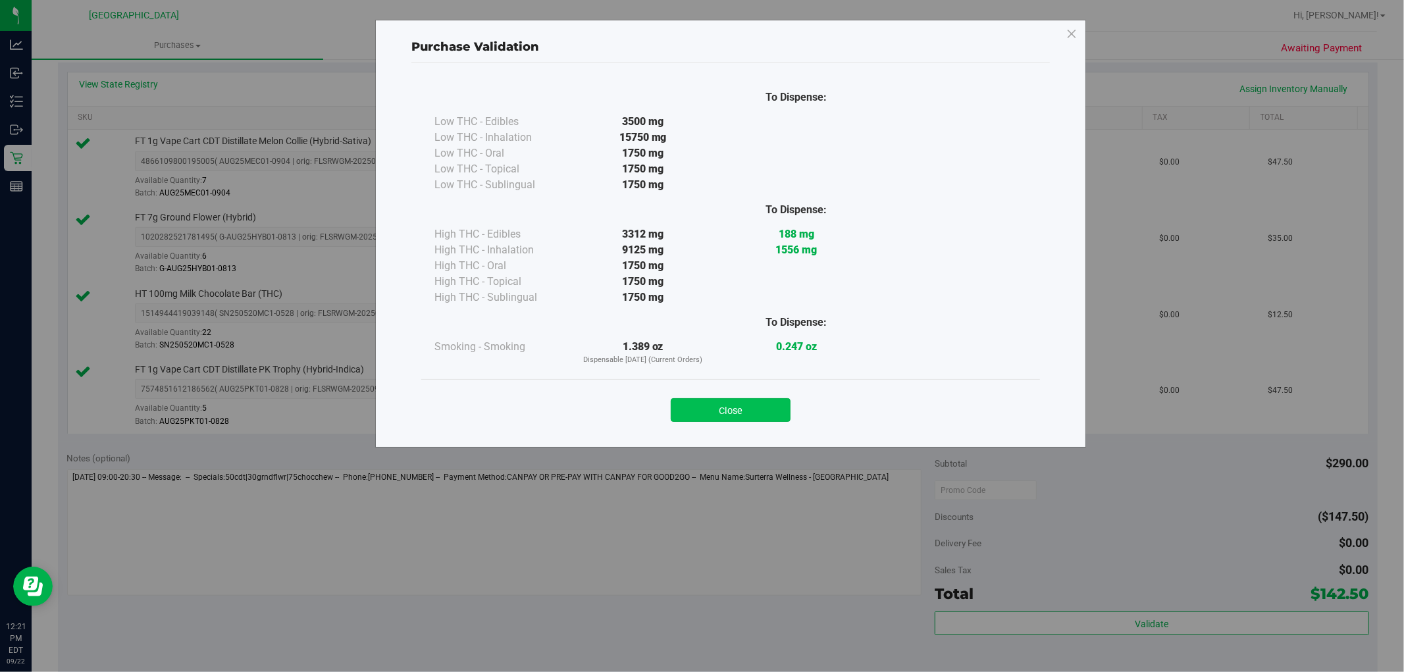
click at [695, 406] on button "Close" at bounding box center [731, 410] width 120 height 24
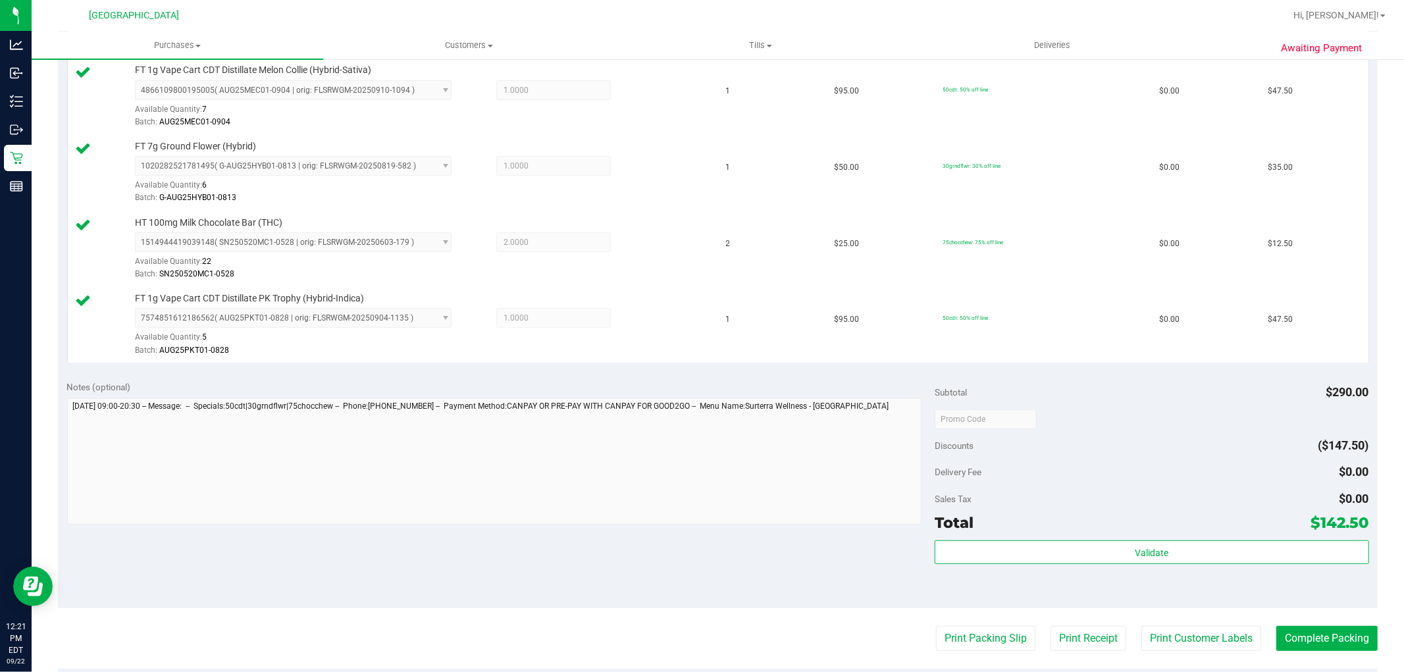
scroll to position [365, 0]
click at [1151, 639] on button "Print Customer Labels" at bounding box center [1202, 636] width 120 height 25
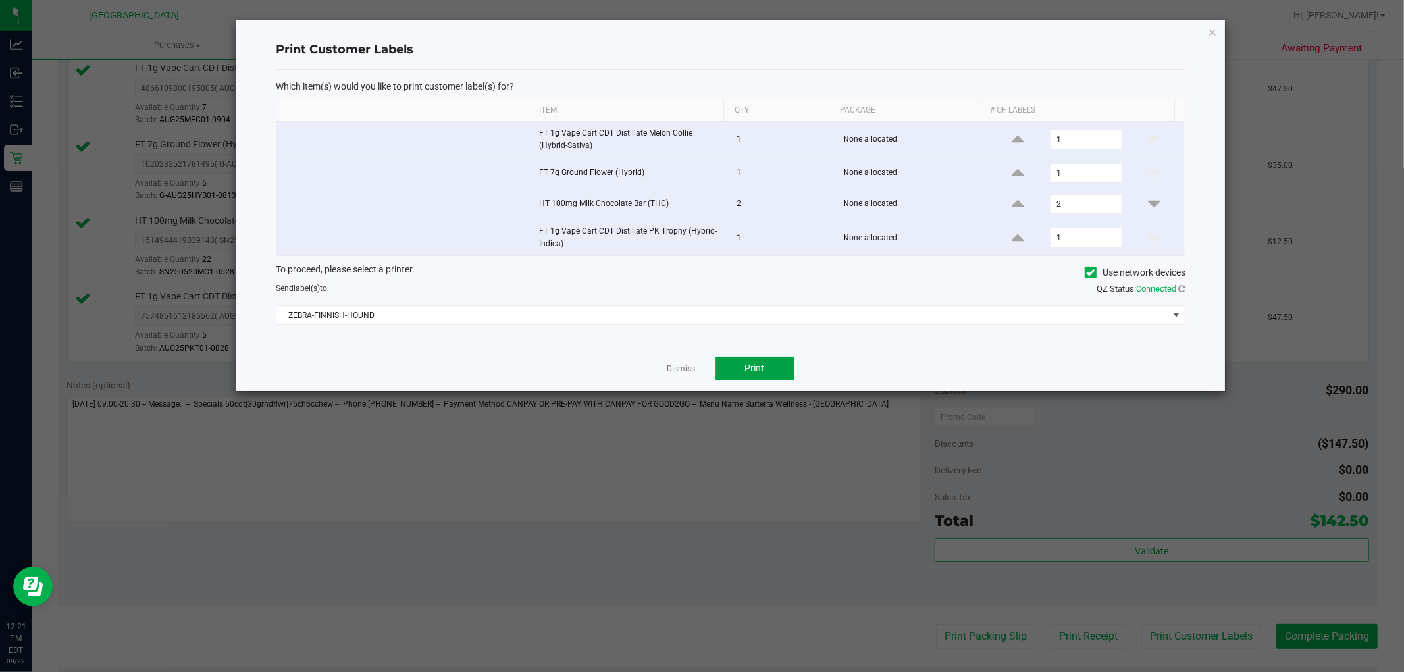
click at [762, 363] on button "Print" at bounding box center [755, 369] width 79 height 24
drag, startPoint x: 678, startPoint y: 365, endPoint x: 689, endPoint y: 364, distance: 11.2
click at [679, 365] on link "Dismiss" at bounding box center [682, 368] width 28 height 11
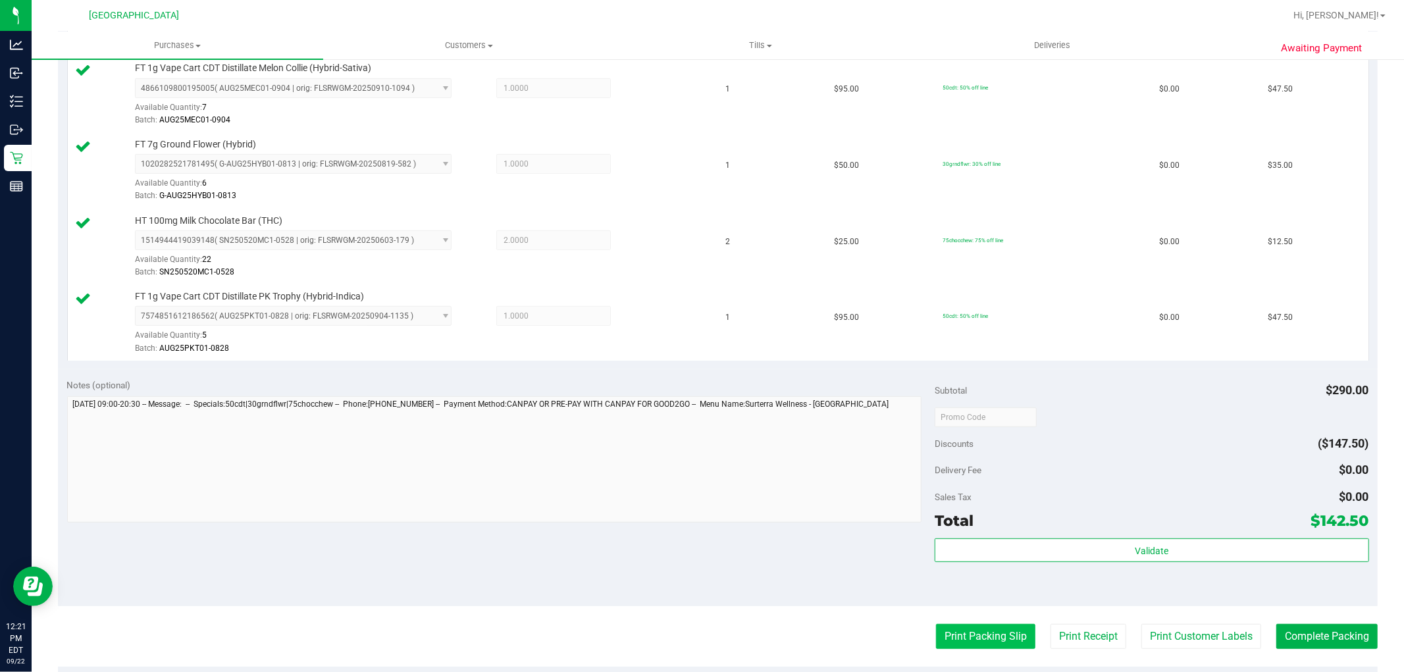
click at [965, 643] on button "Print Packing Slip" at bounding box center [985, 636] width 99 height 25
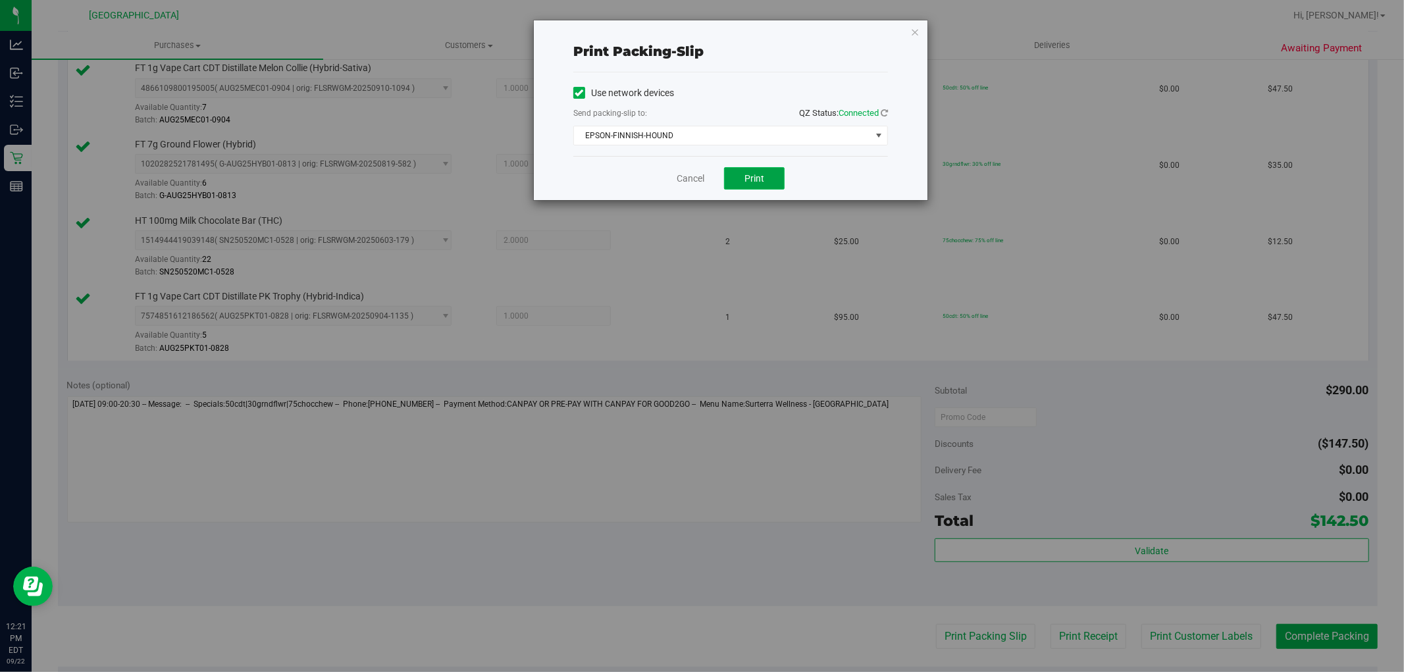
click at [752, 178] on span "Print" at bounding box center [755, 178] width 20 height 11
click at [690, 178] on link "Cancel" at bounding box center [691, 179] width 28 height 14
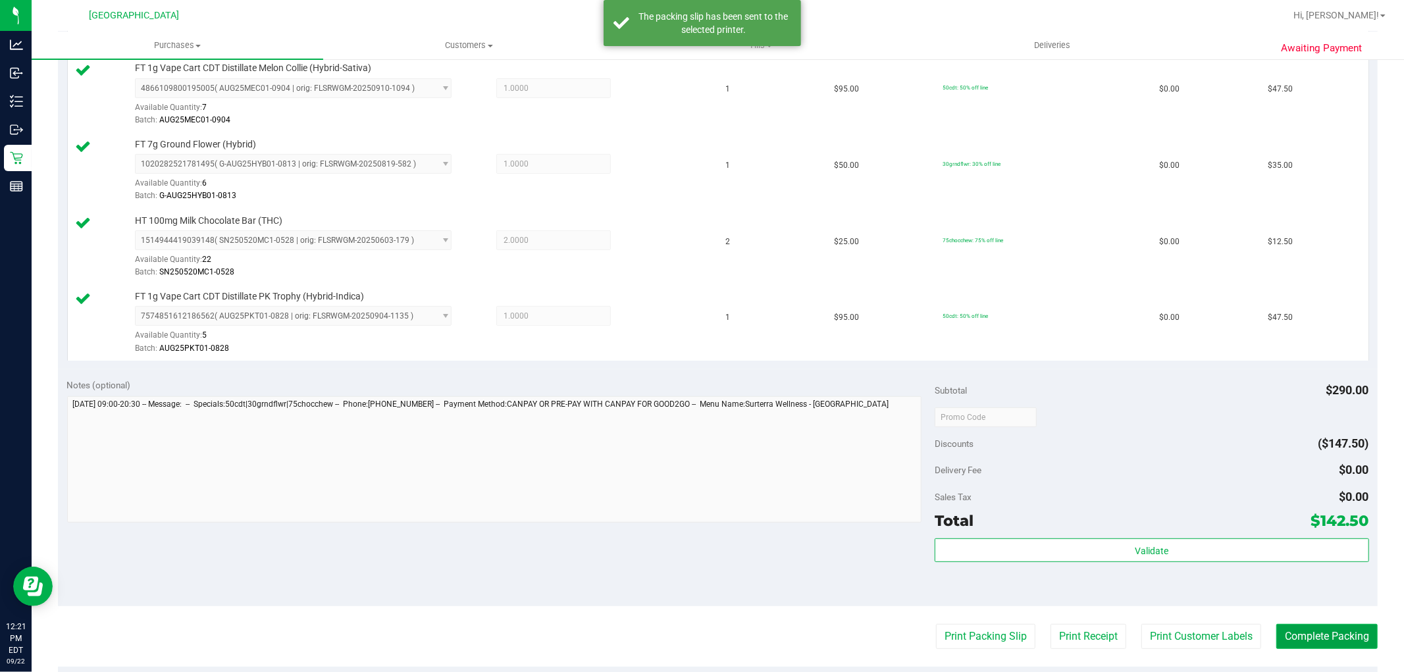
click at [1317, 633] on button "Complete Packing" at bounding box center [1327, 636] width 101 height 25
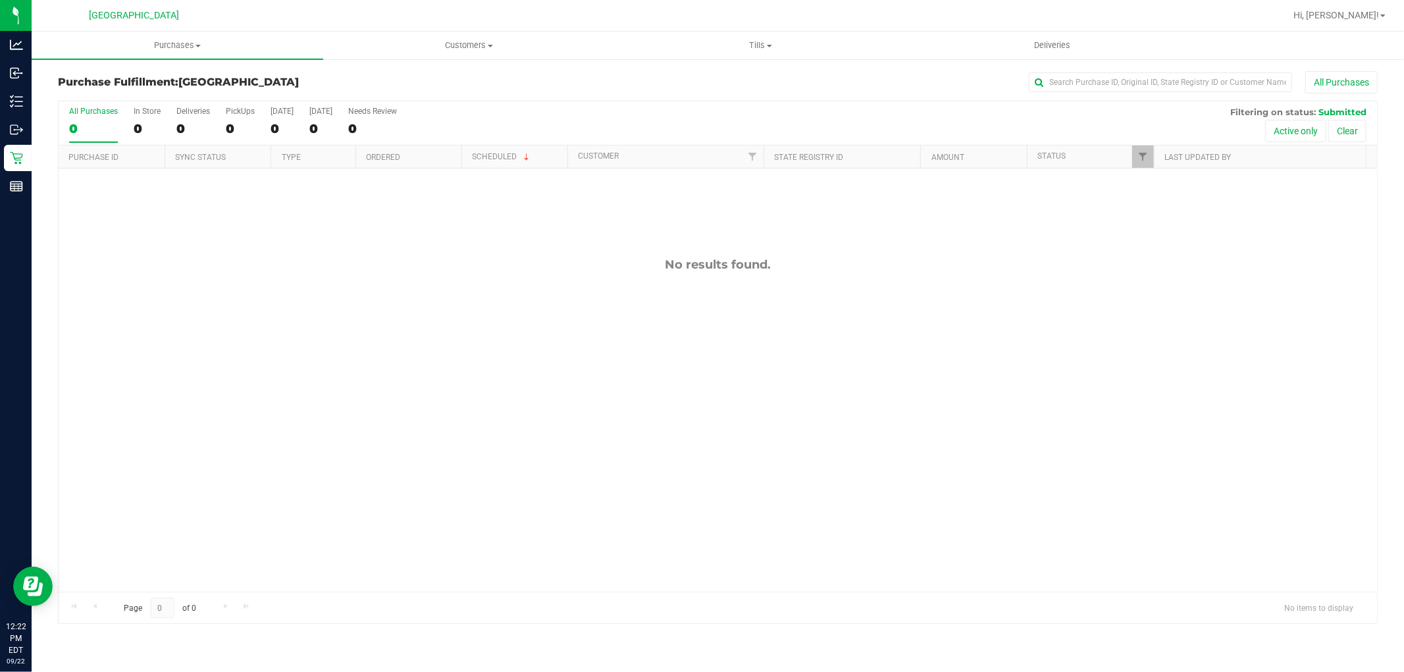
click at [0, 0] on p "Inventory" at bounding box center [0, 0] width 0 height 0
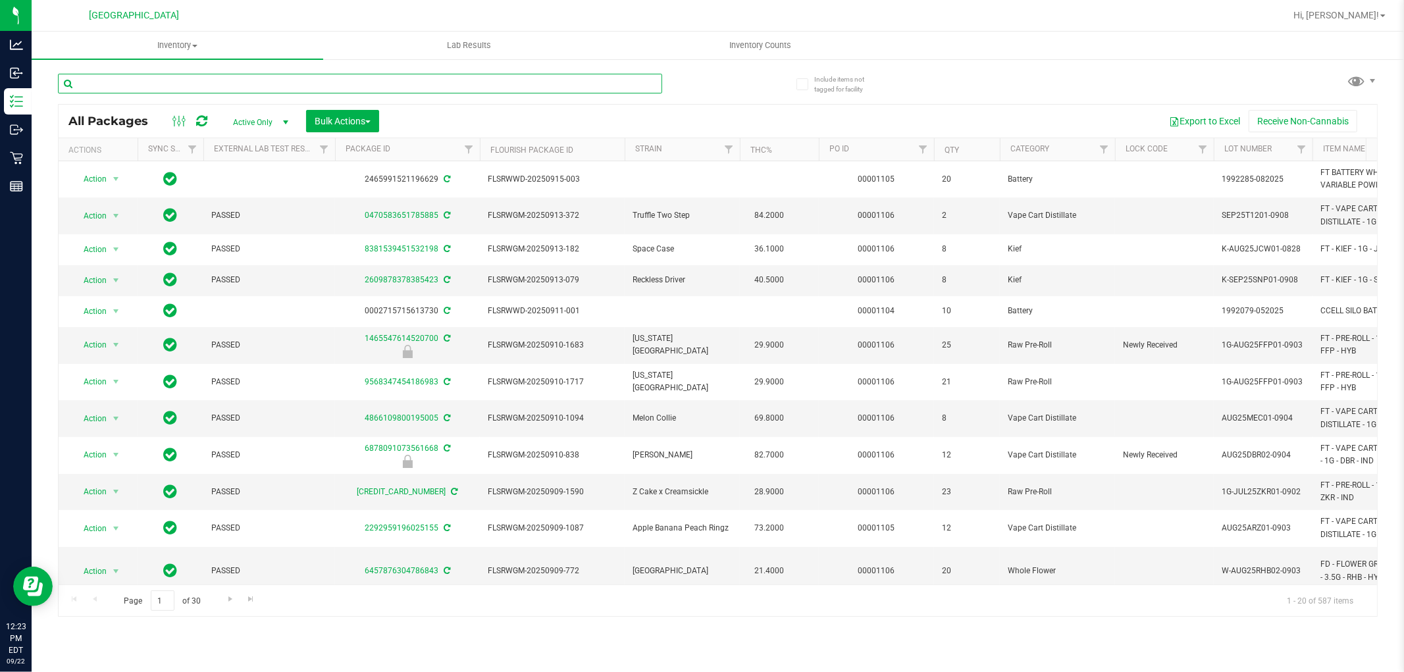
click at [314, 84] on input "text" at bounding box center [360, 84] width 604 height 20
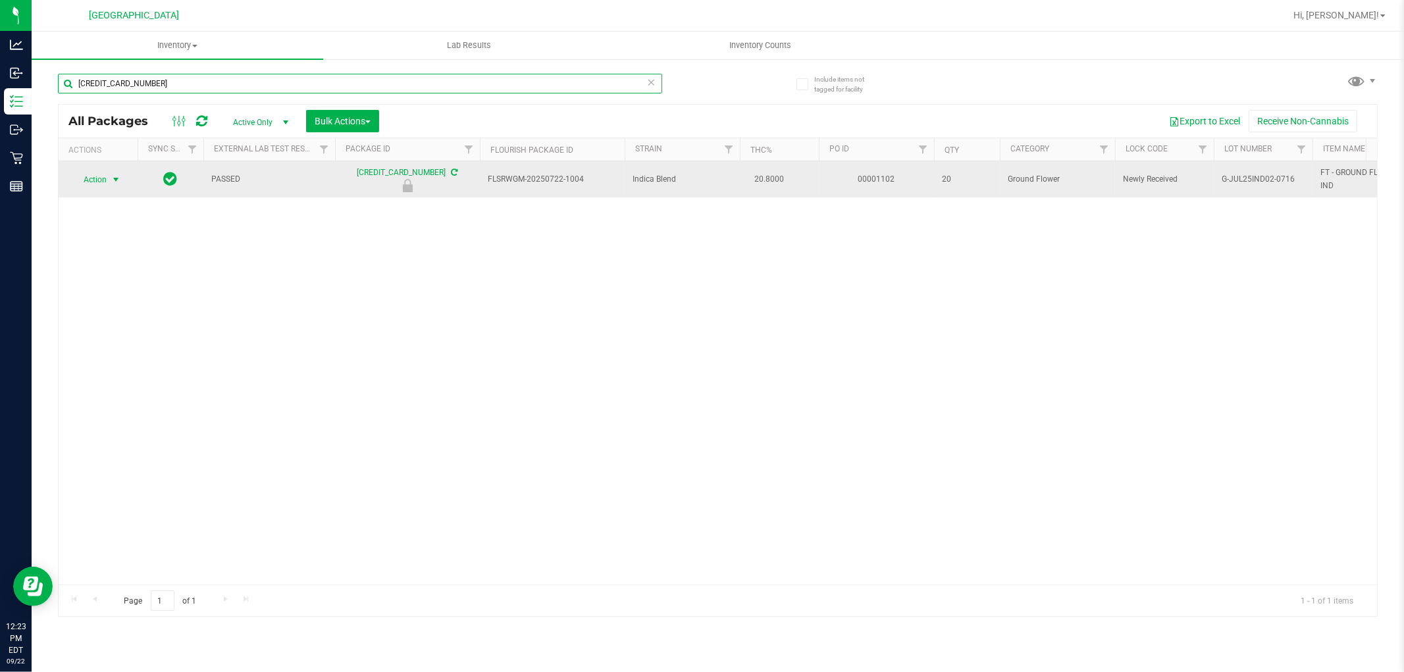
type input "6903634905749165"
click at [112, 179] on span "select" at bounding box center [116, 179] width 11 height 11
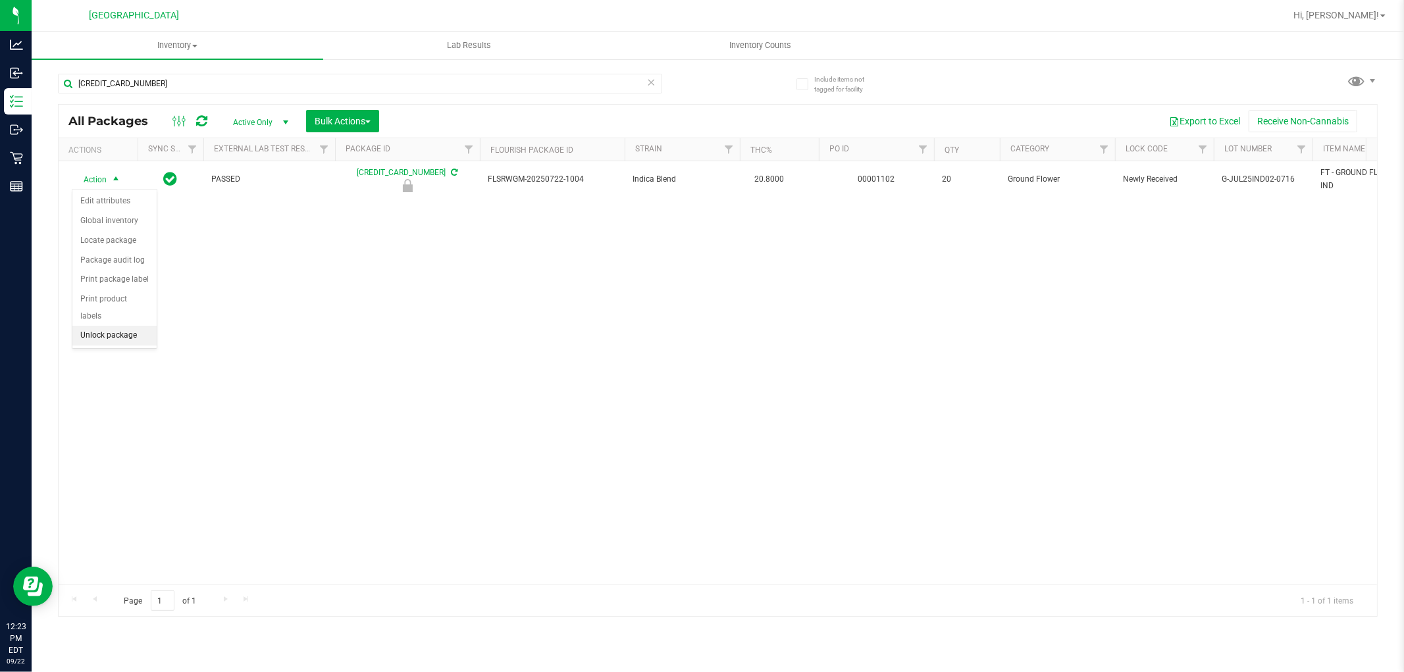
click at [109, 337] on li "Unlock package" at bounding box center [114, 336] width 84 height 20
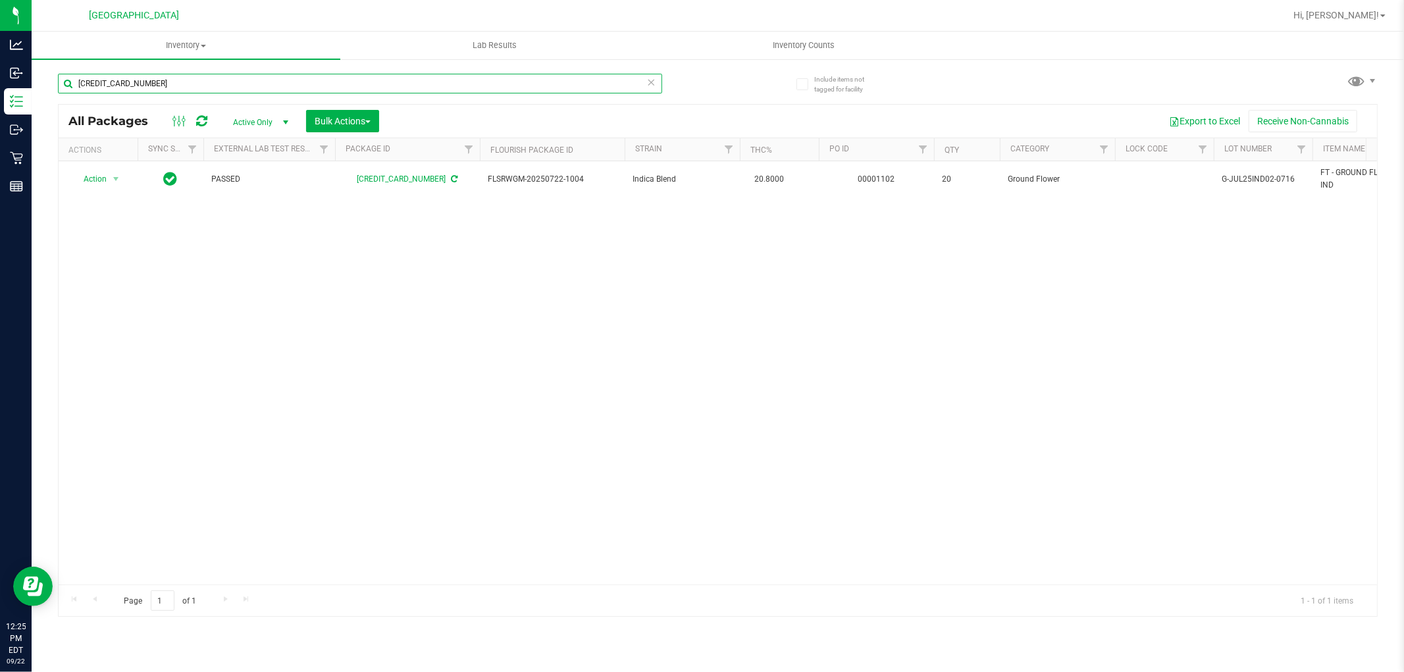
click at [169, 83] on input "6903634905749165" at bounding box center [360, 84] width 604 height 20
type input "6"
type input "7693765605742257"
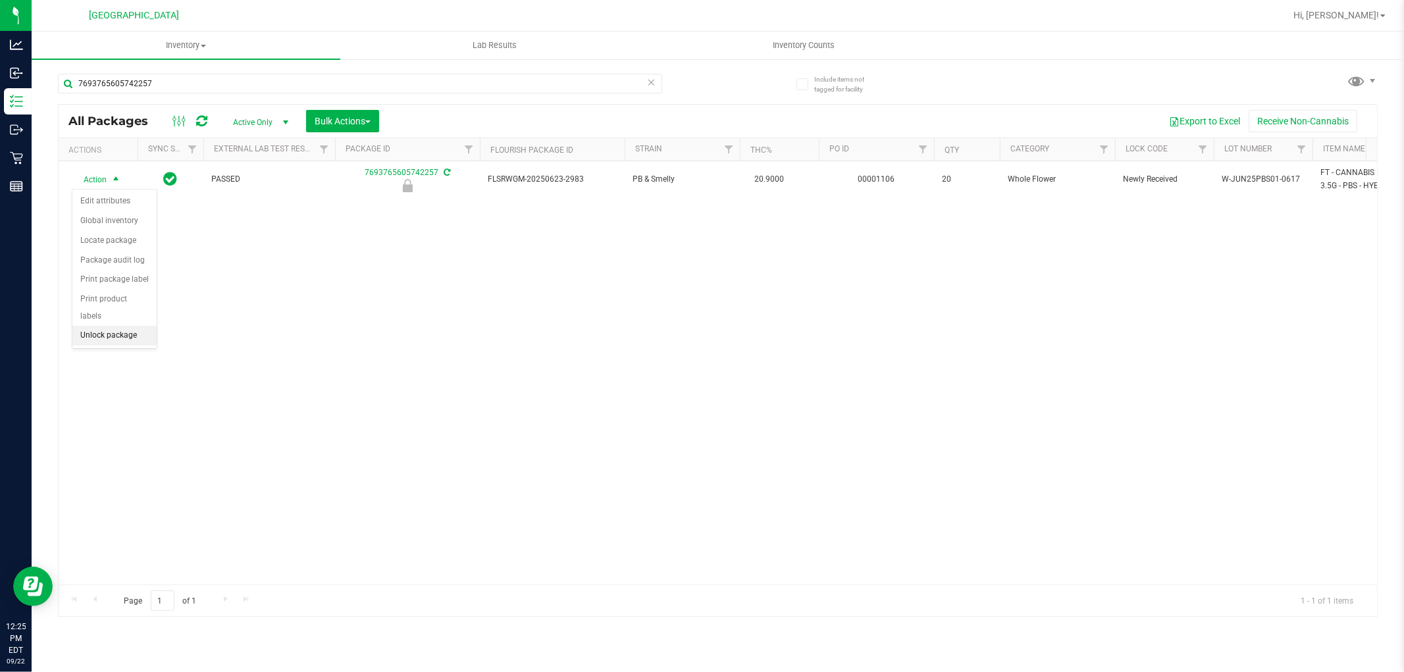
click at [136, 338] on li "Unlock package" at bounding box center [114, 336] width 84 height 20
click at [653, 80] on icon at bounding box center [651, 82] width 9 height 16
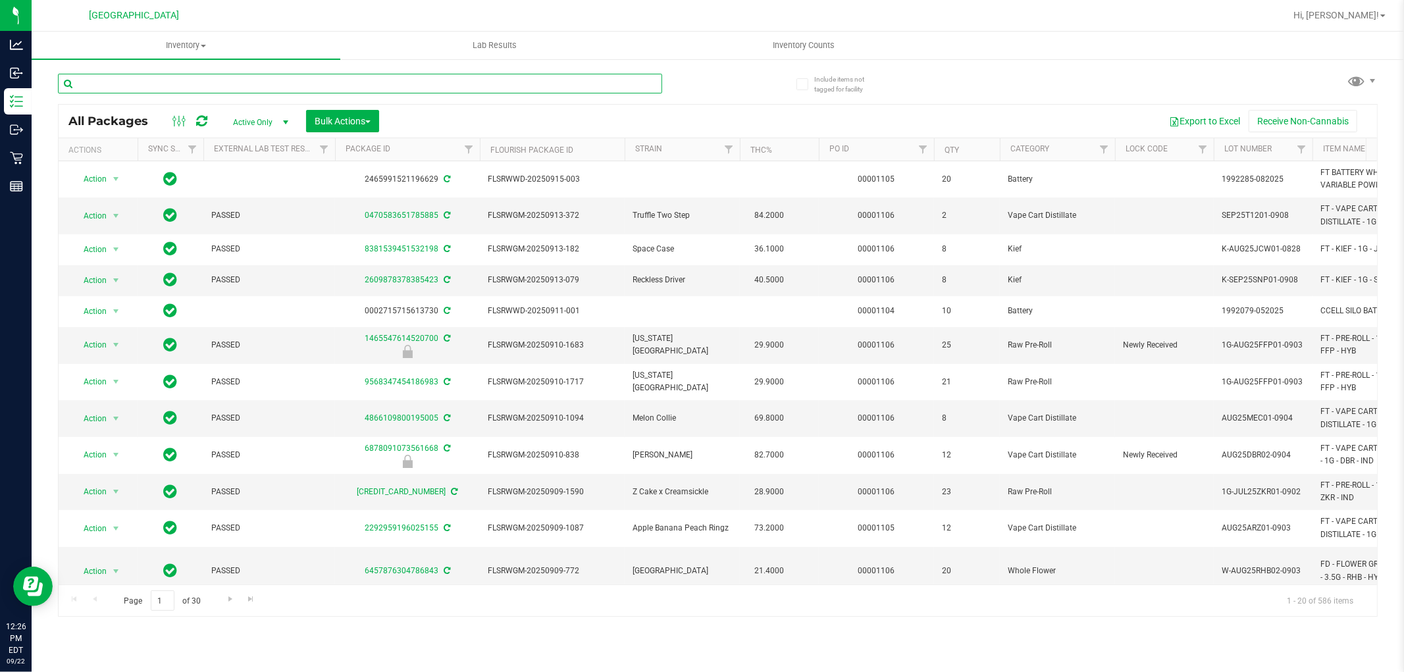
click at [221, 87] on input "text" at bounding box center [360, 84] width 604 height 20
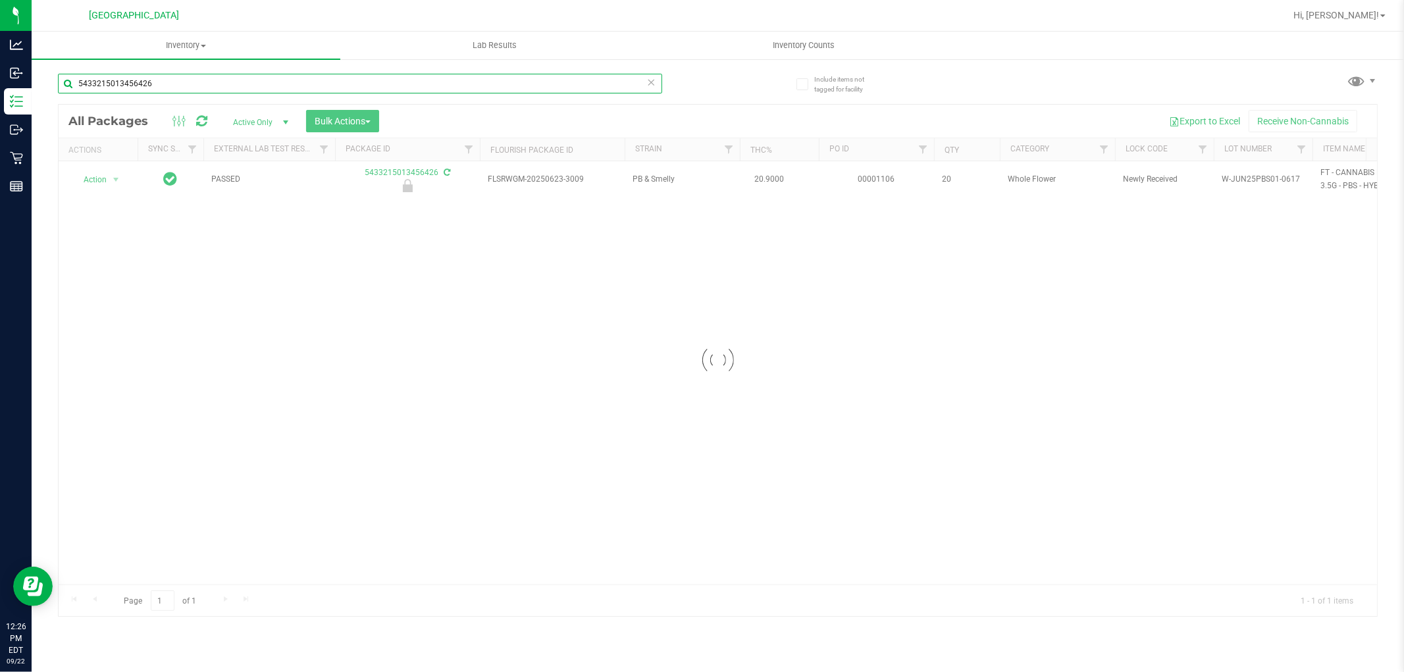
type input "5433215013456426"
click at [107, 181] on div at bounding box center [718, 361] width 1319 height 512
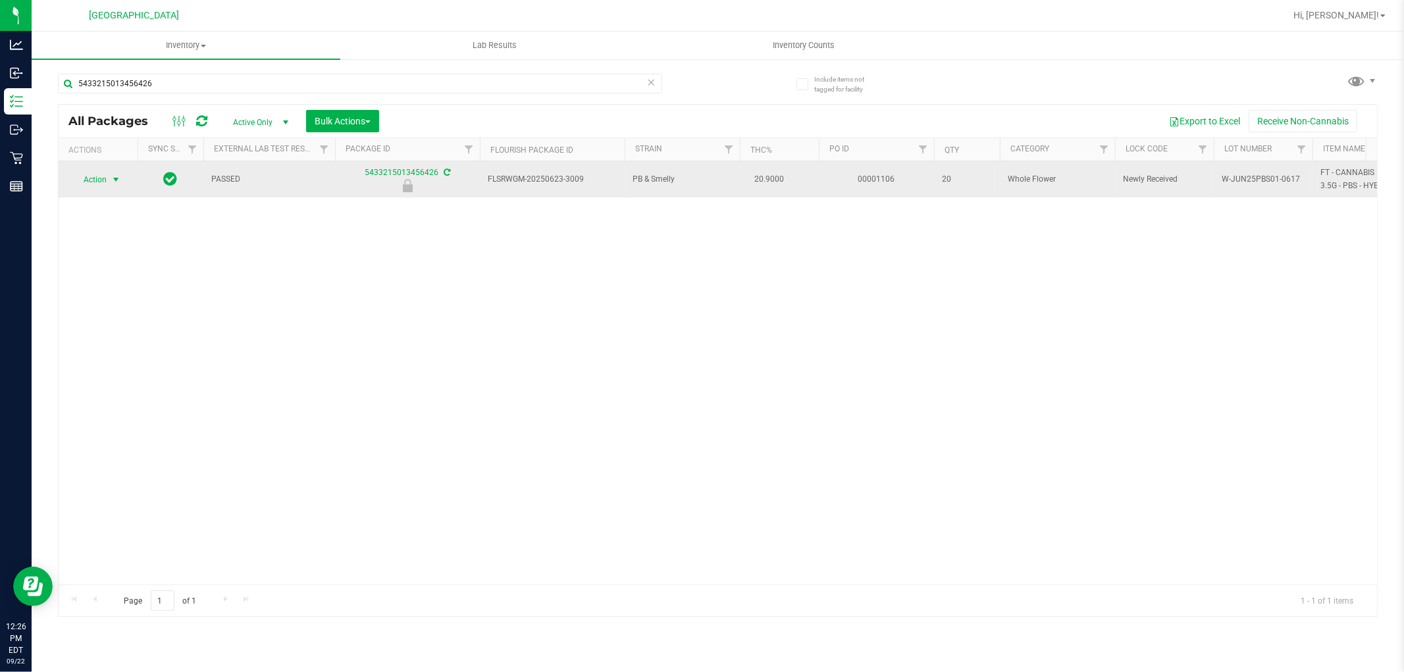
click at [115, 180] on span "select" at bounding box center [116, 179] width 11 height 11
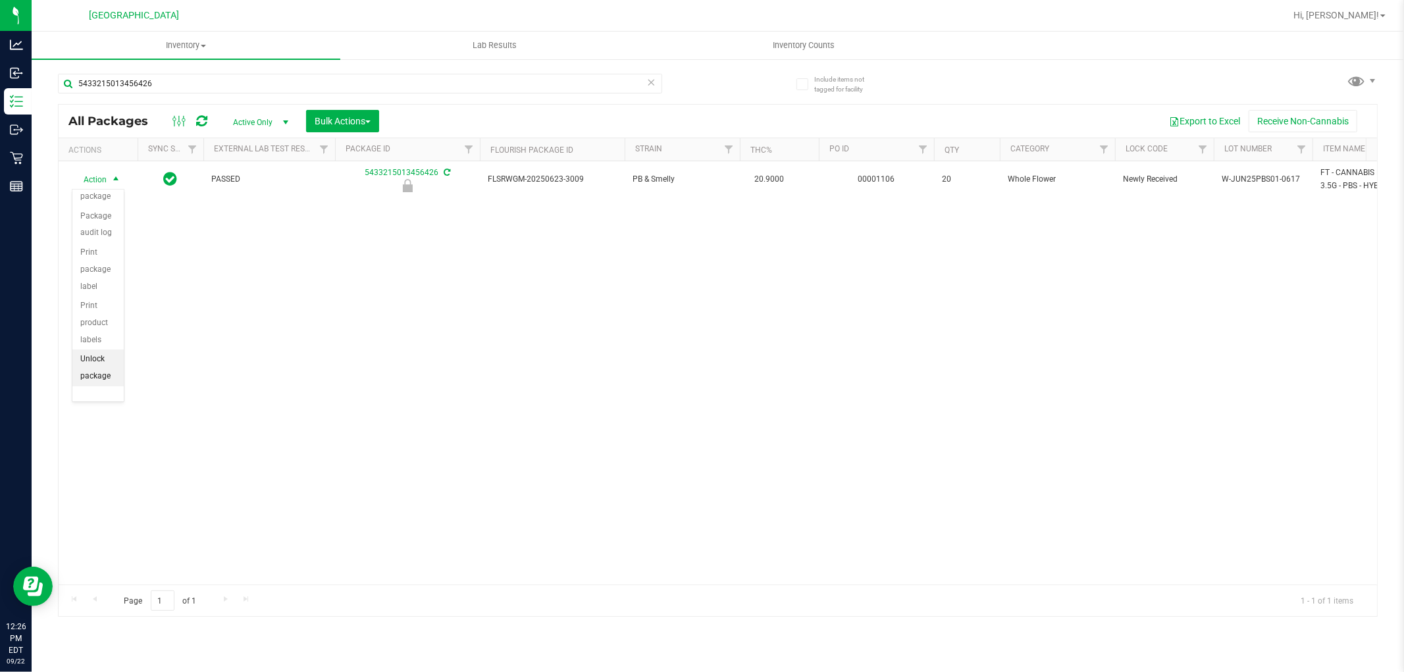
click at [91, 363] on li "Unlock package" at bounding box center [97, 368] width 51 height 36
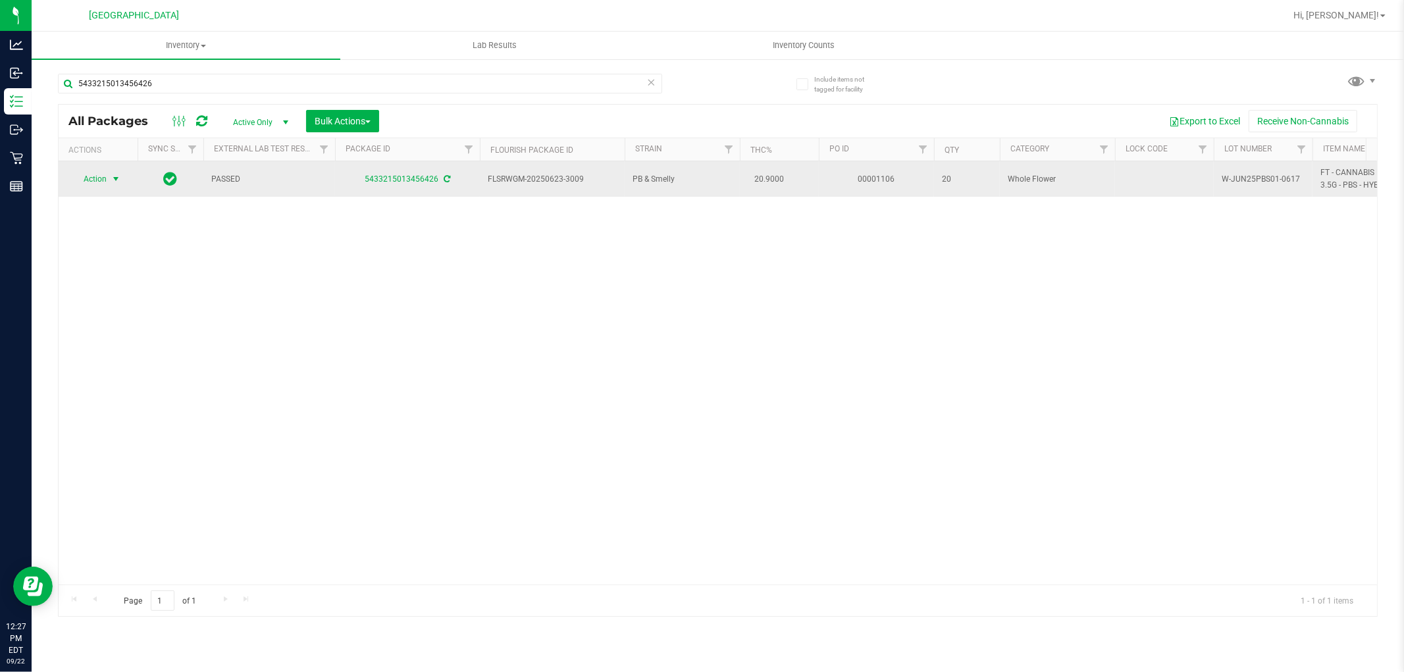
click at [115, 180] on span "select" at bounding box center [116, 179] width 11 height 11
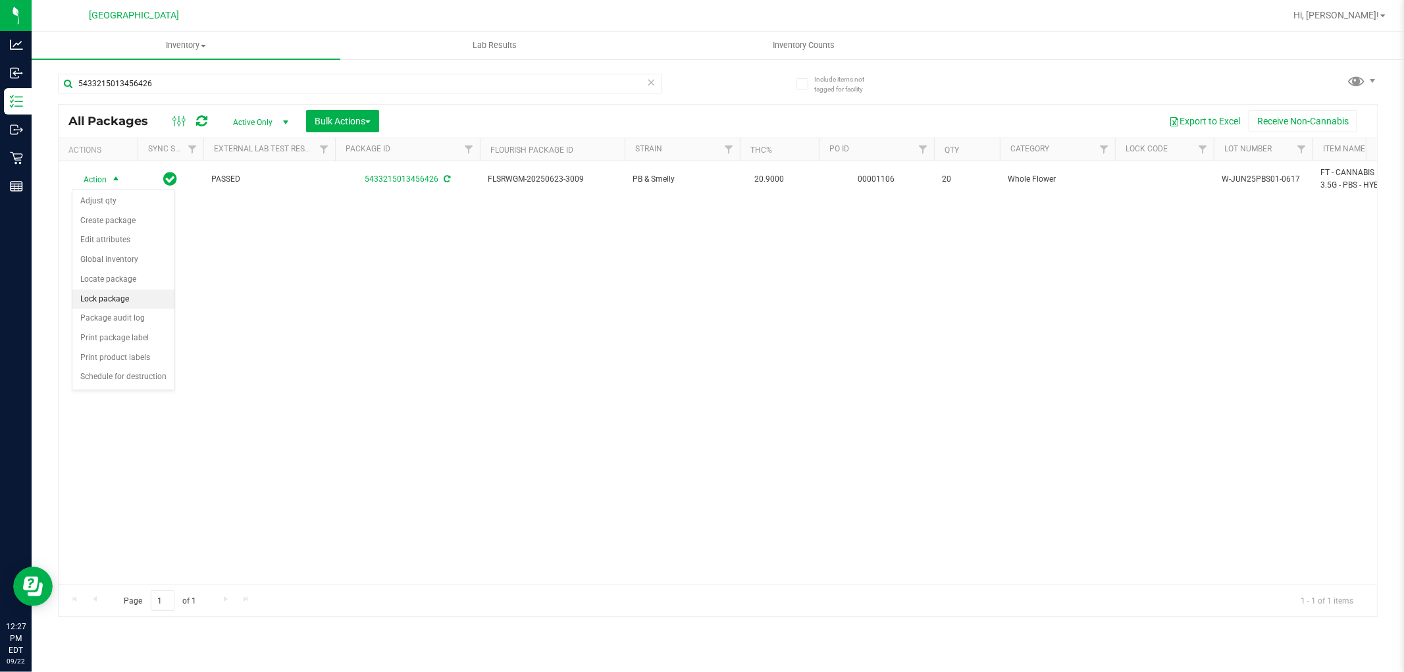
click at [136, 300] on li "Lock package" at bounding box center [123, 300] width 102 height 20
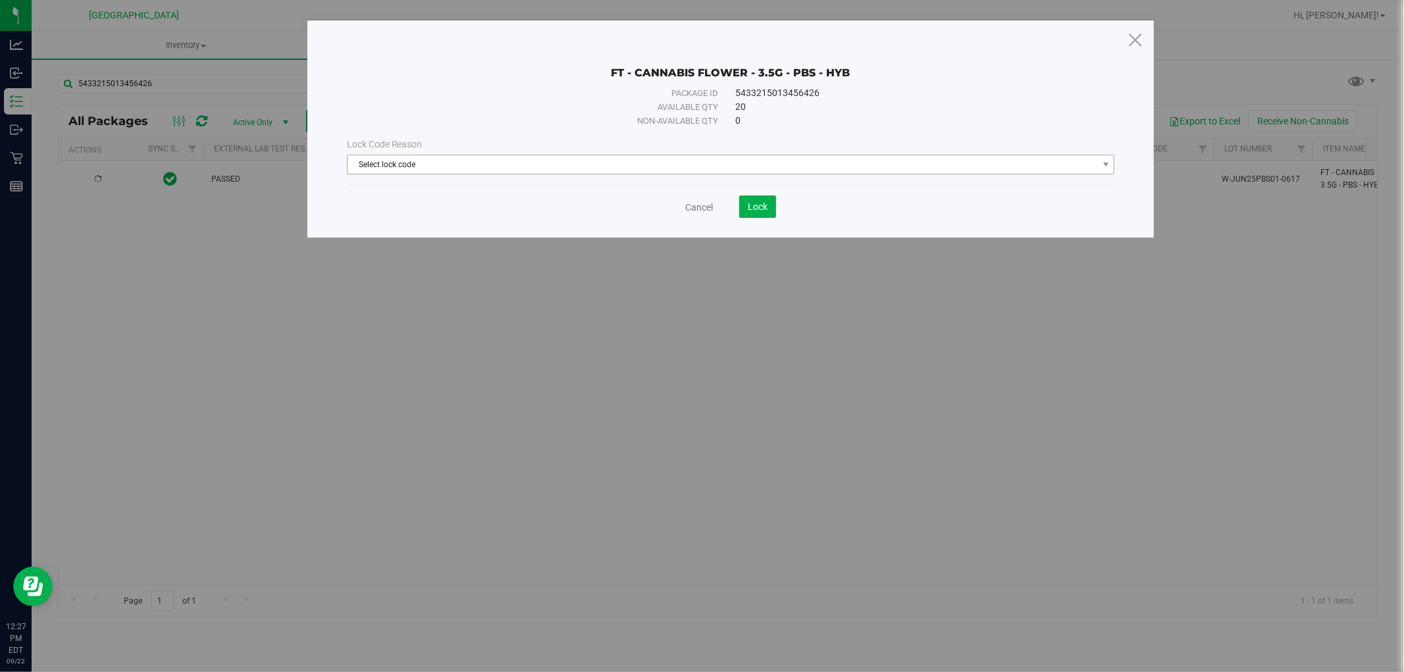
click at [631, 169] on span "Select lock code" at bounding box center [723, 164] width 751 height 18
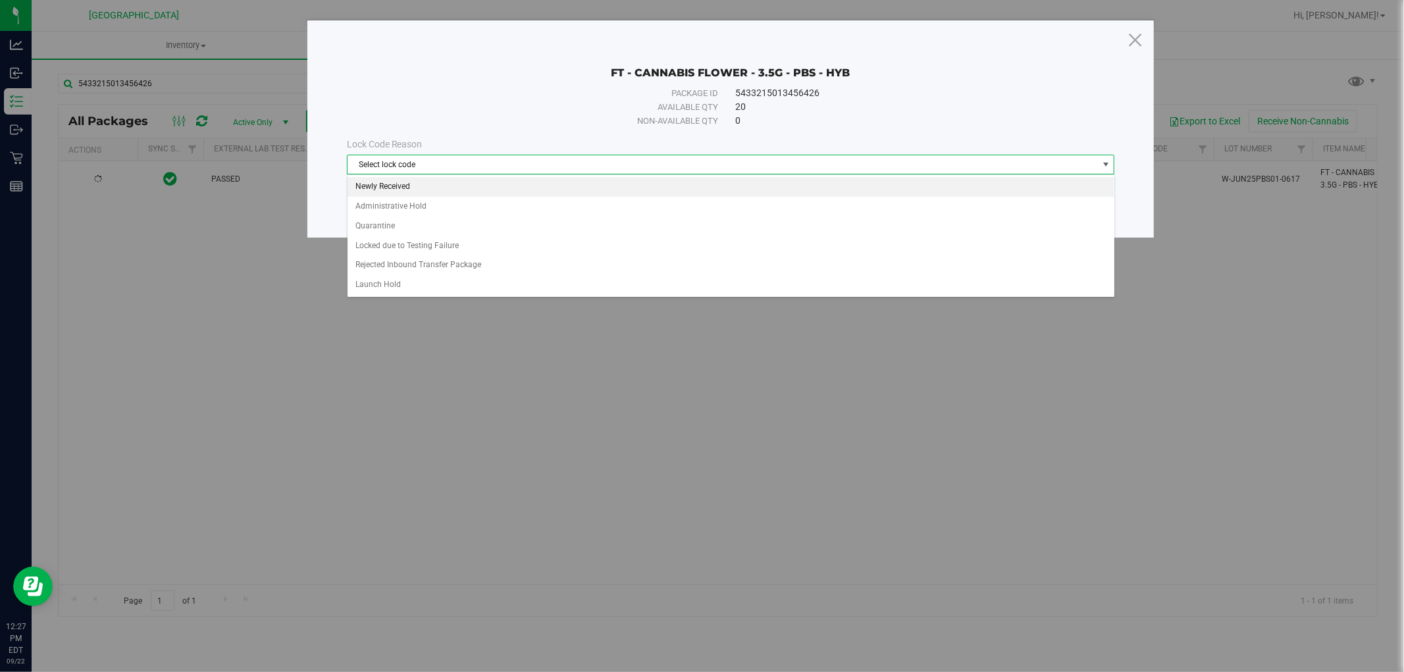
click at [457, 185] on li "Newly Received" at bounding box center [731, 187] width 767 height 20
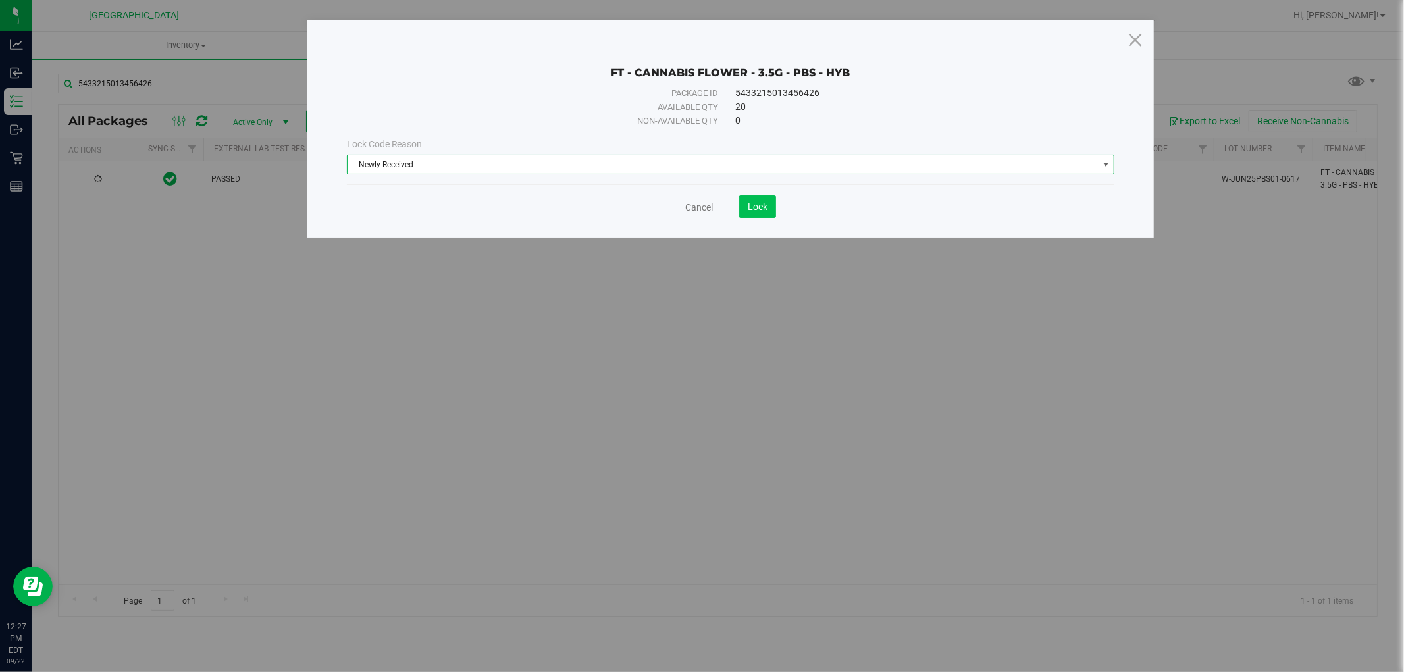
click at [774, 203] on button "Lock" at bounding box center [757, 207] width 37 height 22
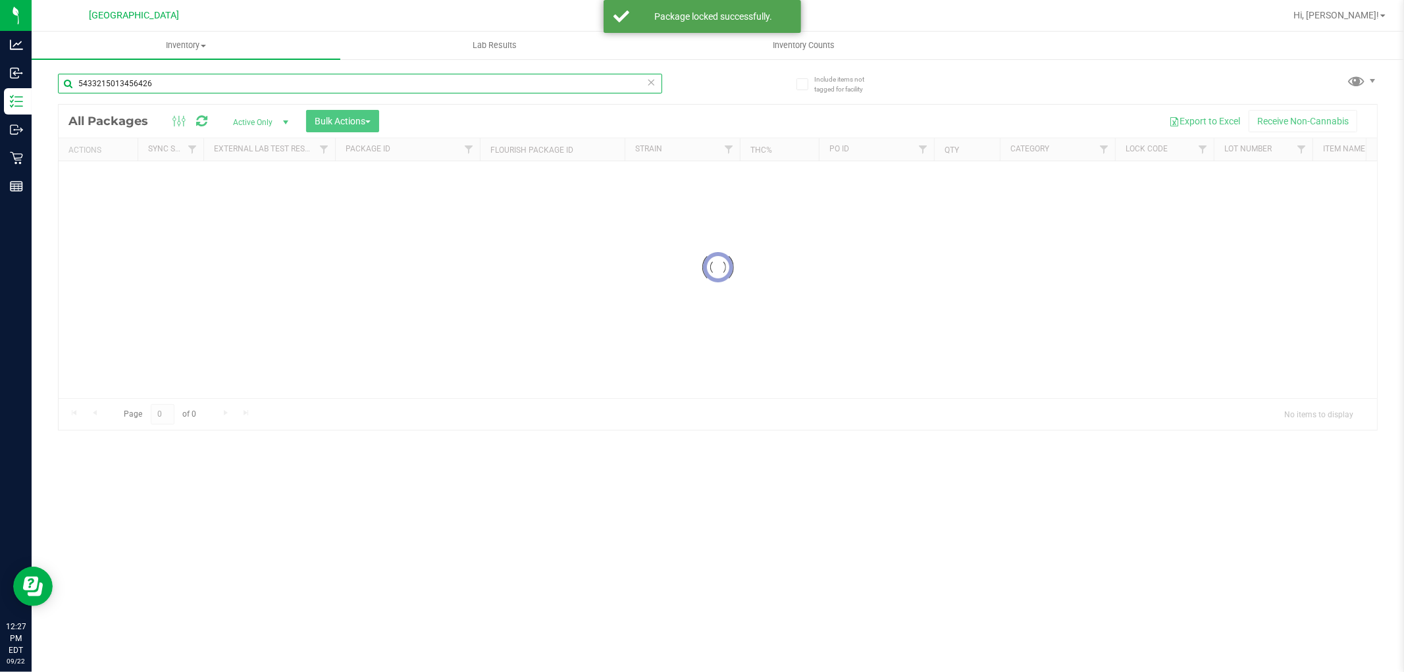
click at [525, 87] on input "5433215013456426" at bounding box center [360, 84] width 604 height 20
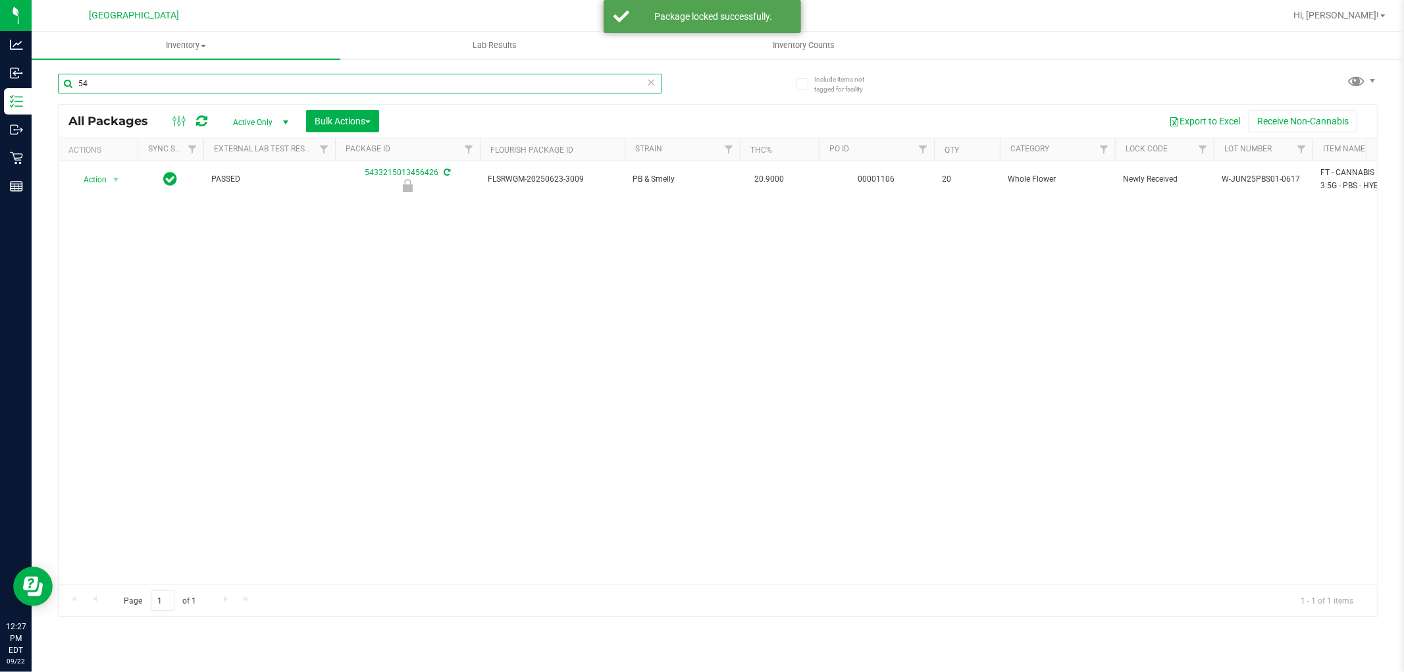
type input "5"
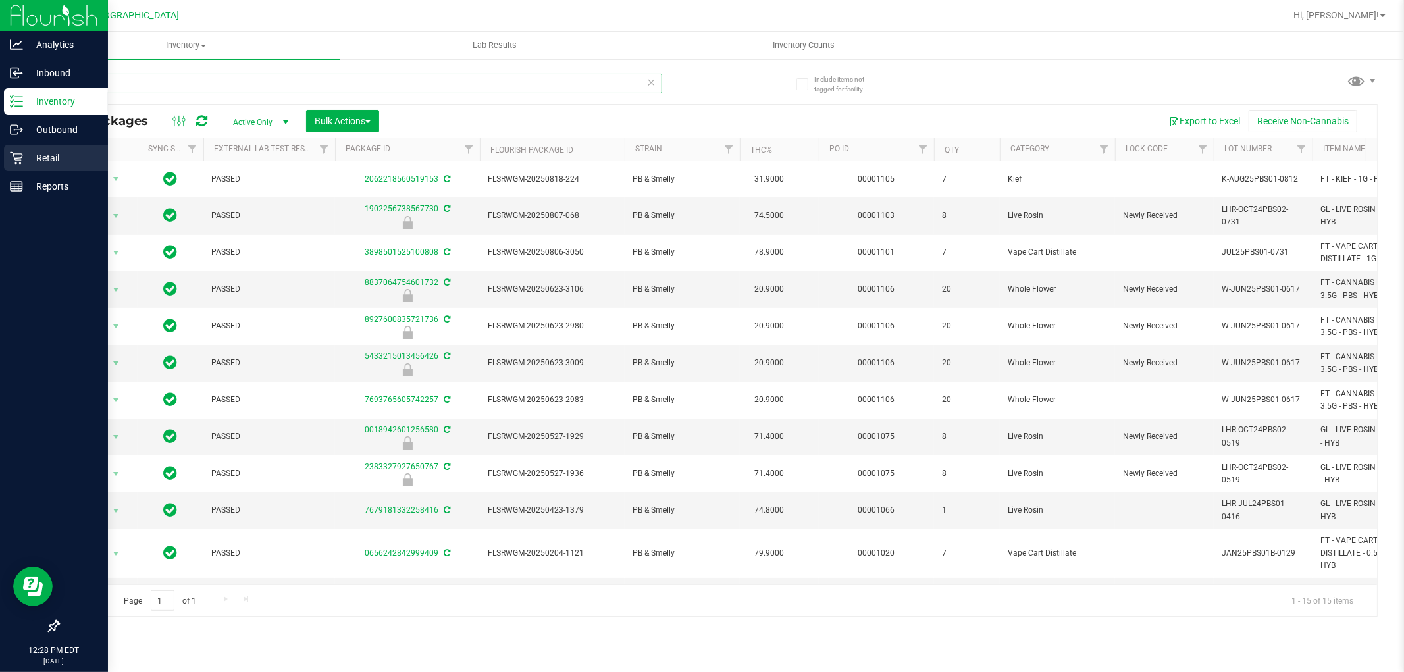
type input "PBS"
click at [56, 160] on p "Retail" at bounding box center [62, 158] width 79 height 16
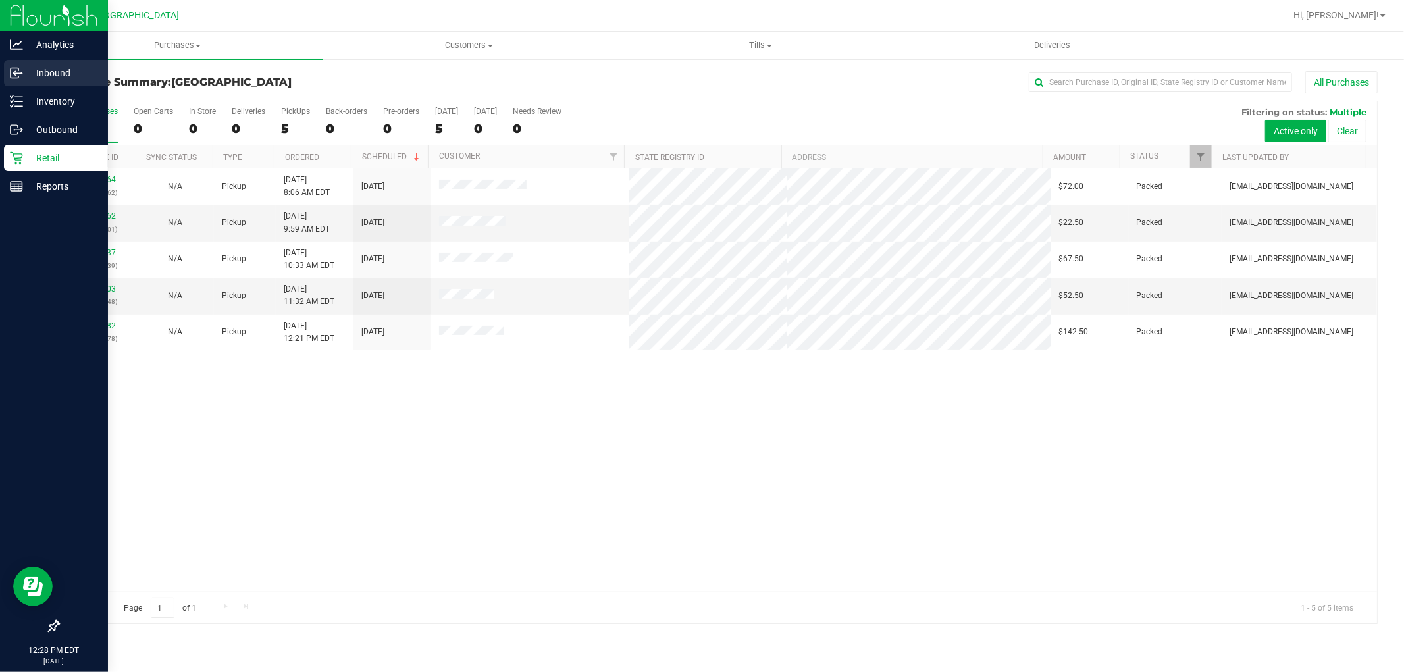
click at [41, 76] on p "Inbound" at bounding box center [62, 73] width 79 height 16
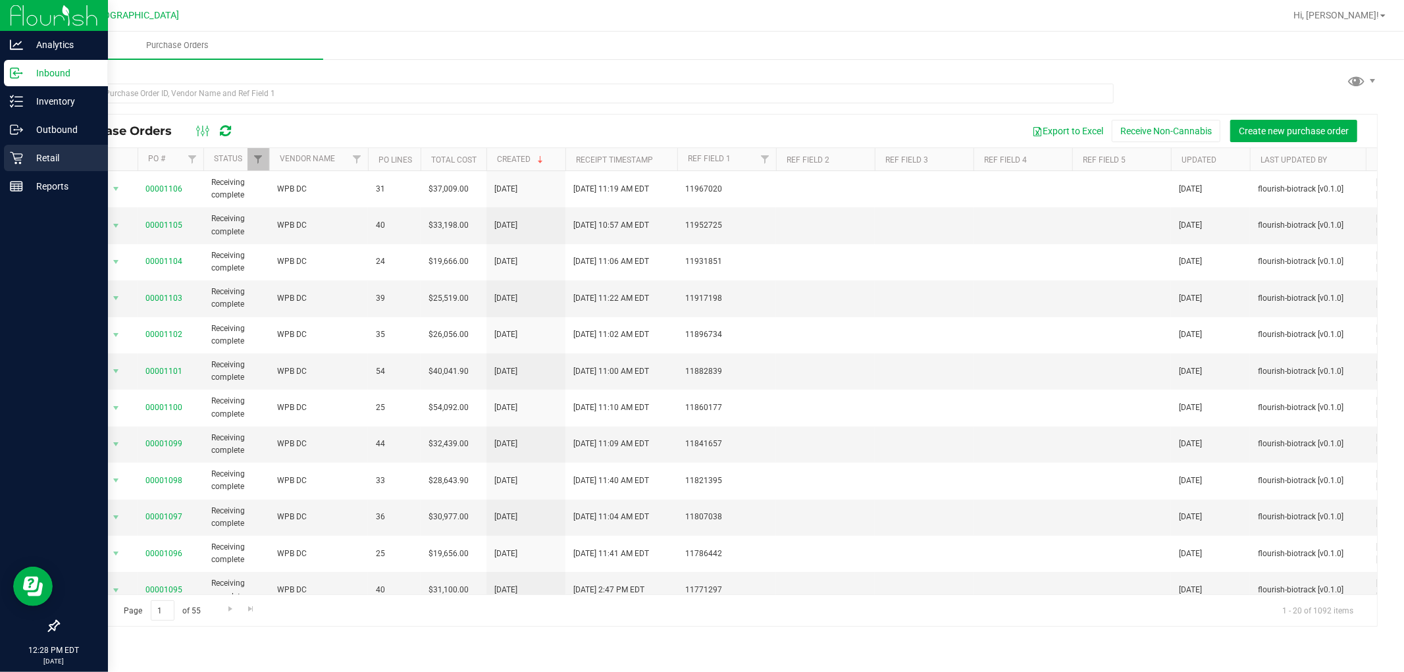
click at [27, 161] on p "Retail" at bounding box center [62, 158] width 79 height 16
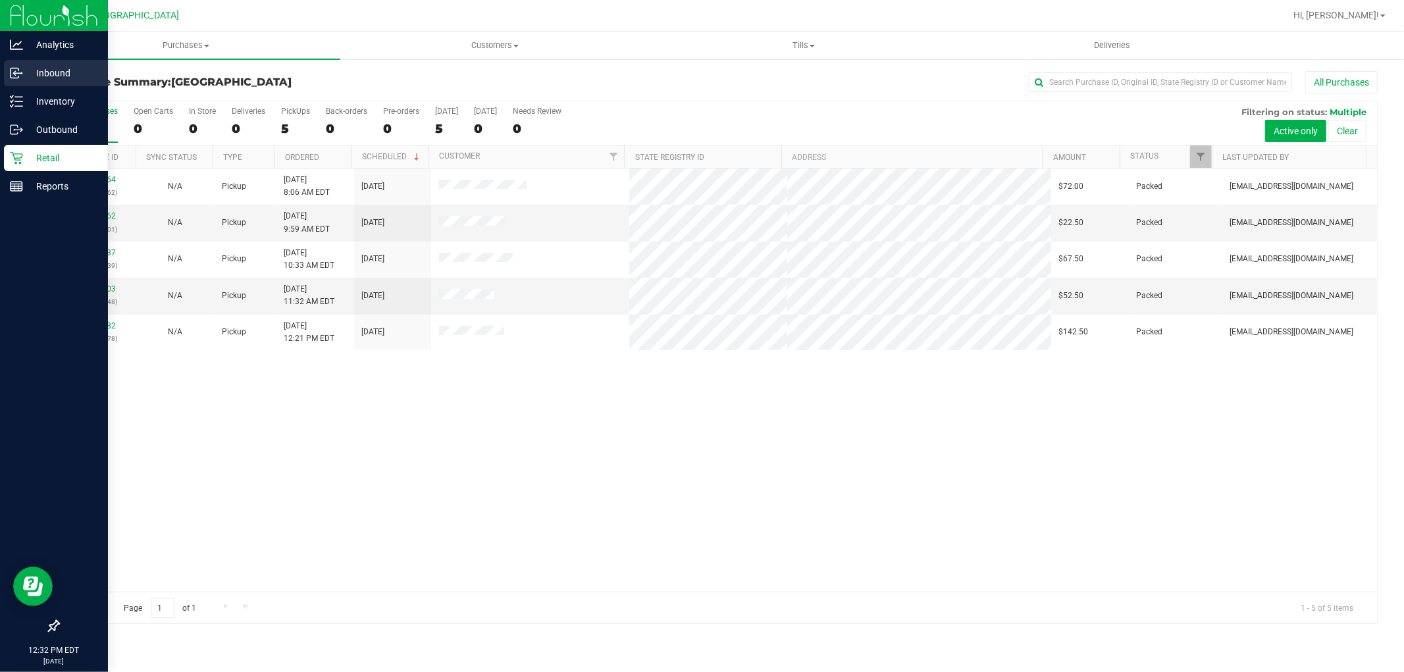
click at [48, 67] on p "Inbound" at bounding box center [62, 73] width 79 height 16
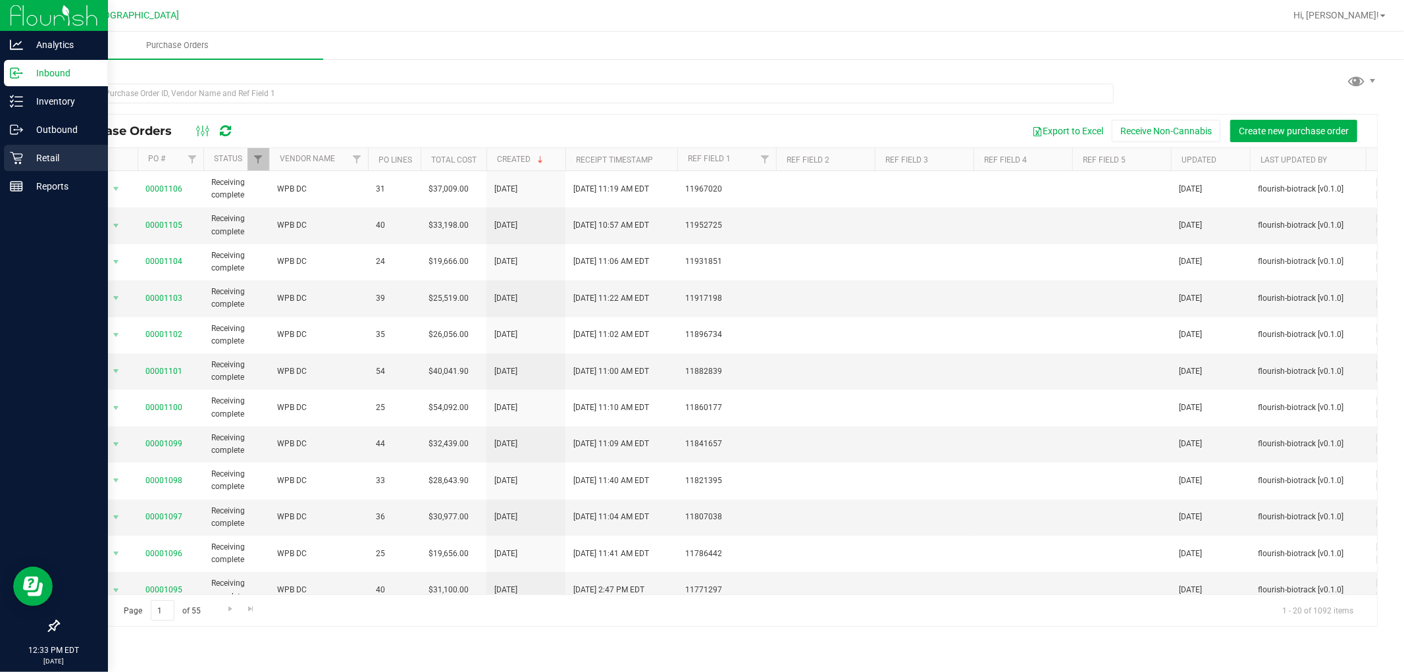
click at [45, 159] on p "Retail" at bounding box center [62, 158] width 79 height 16
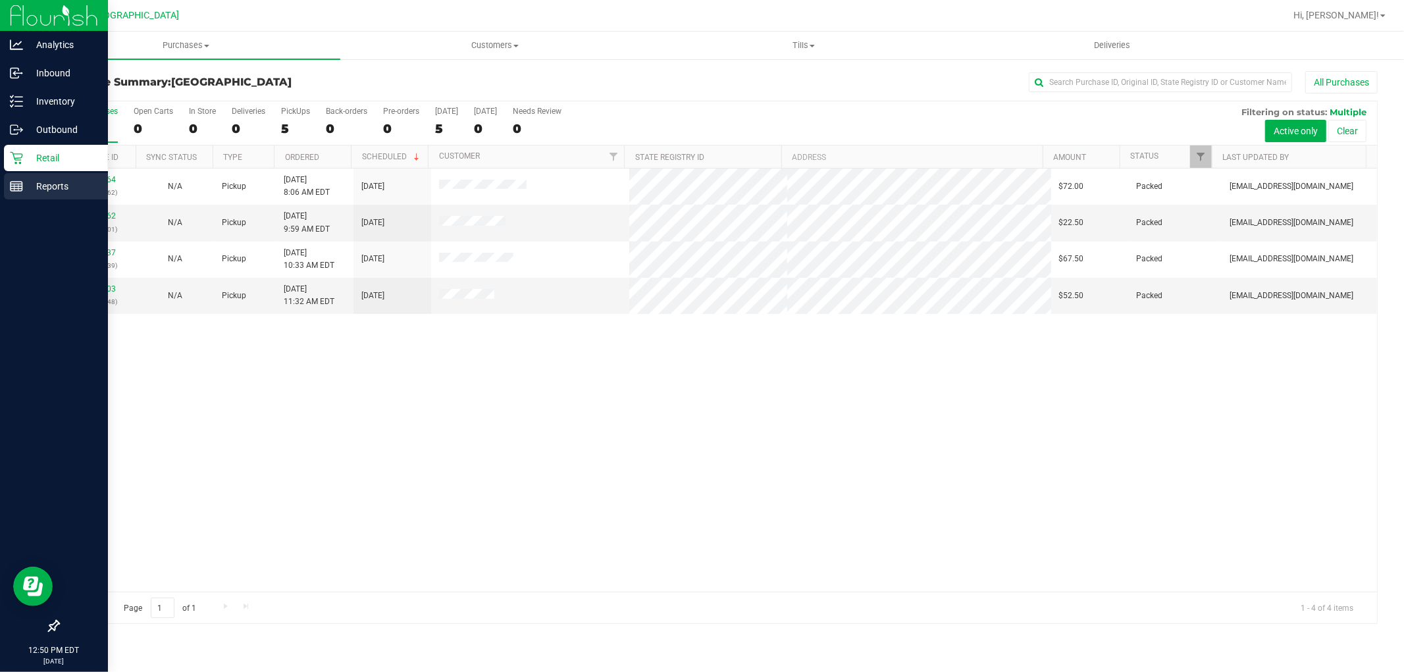
click at [20, 188] on icon at bounding box center [16, 186] width 13 height 13
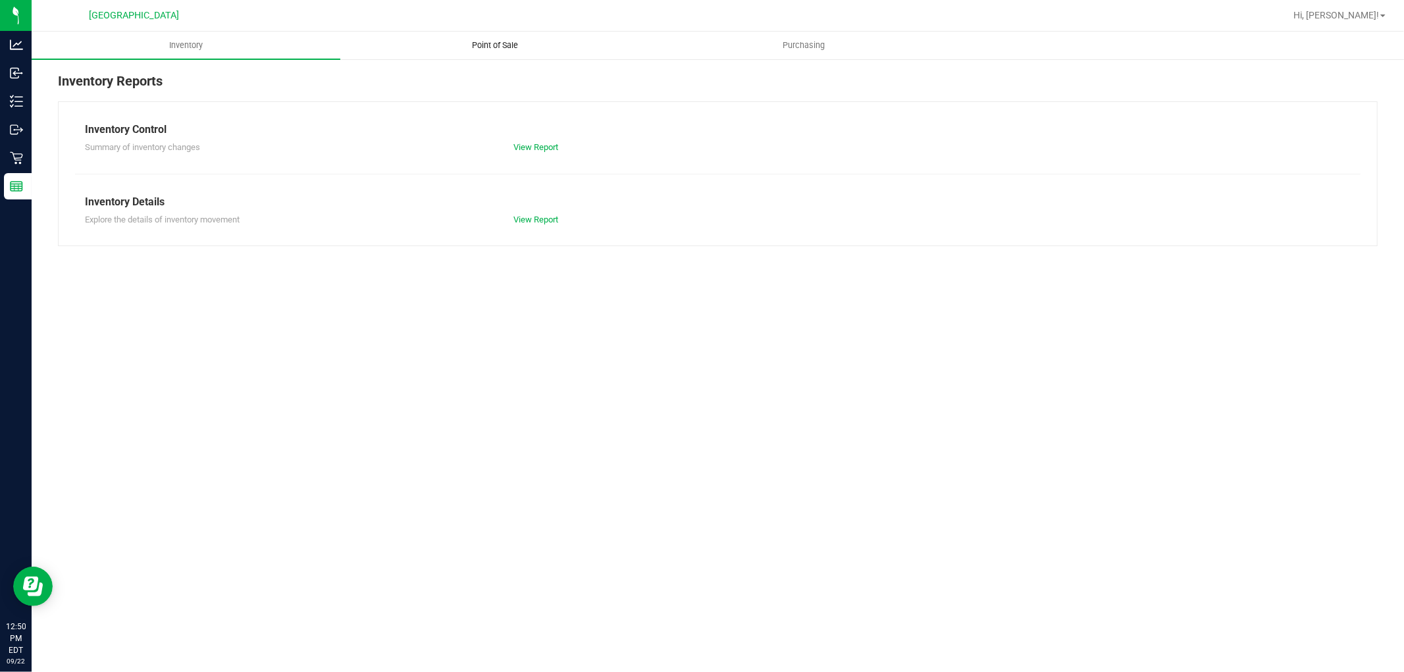
click at [516, 43] on span "Point of Sale" at bounding box center [495, 46] width 82 height 12
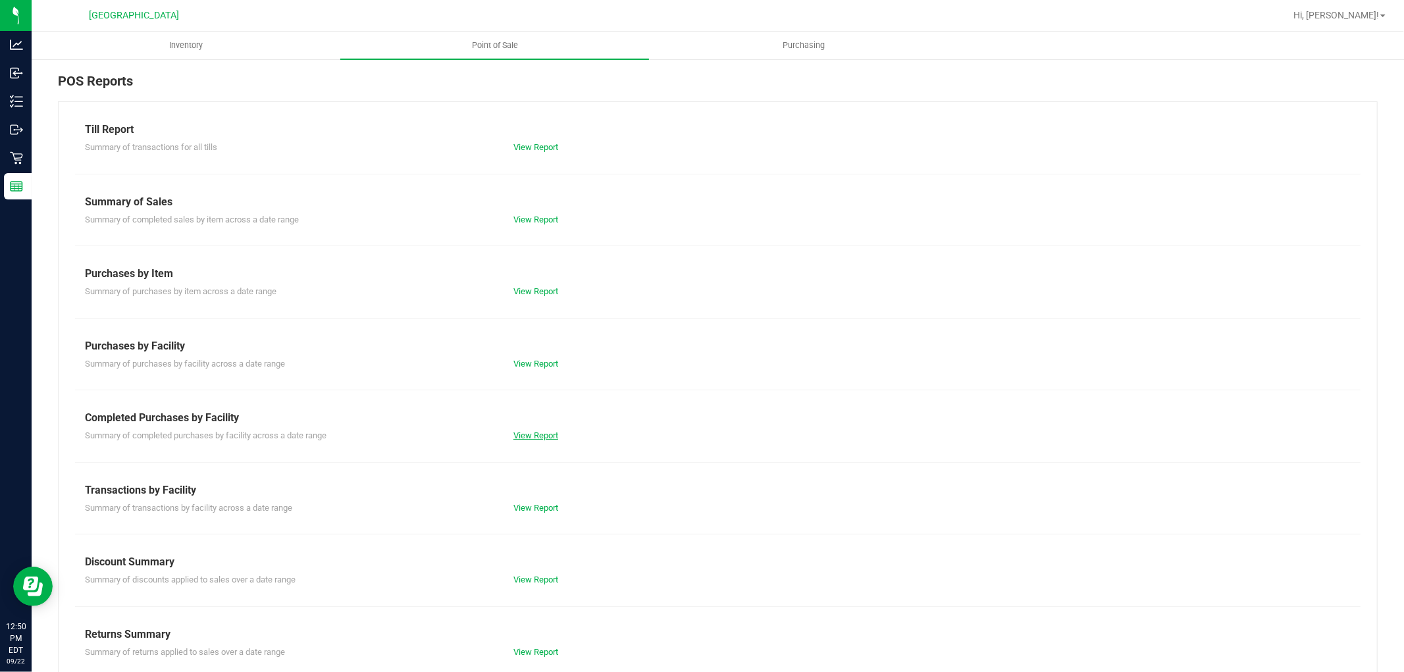
click at [535, 433] on link "View Report" at bounding box center [536, 436] width 45 height 10
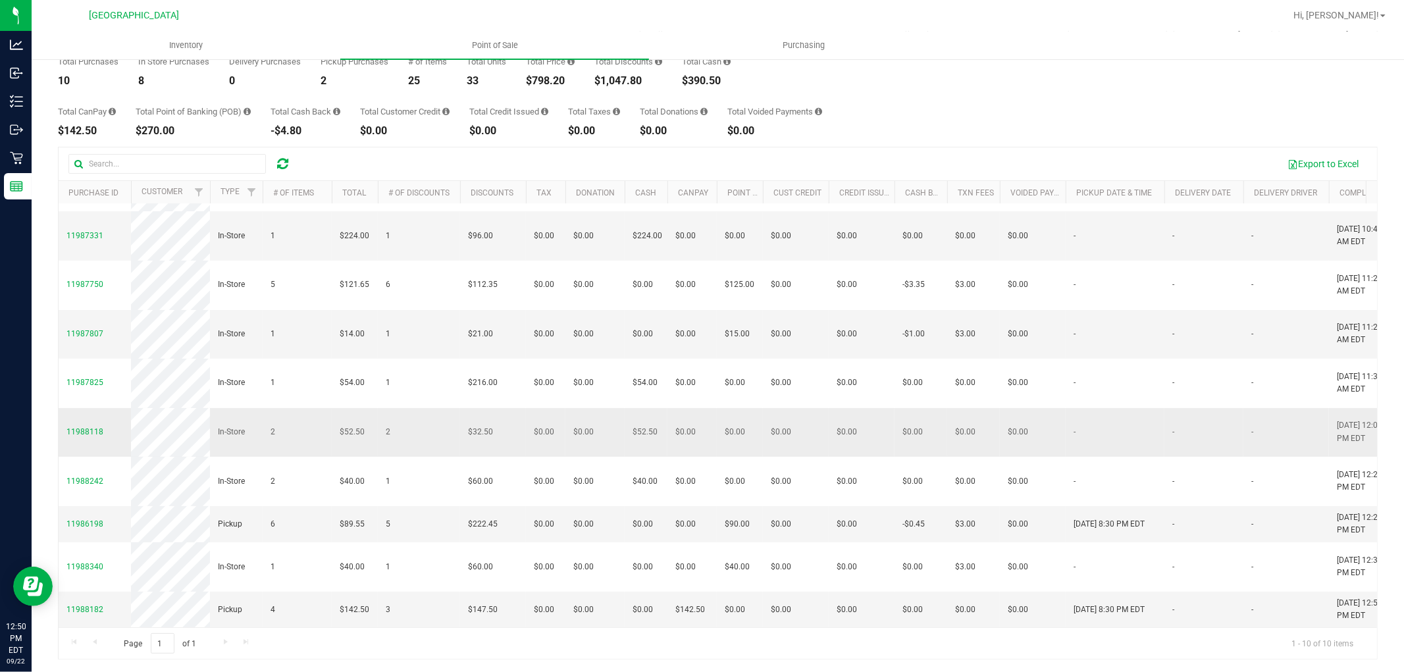
scroll to position [74, 0]
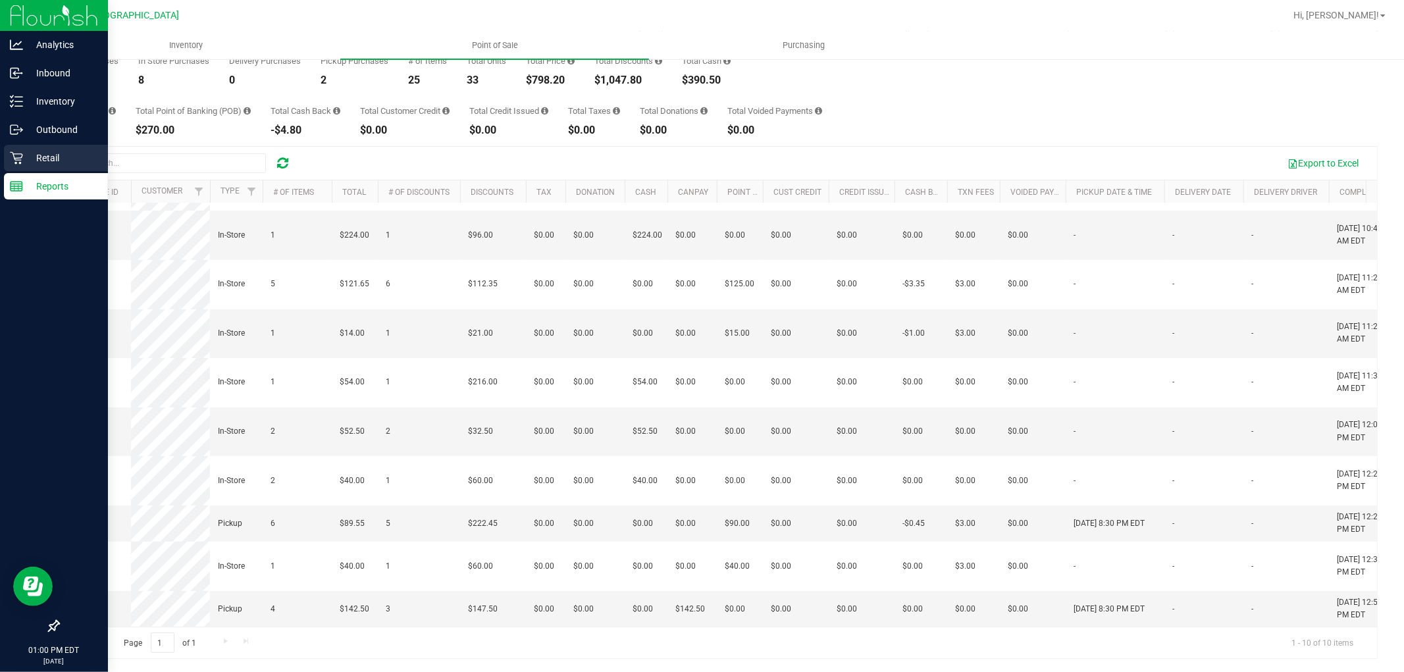
click at [16, 165] on div "Retail" at bounding box center [56, 158] width 104 height 26
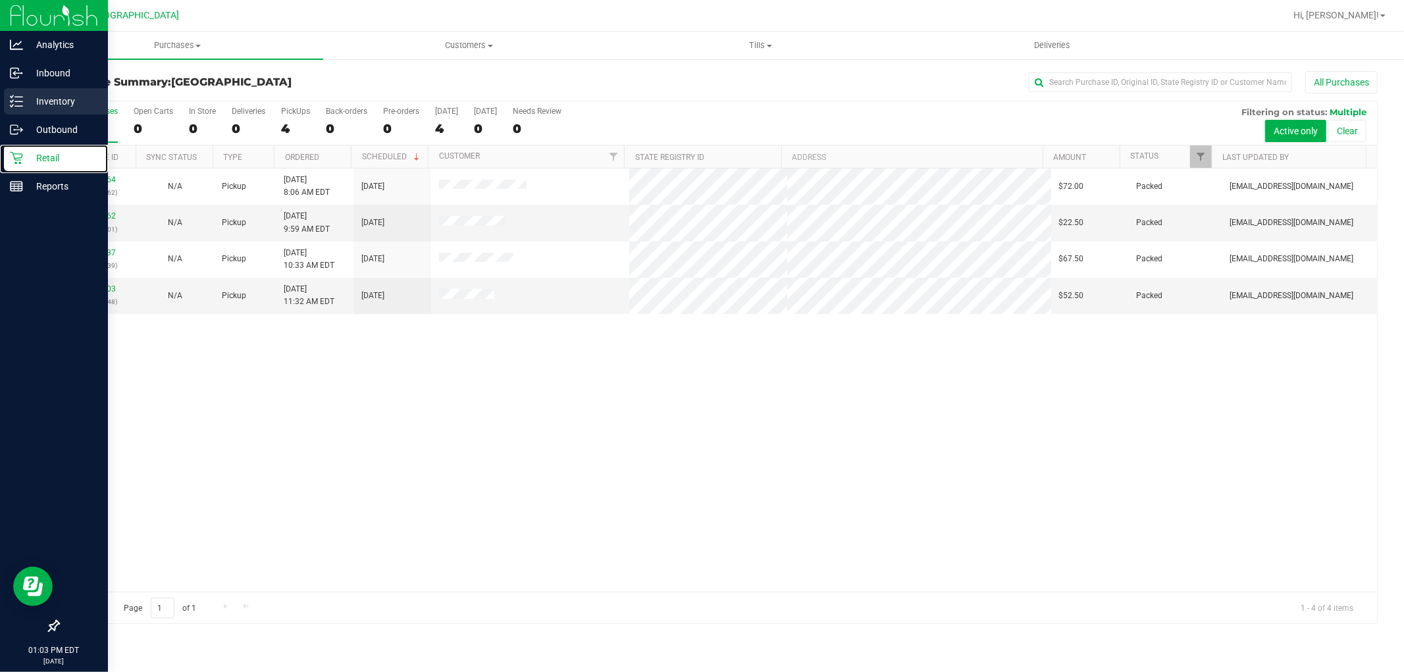
click at [11, 96] on icon at bounding box center [16, 101] width 13 height 13
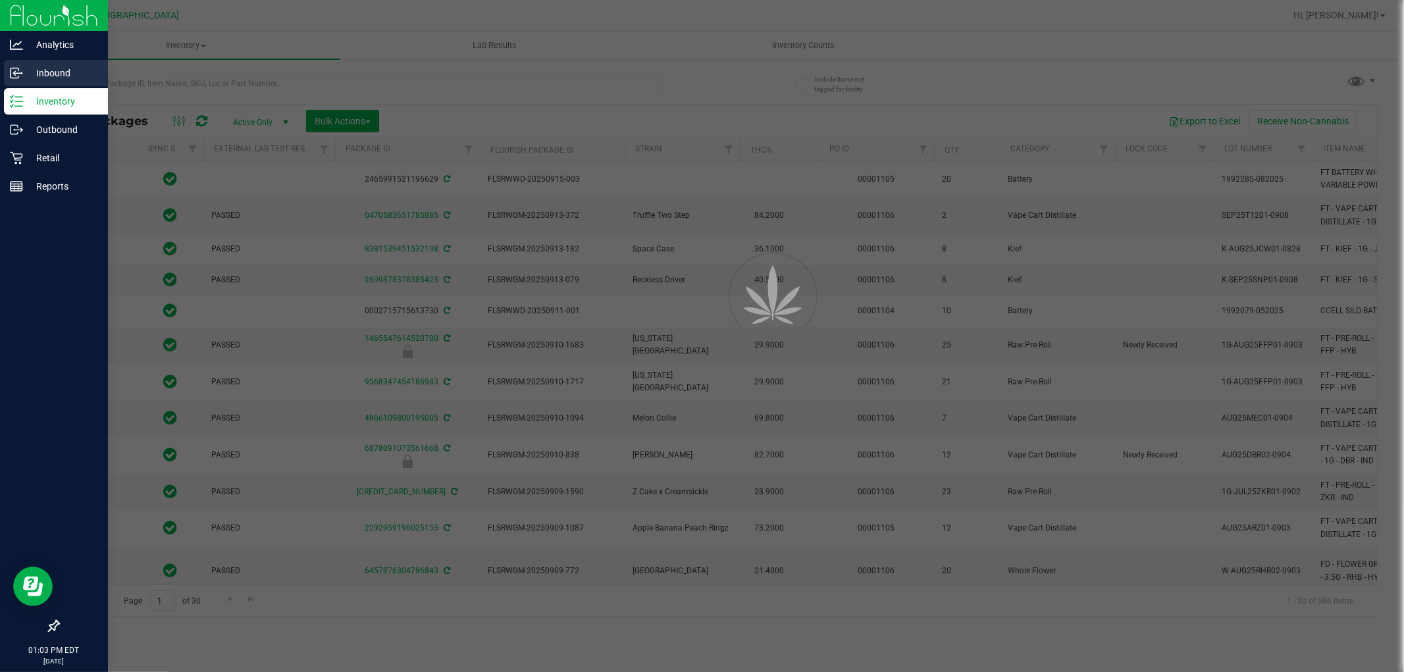
click at [7, 74] on div "Inbound" at bounding box center [56, 73] width 104 height 26
click at [34, 75] on p "Inbound" at bounding box center [62, 73] width 79 height 16
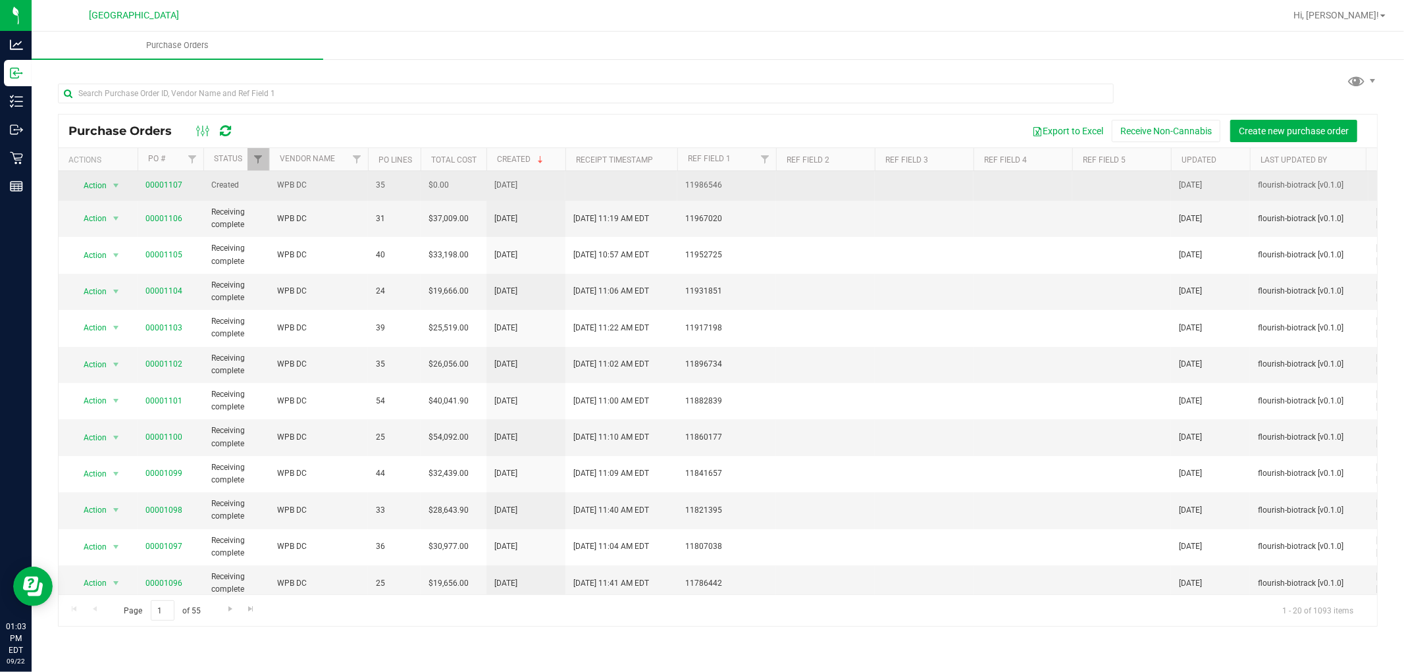
click at [157, 180] on span "00001107" at bounding box center [163, 185] width 37 height 13
click at [158, 184] on link "00001107" at bounding box center [163, 184] width 37 height 9
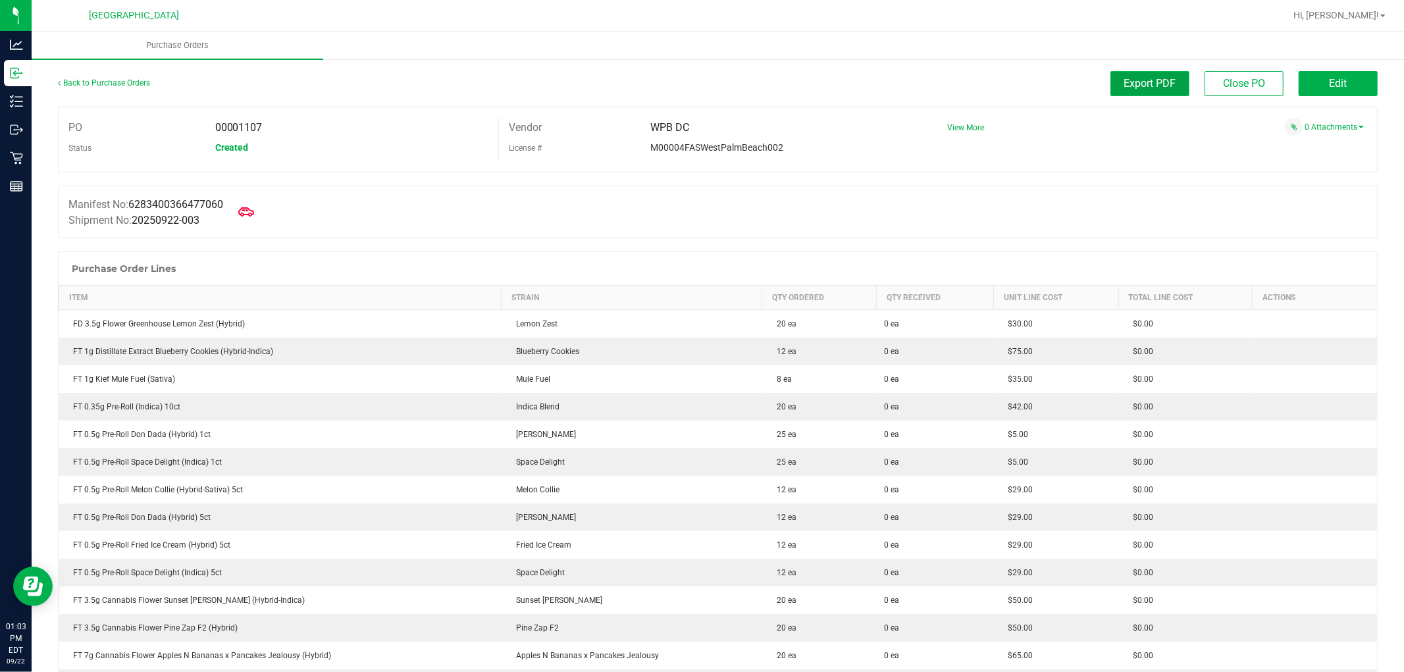
click at [1157, 93] on button "Export PDF" at bounding box center [1150, 83] width 79 height 25
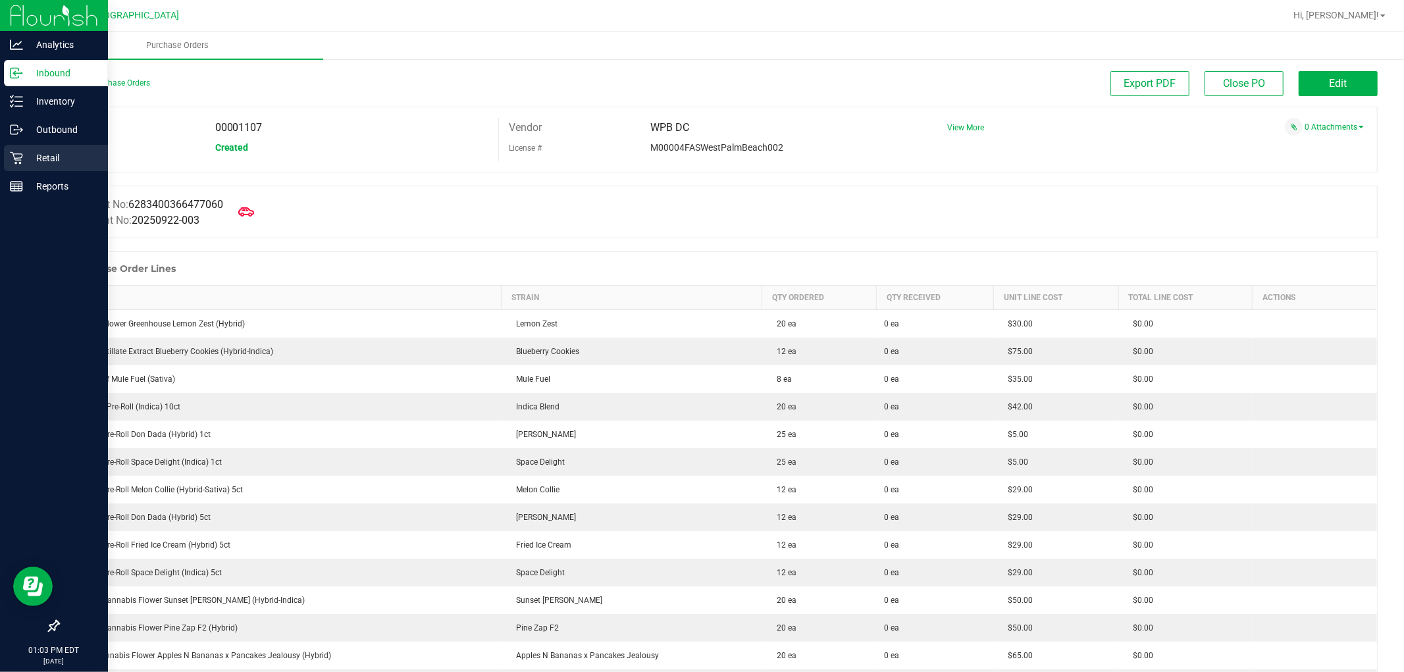
click at [14, 156] on icon at bounding box center [16, 157] width 13 height 13
